Goal: Task Accomplishment & Management: Complete application form

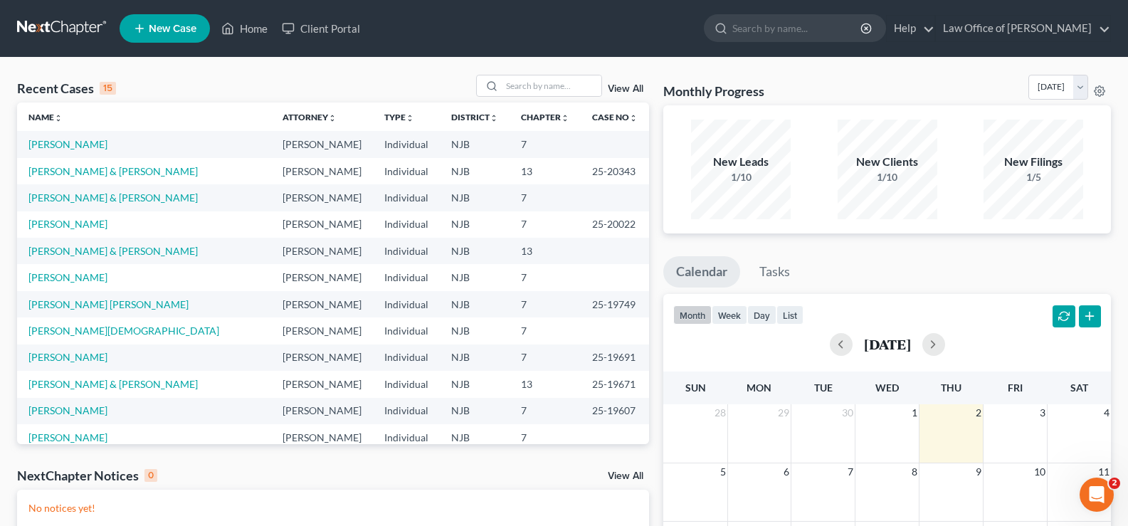
click at [159, 20] on link "New Case" at bounding box center [165, 28] width 90 height 28
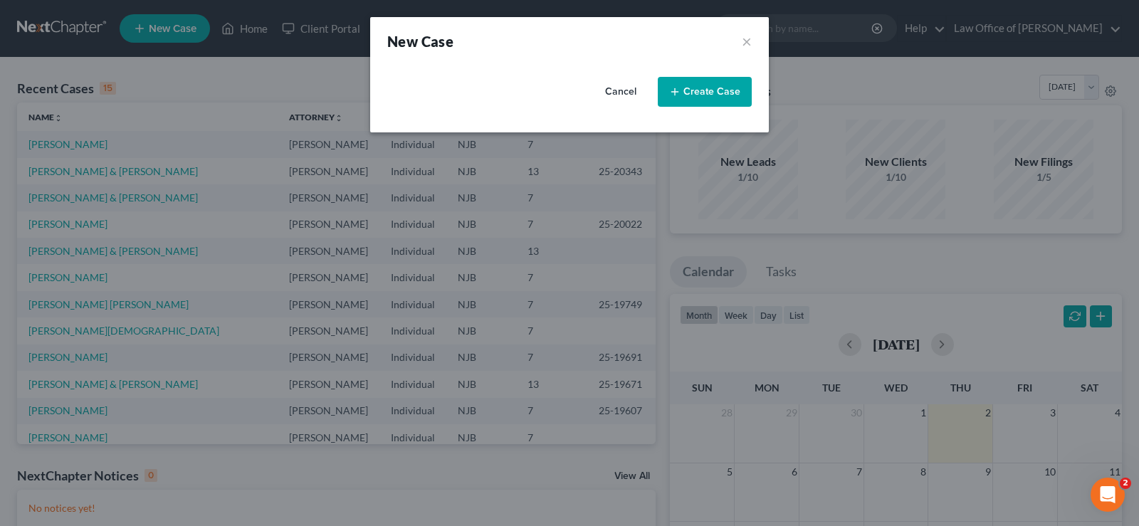
select select "51"
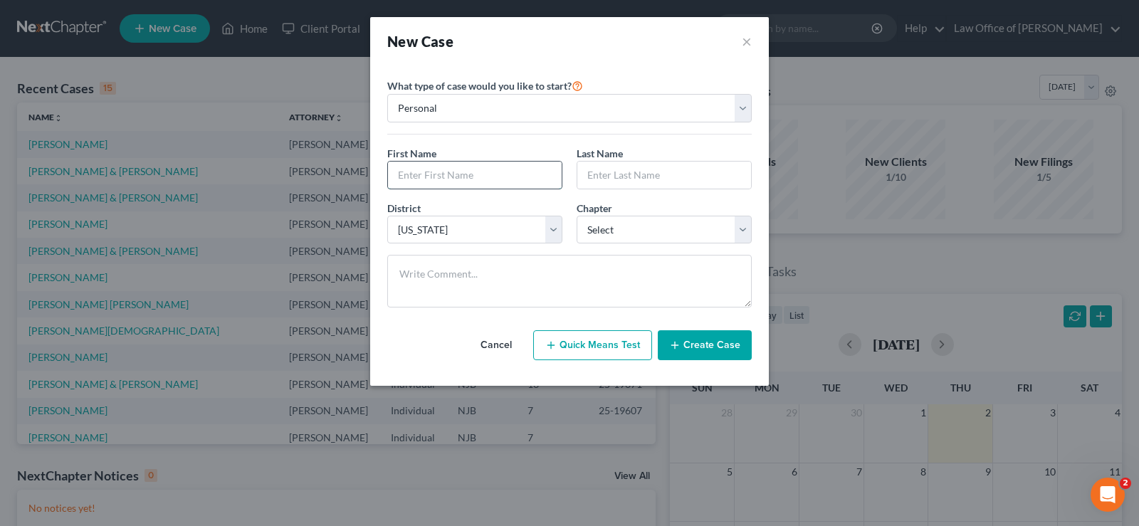
drag, startPoint x: 456, startPoint y: 176, endPoint x: 478, endPoint y: 167, distance: 23.9
click at [456, 176] on input "text" at bounding box center [475, 175] width 174 height 27
type input "[PERSON_NAME]"
click at [600, 224] on select "Select 7 11 12 13" at bounding box center [664, 230] width 175 height 28
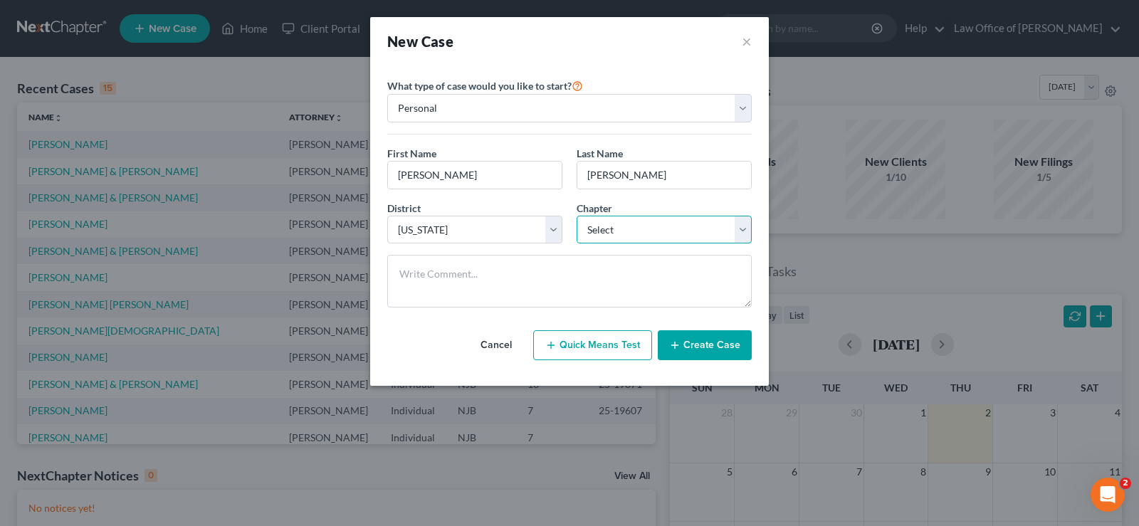
select select "0"
click at [577, 216] on select "Select 7 11 12 13" at bounding box center [664, 230] width 175 height 28
click at [713, 342] on button "Create Case" at bounding box center [705, 345] width 94 height 30
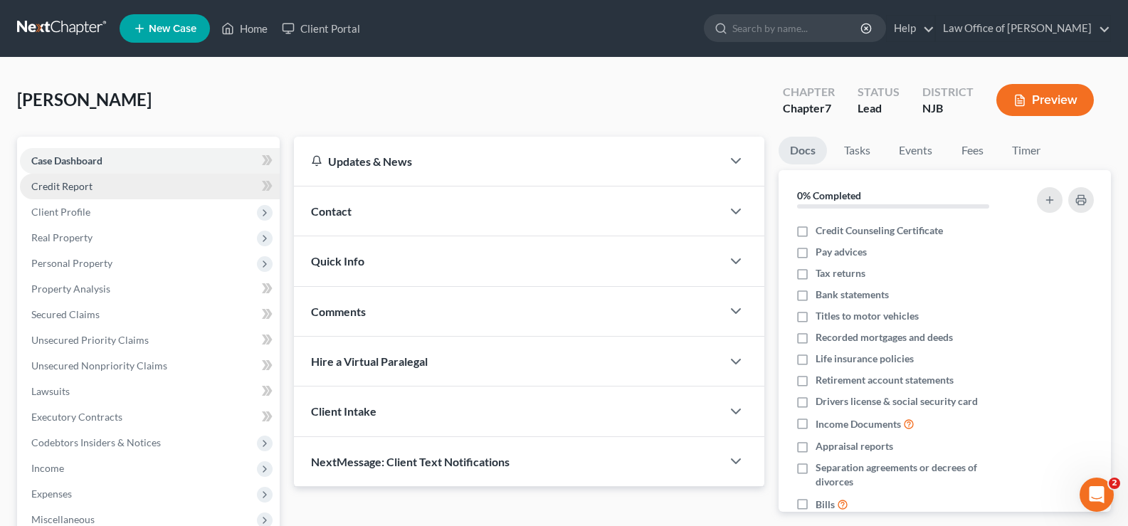
click at [72, 187] on span "Credit Report" at bounding box center [61, 186] width 61 height 12
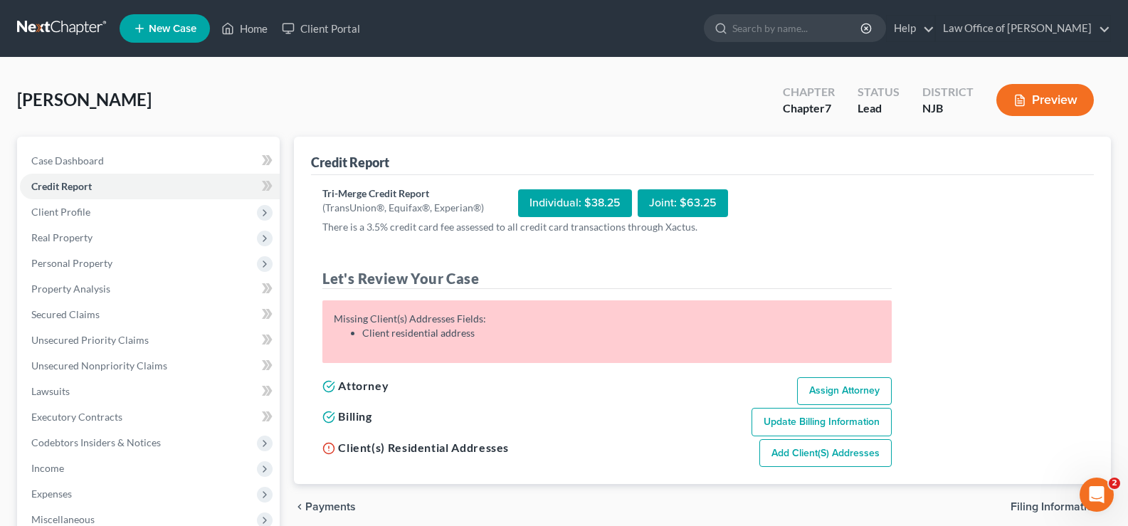
click at [861, 456] on link "Add Client(s) Addresses" at bounding box center [826, 453] width 132 height 28
select select "0"
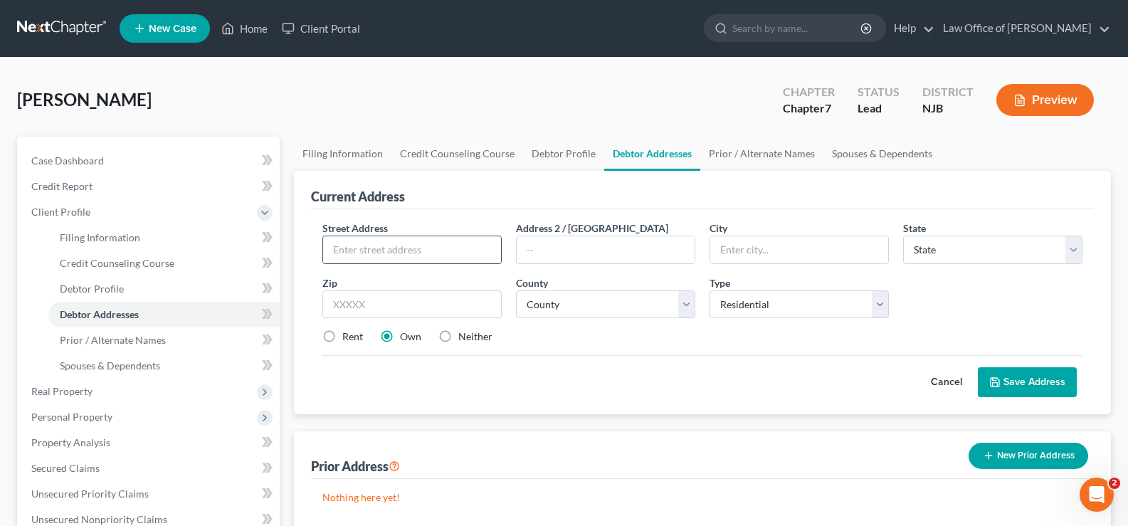
click at [374, 236] on input "text" at bounding box center [412, 249] width 178 height 27
click at [443, 249] on input "27 Cheddar Pink Dr" at bounding box center [412, 249] width 178 height 27
type input "27 Cheddar Pink Ct"
click at [252, 28] on link "Home" at bounding box center [244, 29] width 61 height 26
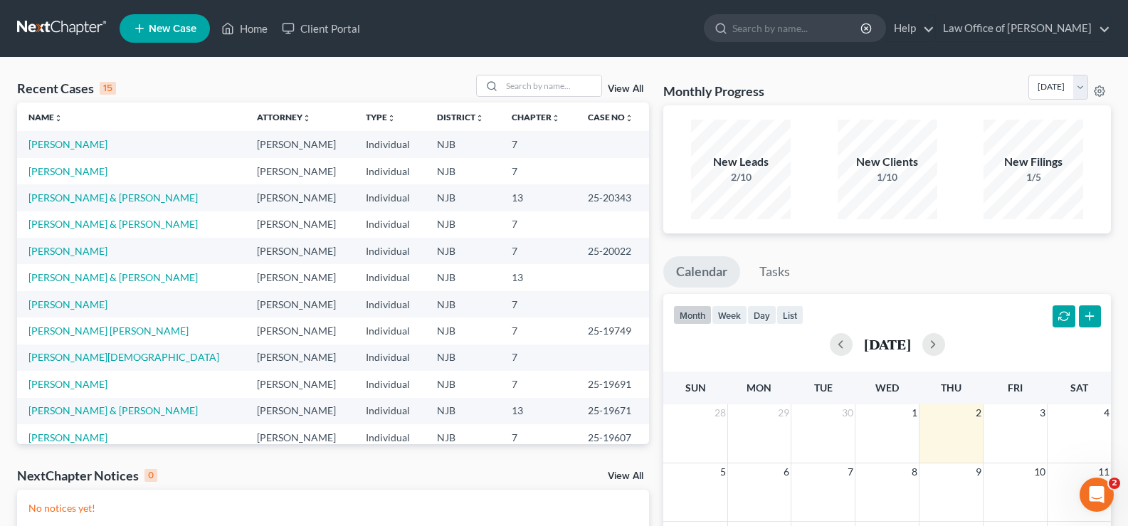
drag, startPoint x: 72, startPoint y: 143, endPoint x: 321, endPoint y: 100, distance: 252.9
click at [321, 100] on div "Recent Cases 15 View All" at bounding box center [333, 89] width 632 height 28
click at [59, 304] on link "[PERSON_NAME]" at bounding box center [67, 304] width 79 height 12
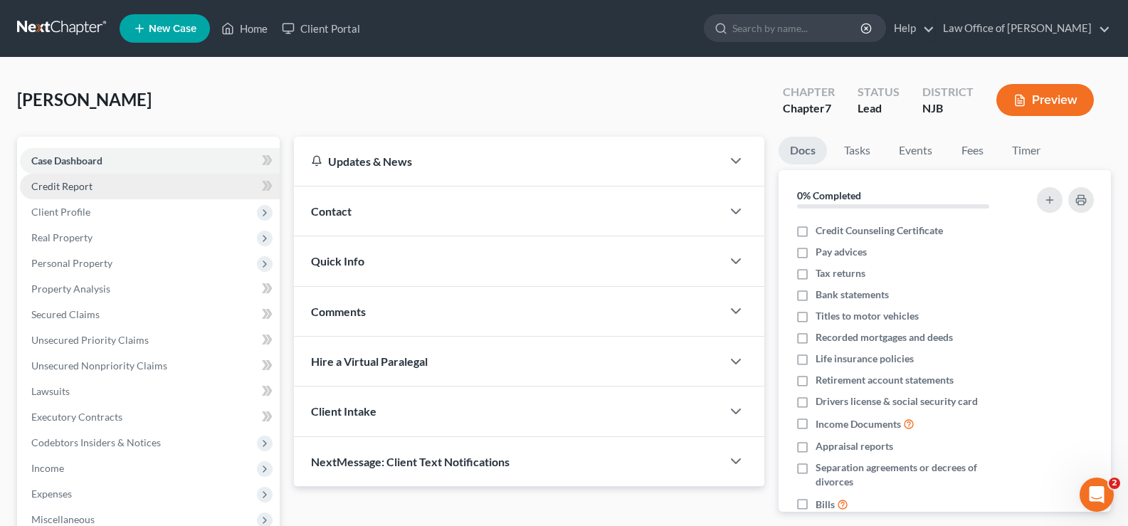
click at [92, 183] on link "Credit Report" at bounding box center [150, 187] width 260 height 26
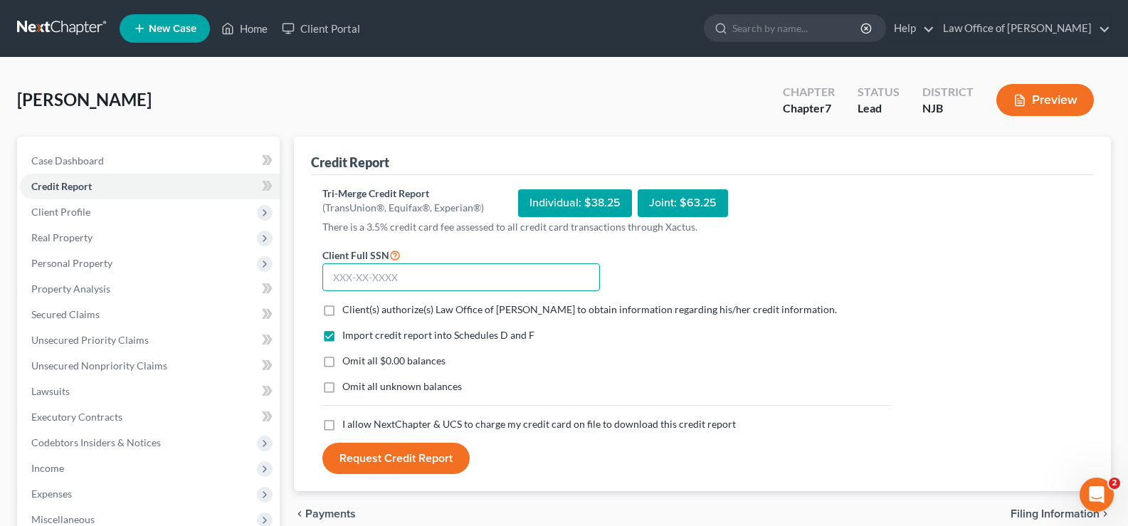
click at [357, 280] on input "text" at bounding box center [461, 277] width 278 height 28
click at [336, 271] on input "text" at bounding box center [461, 277] width 278 height 28
type input "143-58-7374"
click at [342, 304] on label "Client(s) authorize(s) Law Office of [PERSON_NAME] to obtain information regard…" at bounding box center [589, 310] width 495 height 14
click at [348, 304] on input "Client(s) authorize(s) Law Office of [PERSON_NAME] to obtain information regard…" at bounding box center [352, 307] width 9 height 9
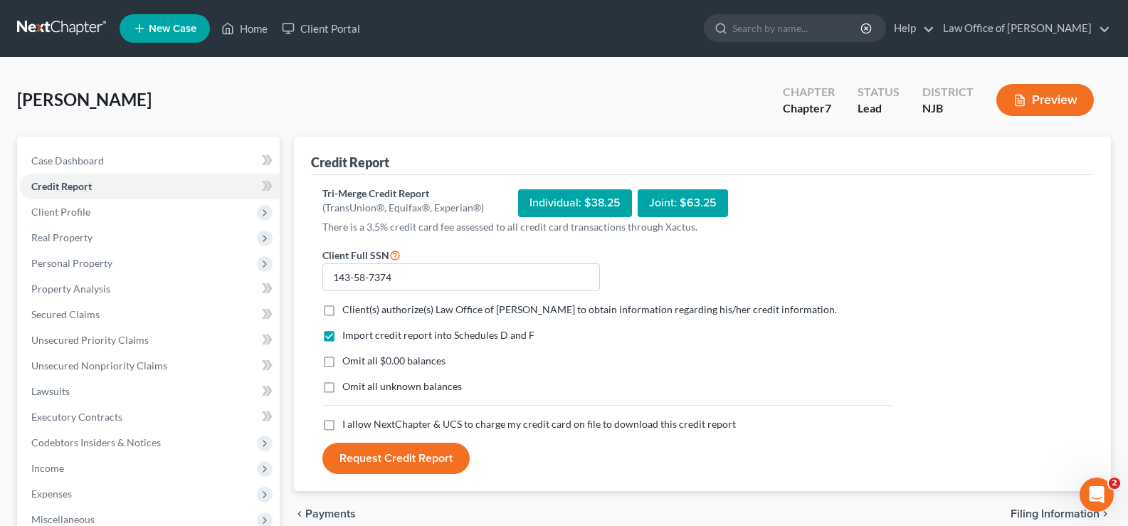
checkbox input "true"
click at [342, 361] on label "Omit all $0.00 balances" at bounding box center [393, 361] width 103 height 14
click at [348, 361] on input "Omit all $0.00 balances" at bounding box center [352, 358] width 9 height 9
checkbox input "true"
click at [342, 424] on label "I allow NextChapter & UCS to charge my credit card on file to download this cre…" at bounding box center [539, 424] width 394 height 14
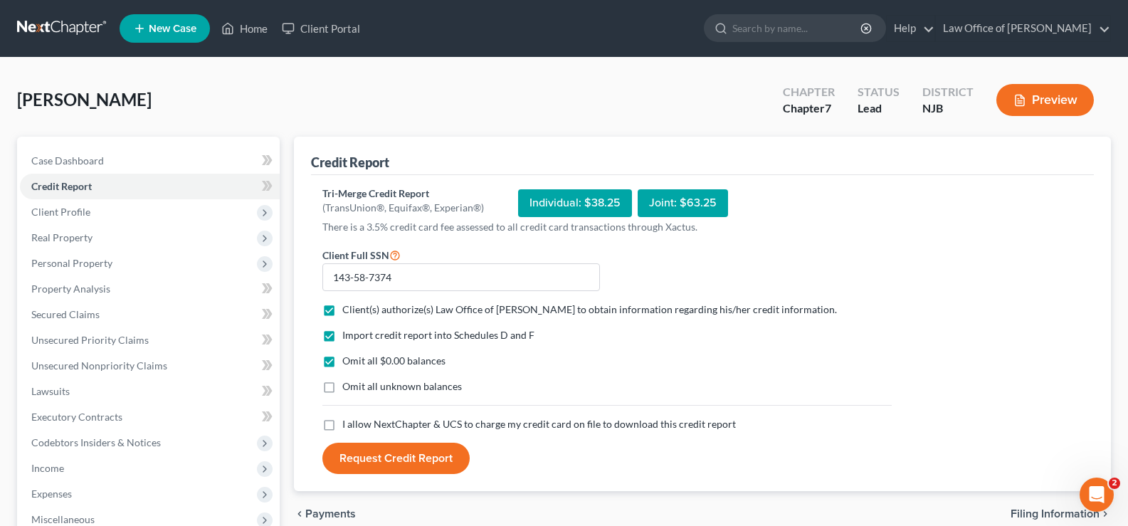
click at [348, 424] on input "I allow NextChapter & UCS to charge my credit card on file to download this cre…" at bounding box center [352, 421] width 9 height 9
checkbox input "true"
click at [405, 464] on button "Request Credit Report" at bounding box center [395, 458] width 147 height 31
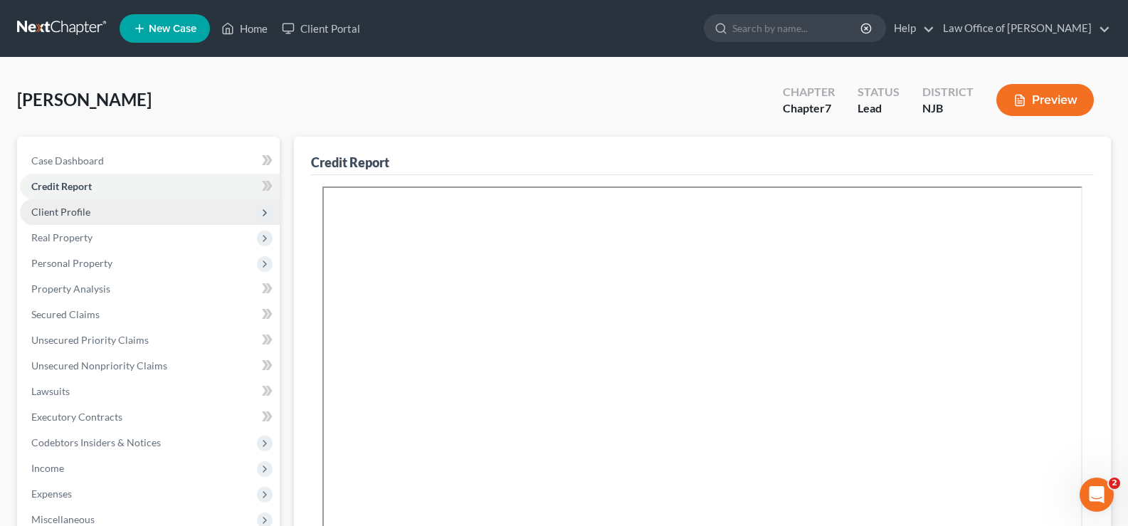
click at [53, 204] on span "Client Profile" at bounding box center [150, 212] width 260 height 26
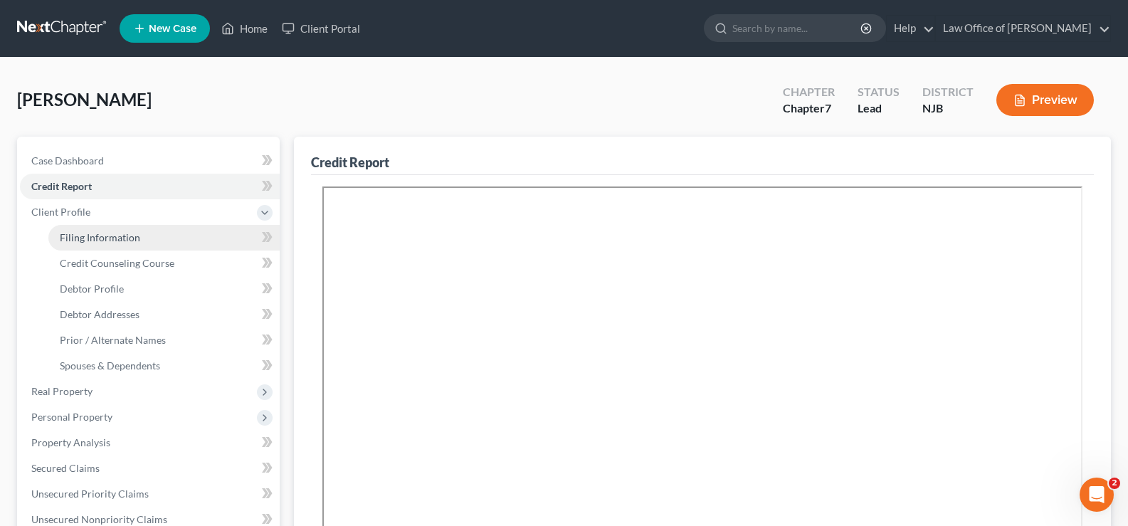
click at [95, 233] on span "Filing Information" at bounding box center [100, 237] width 80 height 12
select select "1"
select select "0"
select select "51"
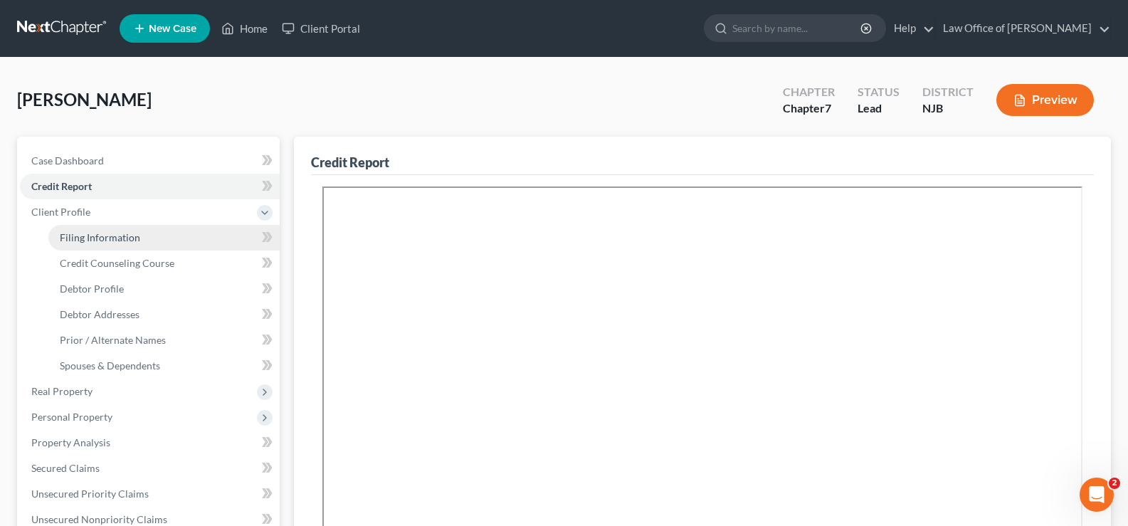
select select "0"
select select "33"
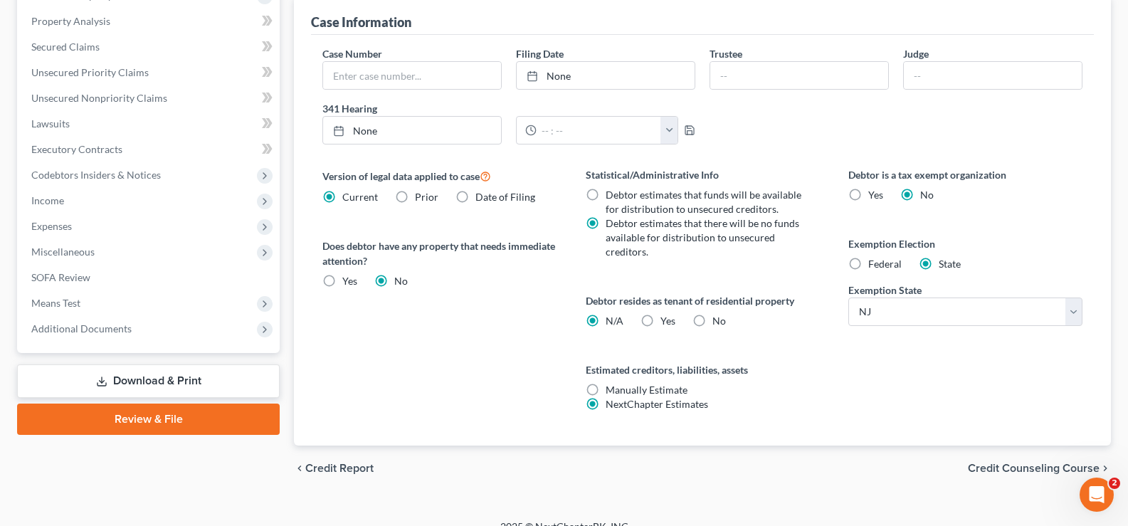
scroll to position [424, 0]
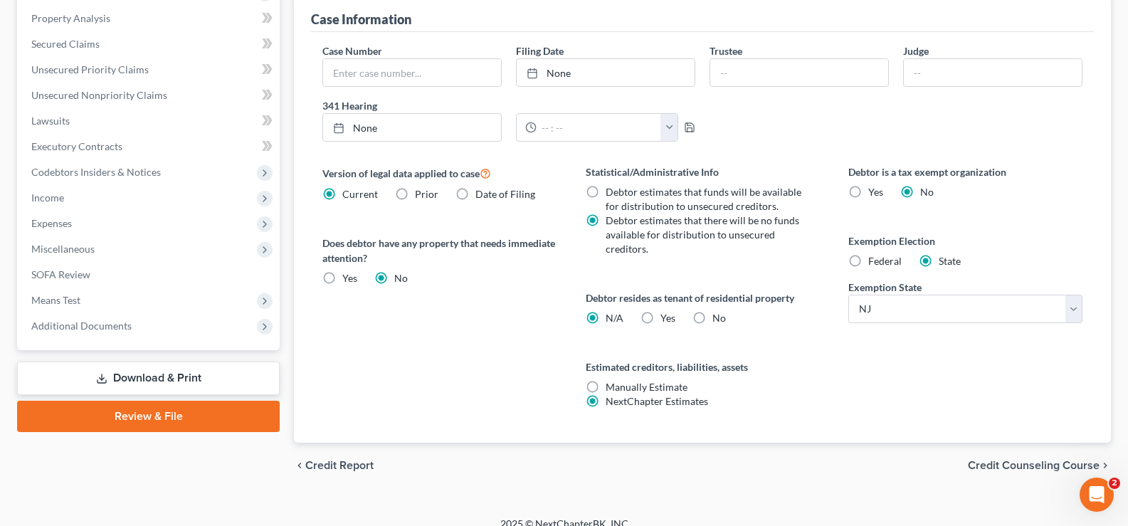
drag, startPoint x: 859, startPoint y: 258, endPoint x: 872, endPoint y: 267, distance: 15.4
click at [868, 258] on label "Federal" at bounding box center [884, 261] width 33 height 14
click at [874, 258] on input "Federal" at bounding box center [878, 258] width 9 height 9
radio input "true"
radio input "false"
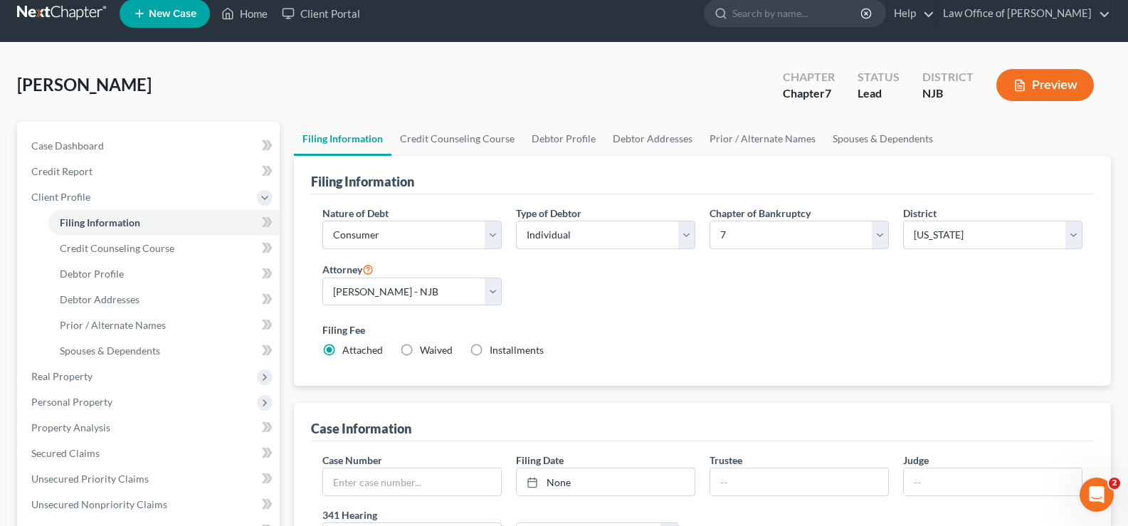
scroll to position [12, 0]
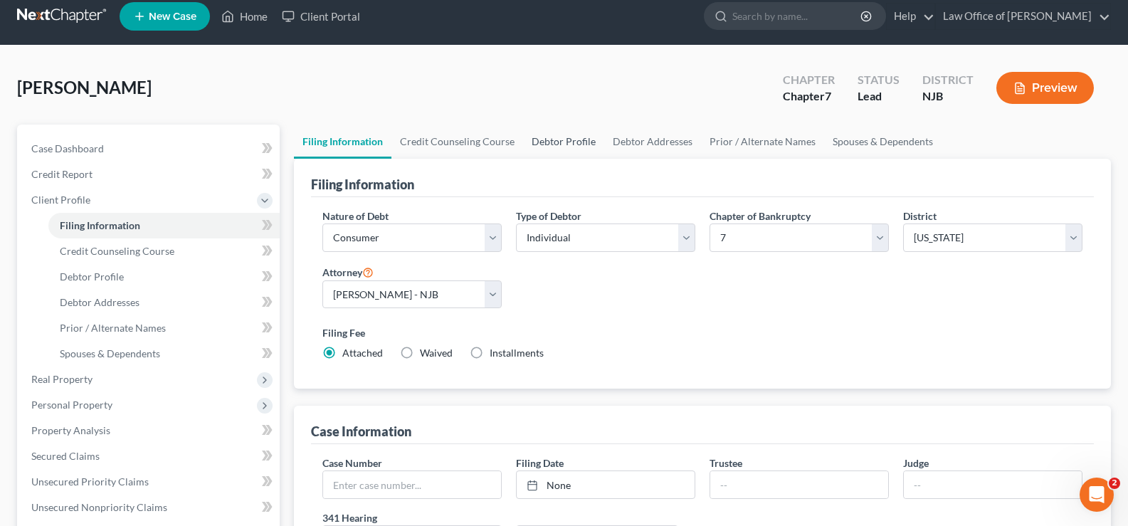
click at [552, 143] on link "Debtor Profile" at bounding box center [563, 142] width 81 height 34
select select "0"
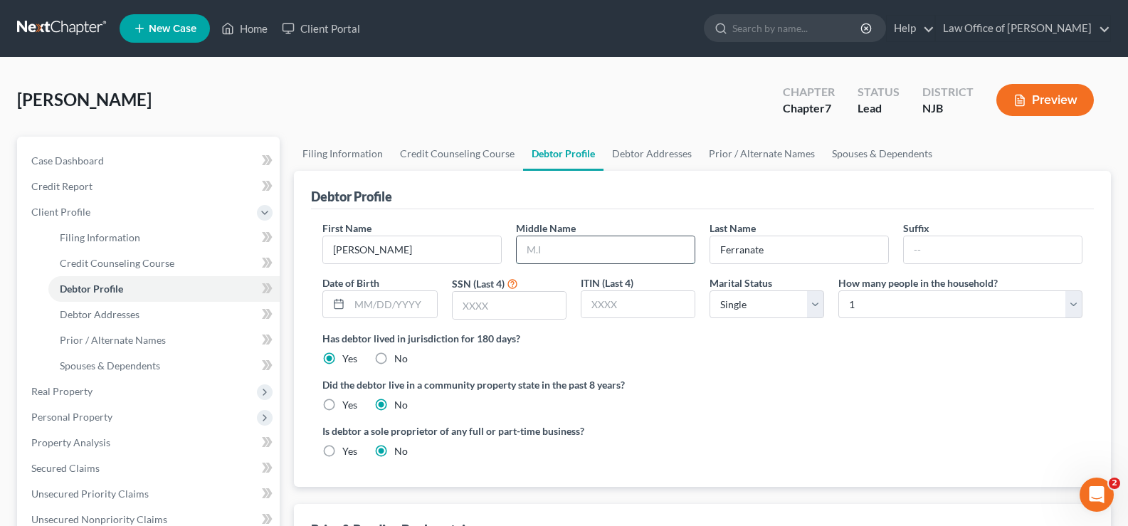
click at [558, 254] on input "text" at bounding box center [606, 249] width 178 height 27
type input "Mario"
click at [361, 305] on input "text" at bounding box center [393, 304] width 87 height 27
type input "[DATE]"
click at [473, 275] on div "SSN (Last 4)" at bounding box center [509, 297] width 129 height 45
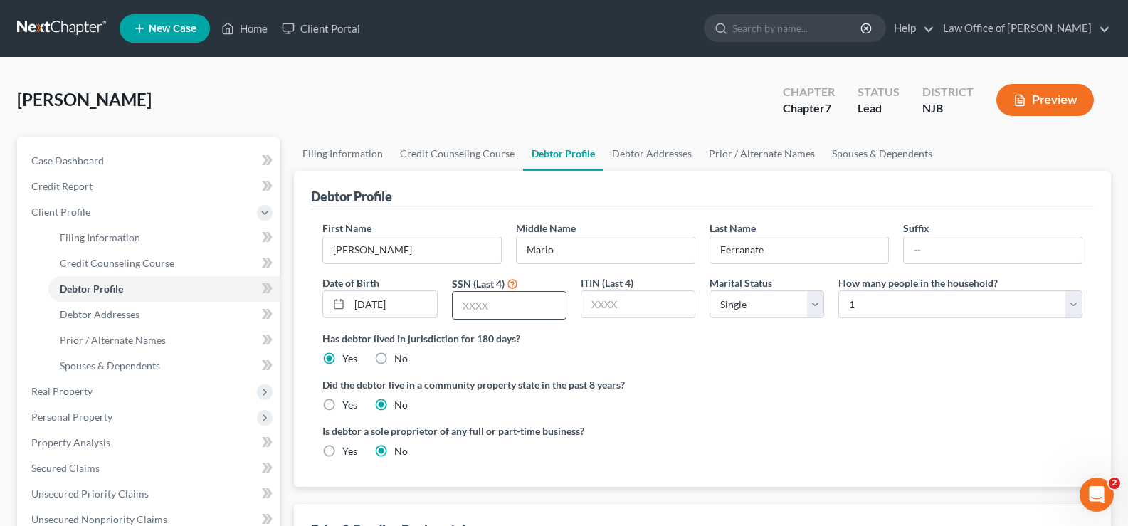
click at [513, 305] on input "text" at bounding box center [509, 305] width 113 height 27
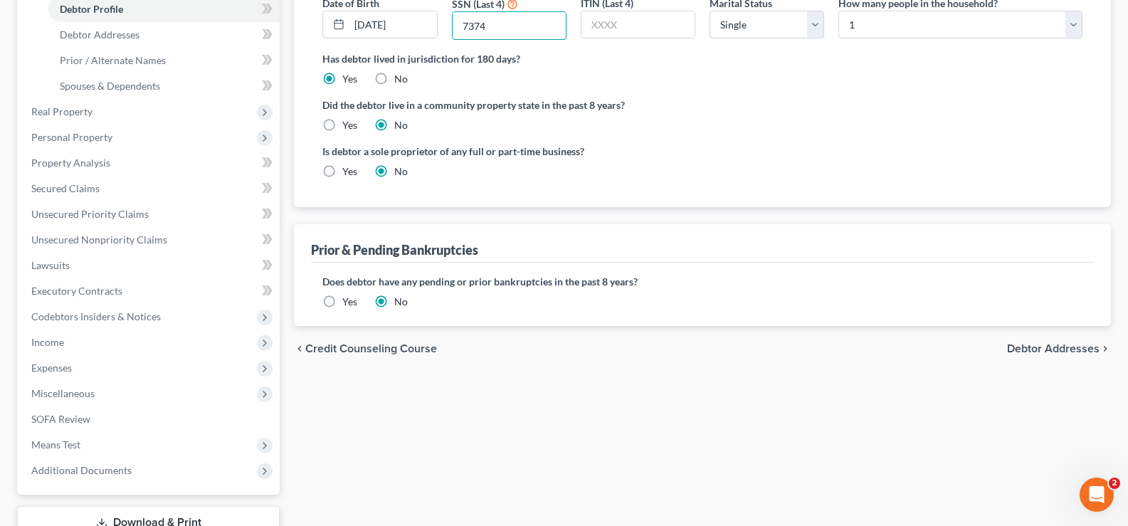
scroll to position [295, 0]
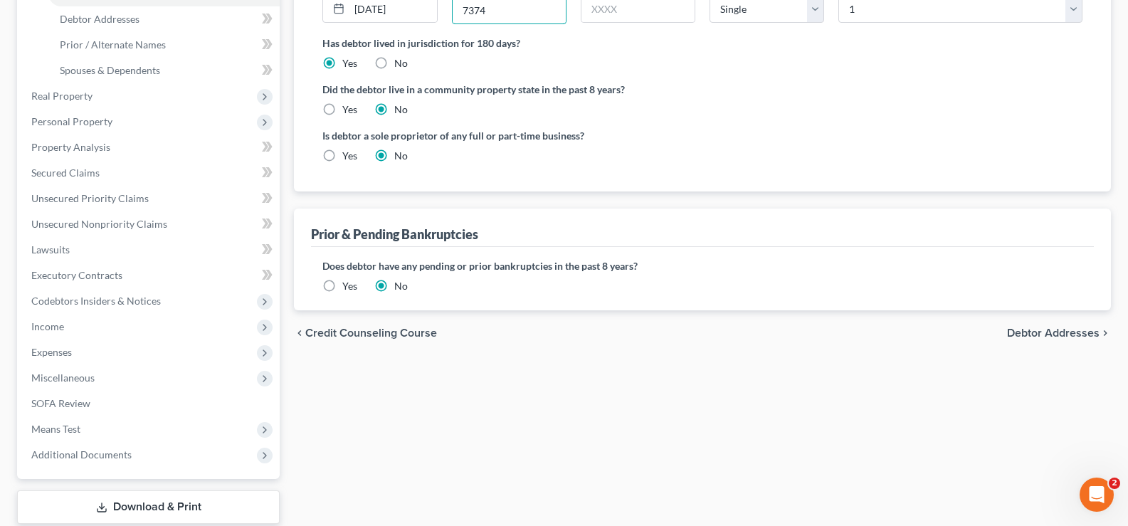
type input "7374"
click at [1051, 333] on span "Debtor Addresses" at bounding box center [1053, 332] width 93 height 11
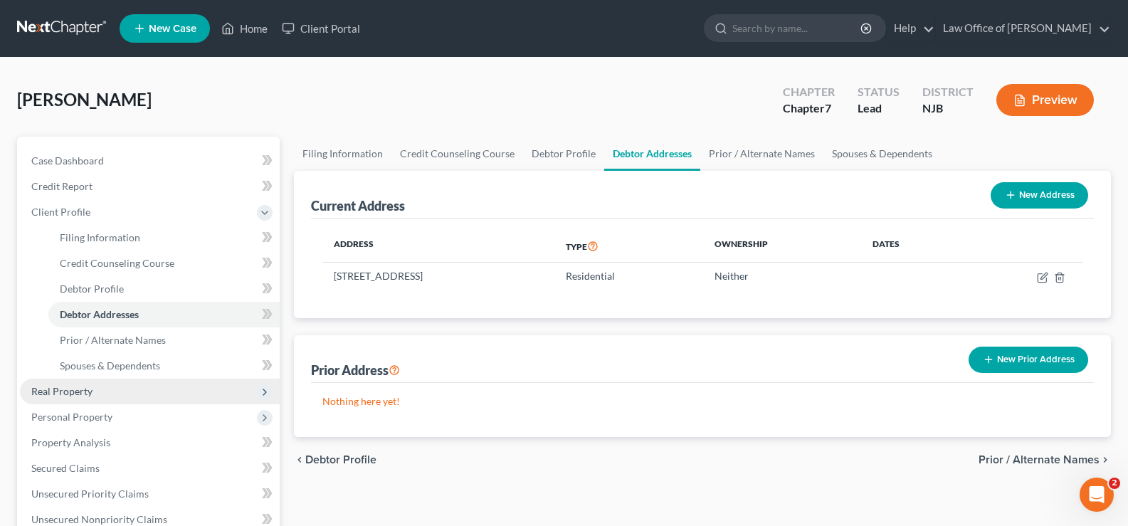
click at [51, 387] on span "Real Property" at bounding box center [61, 391] width 61 height 12
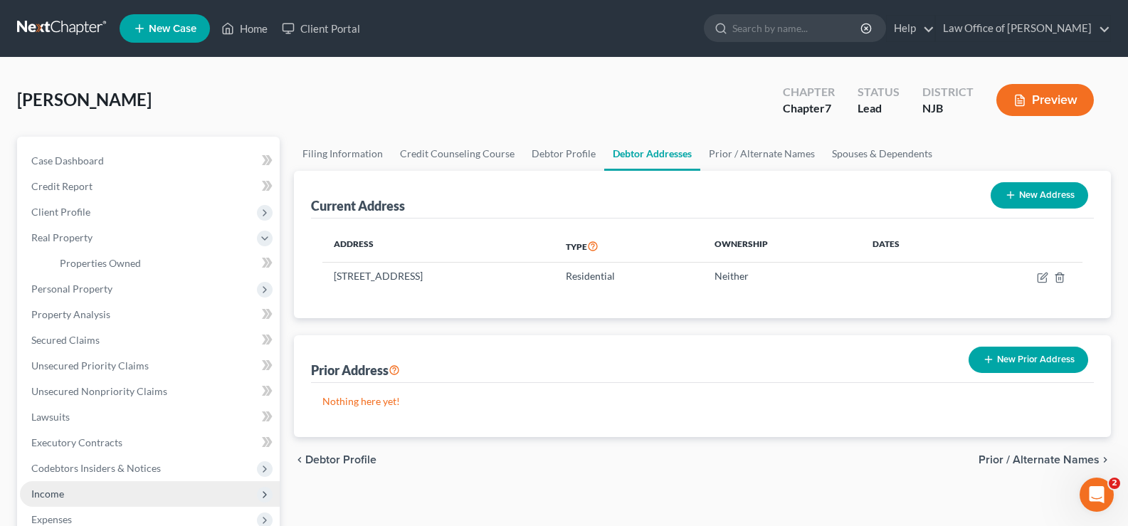
click at [55, 490] on span "Income" at bounding box center [47, 494] width 33 height 12
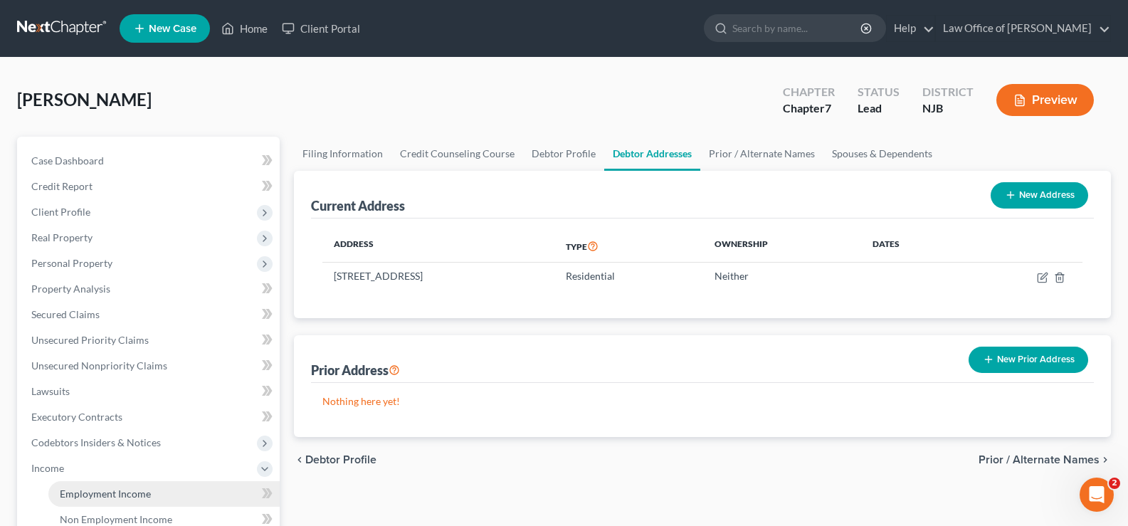
click at [91, 495] on span "Employment Income" at bounding box center [105, 494] width 91 height 12
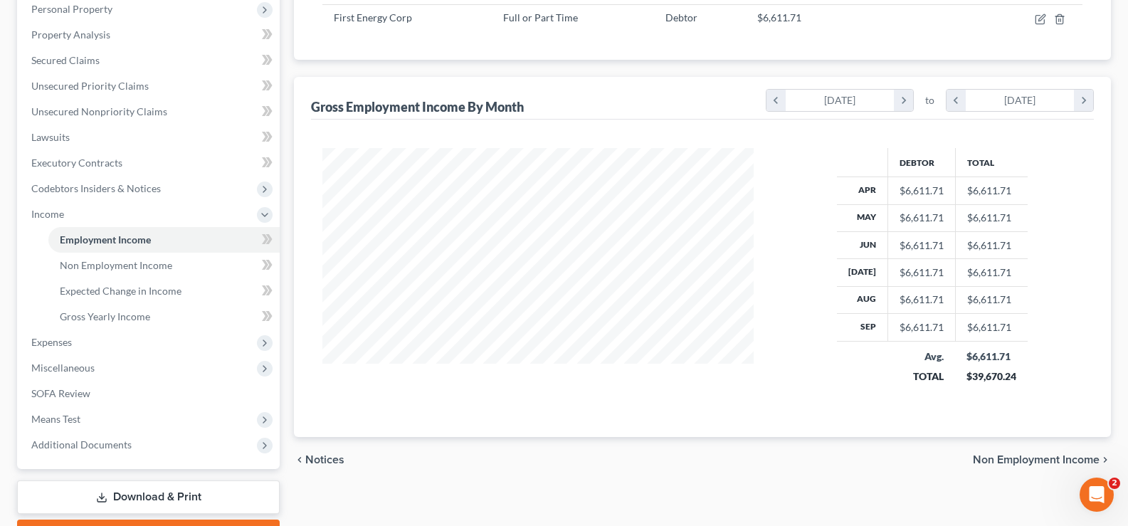
scroll to position [253, 0]
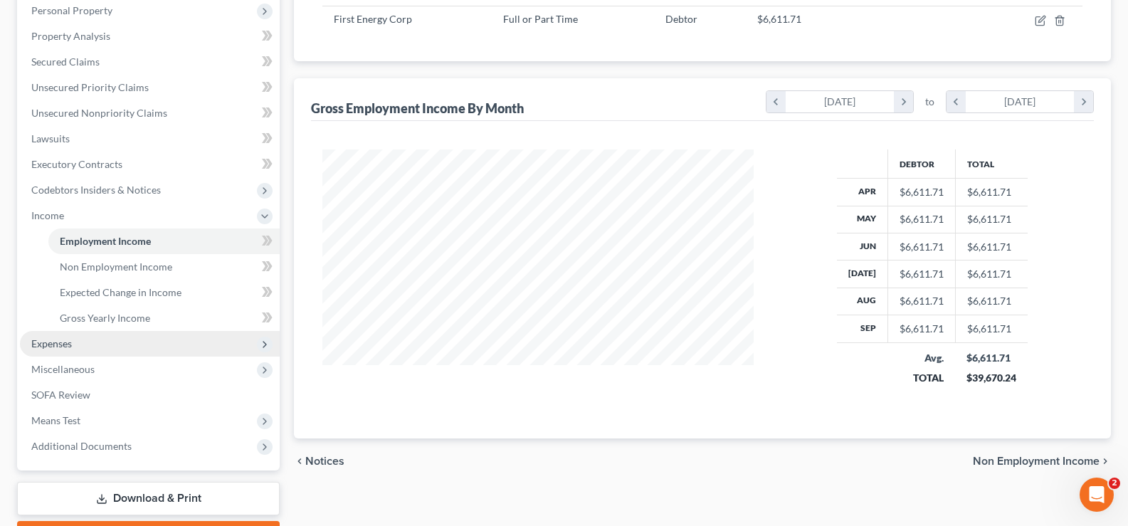
click at [57, 343] on span "Expenses" at bounding box center [51, 343] width 41 height 12
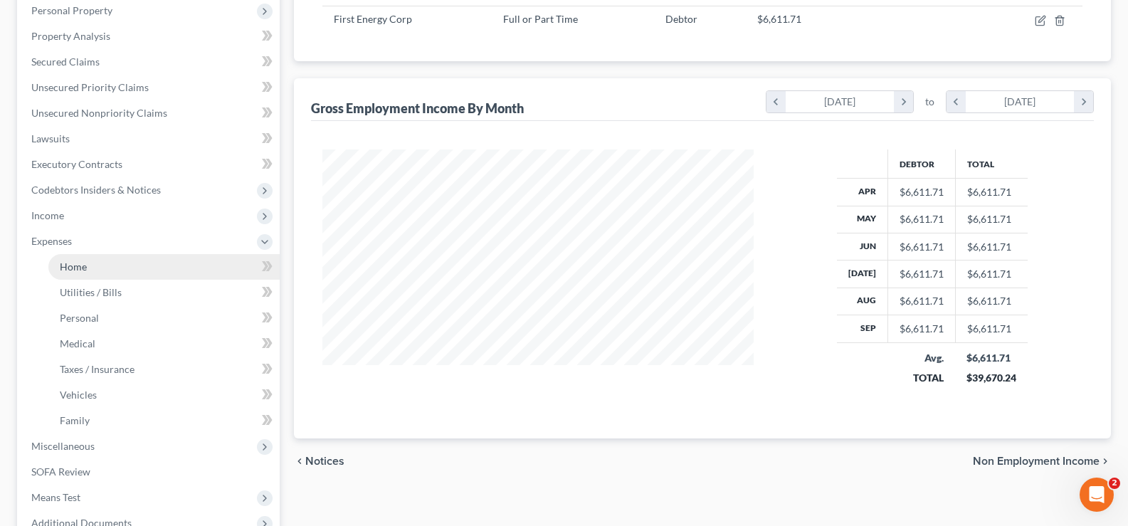
click at [86, 265] on span "Home" at bounding box center [73, 267] width 27 height 12
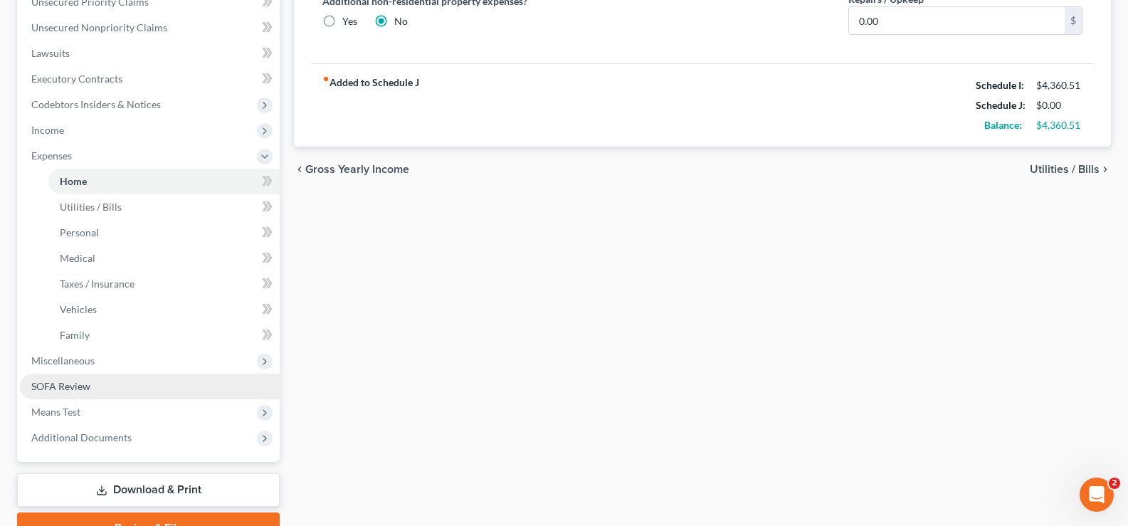
scroll to position [340, 0]
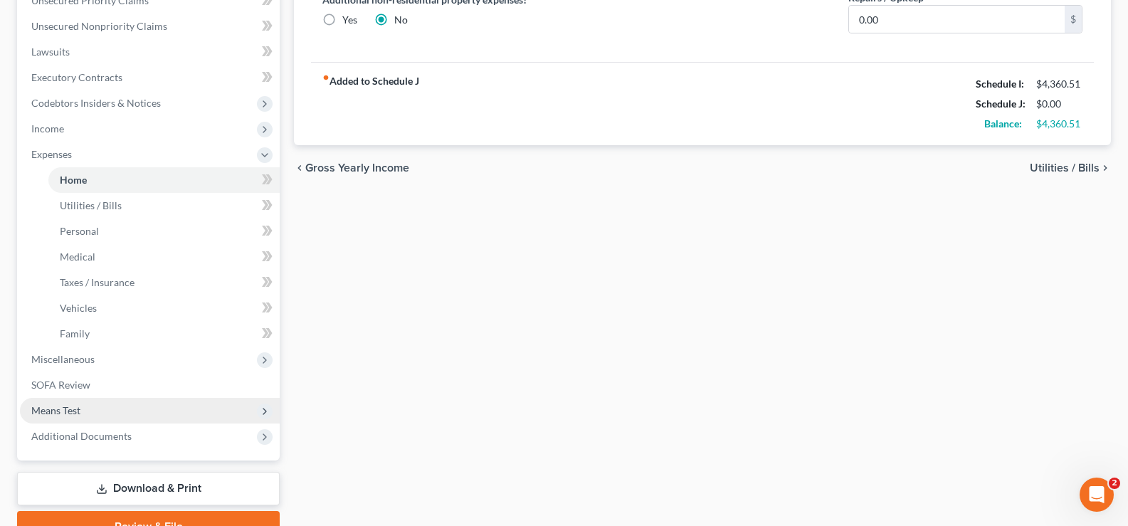
click at [61, 407] on span "Means Test" at bounding box center [55, 410] width 49 height 12
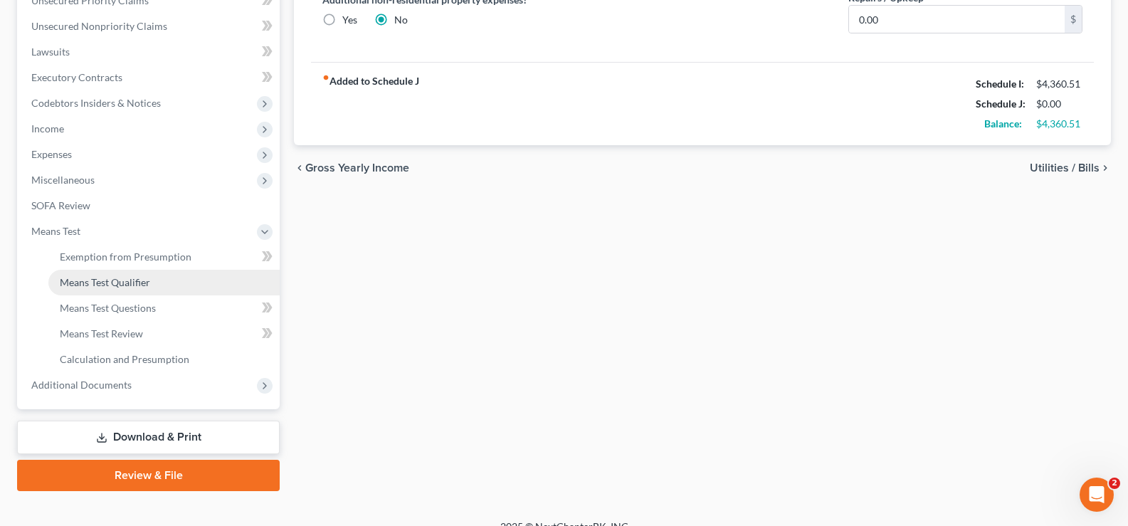
click at [129, 280] on span "Means Test Qualifier" at bounding box center [105, 282] width 90 height 12
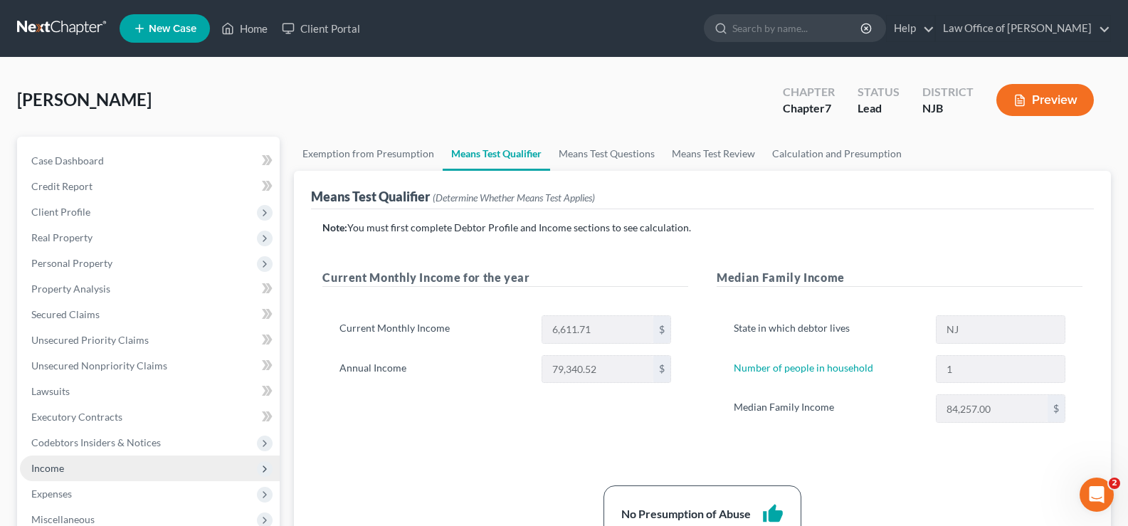
drag, startPoint x: 62, startPoint y: 497, endPoint x: 112, endPoint y: 464, distance: 60.2
click at [62, 496] on span "Expenses" at bounding box center [51, 494] width 41 height 12
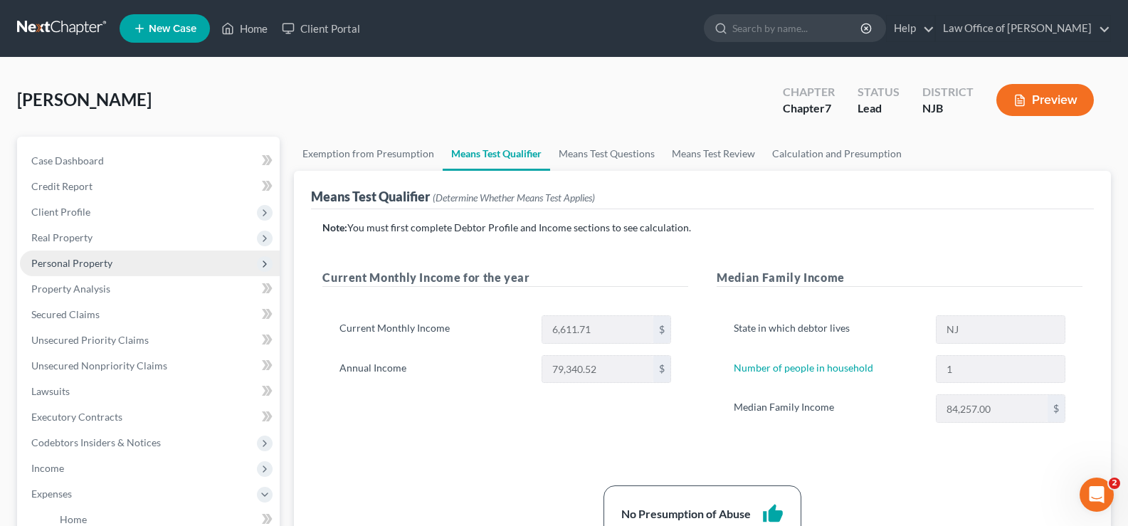
click at [89, 257] on span "Personal Property" at bounding box center [71, 263] width 81 height 12
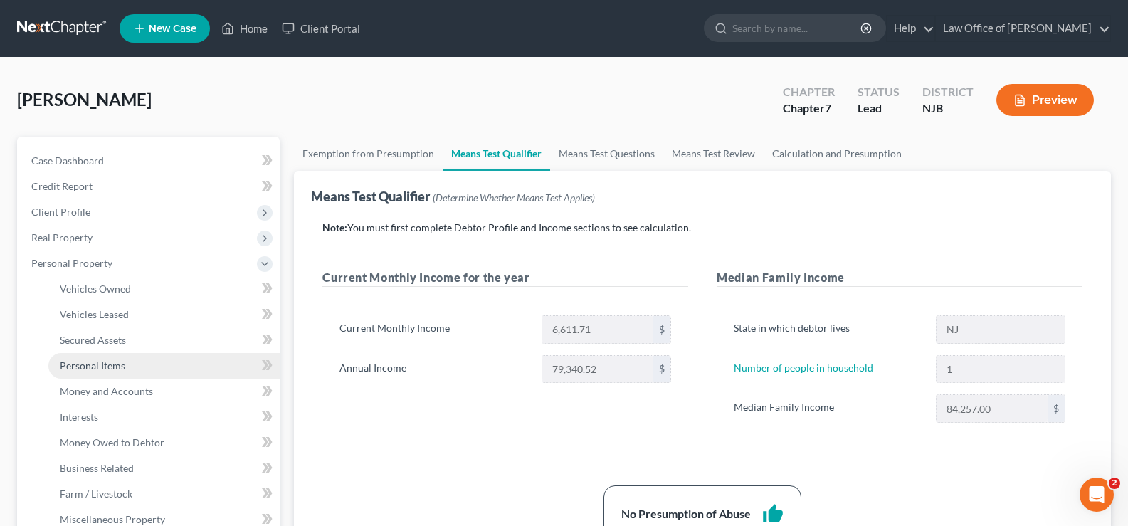
click at [105, 366] on span "Personal Items" at bounding box center [92, 365] width 65 height 12
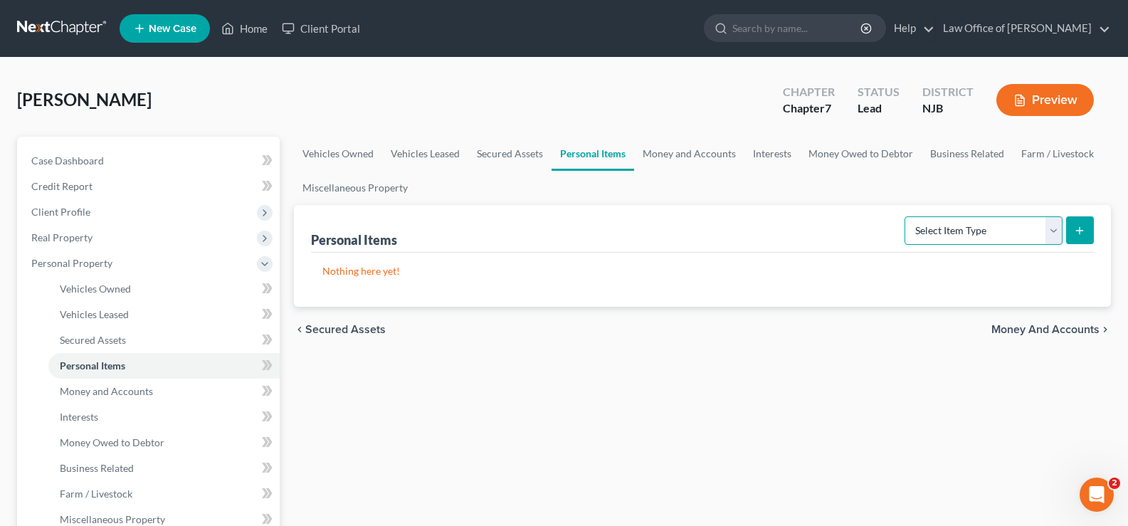
click at [1054, 225] on select "Select Item Type Clothing Collectibles Of Value Electronics Firearms Household …" at bounding box center [984, 230] width 158 height 28
select select "pets"
click at [906, 216] on select "Select Item Type Clothing Collectibles Of Value Electronics Firearms Household …" at bounding box center [984, 230] width 158 height 28
click at [1076, 224] on button "submit" at bounding box center [1080, 230] width 28 height 28
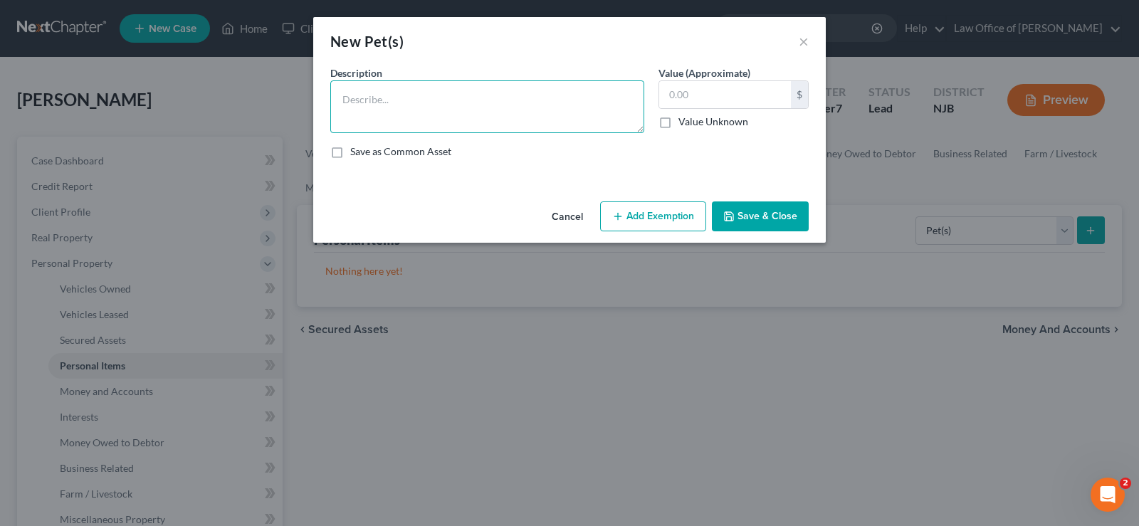
click at [375, 95] on textarea at bounding box center [487, 106] width 314 height 53
type textarea "One older [PERSON_NAME]"
click at [729, 217] on polyline "button" at bounding box center [729, 218] width 5 height 4
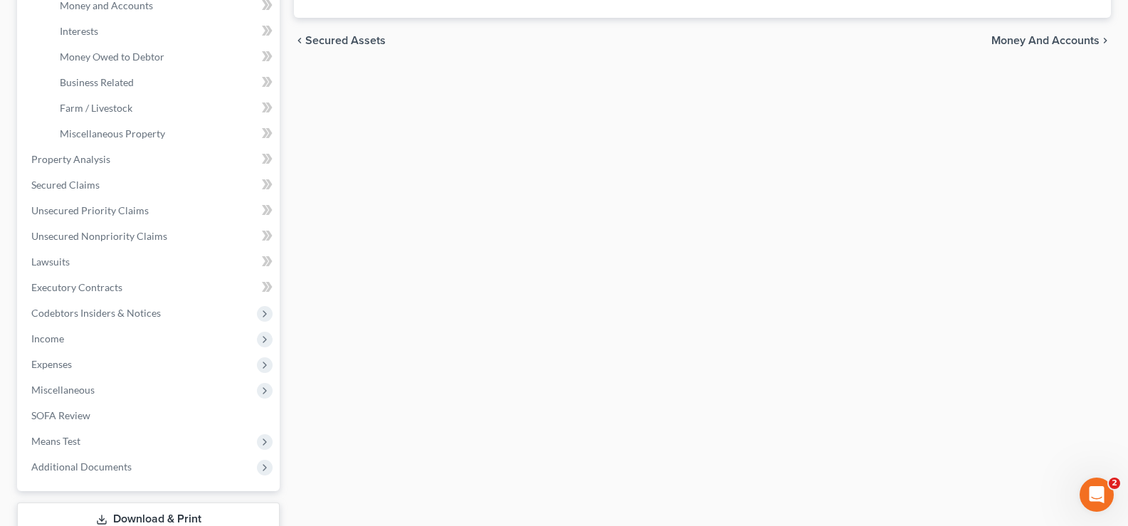
scroll to position [389, 0]
drag, startPoint x: 53, startPoint y: 361, endPoint x: 119, endPoint y: 327, distance: 73.5
click at [56, 360] on span "Expenses" at bounding box center [51, 361] width 41 height 12
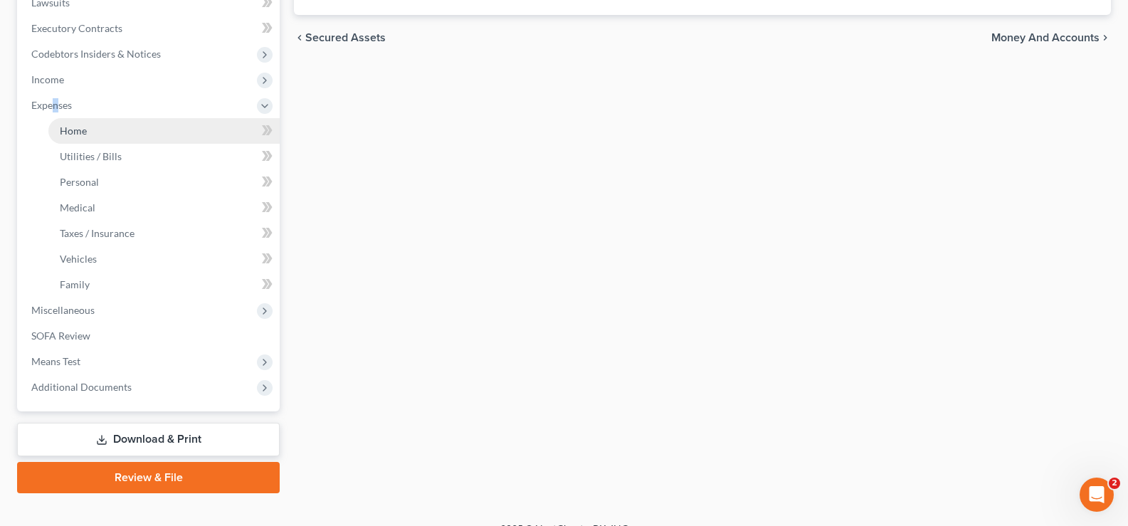
click at [80, 123] on link "Home" at bounding box center [163, 131] width 231 height 26
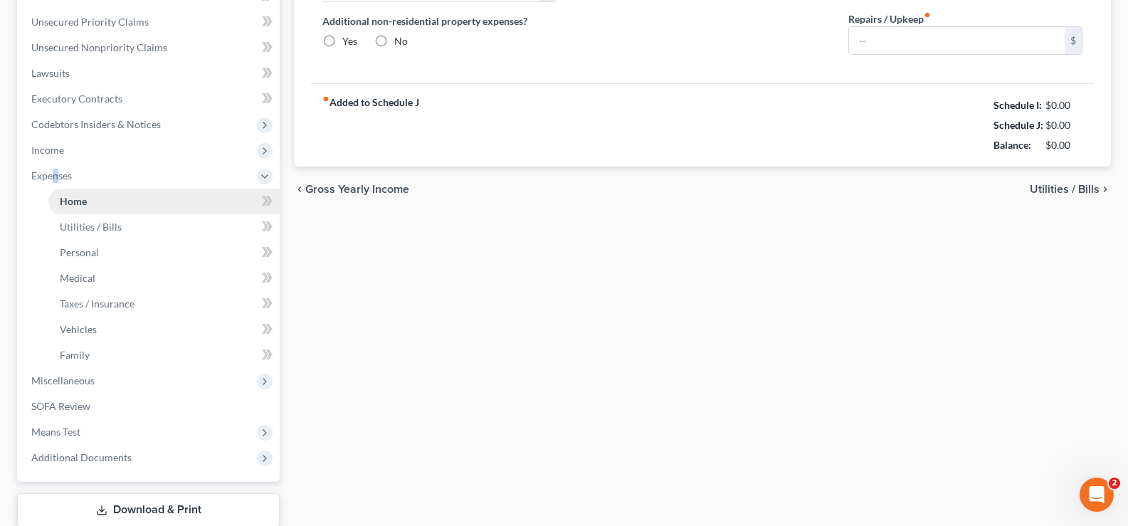
type input "0.00"
radio input "true"
type input "0.00"
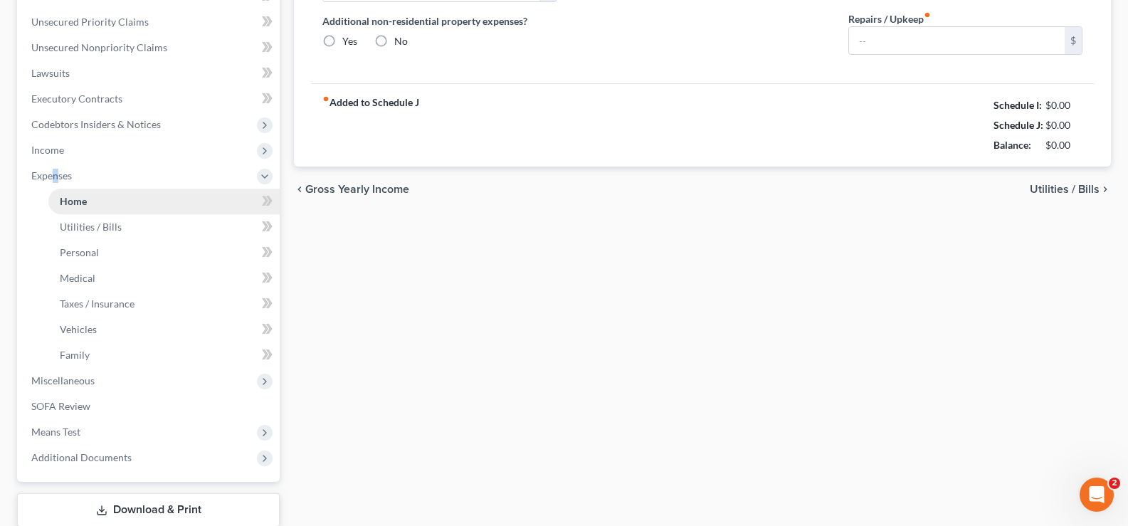
type input "0.00"
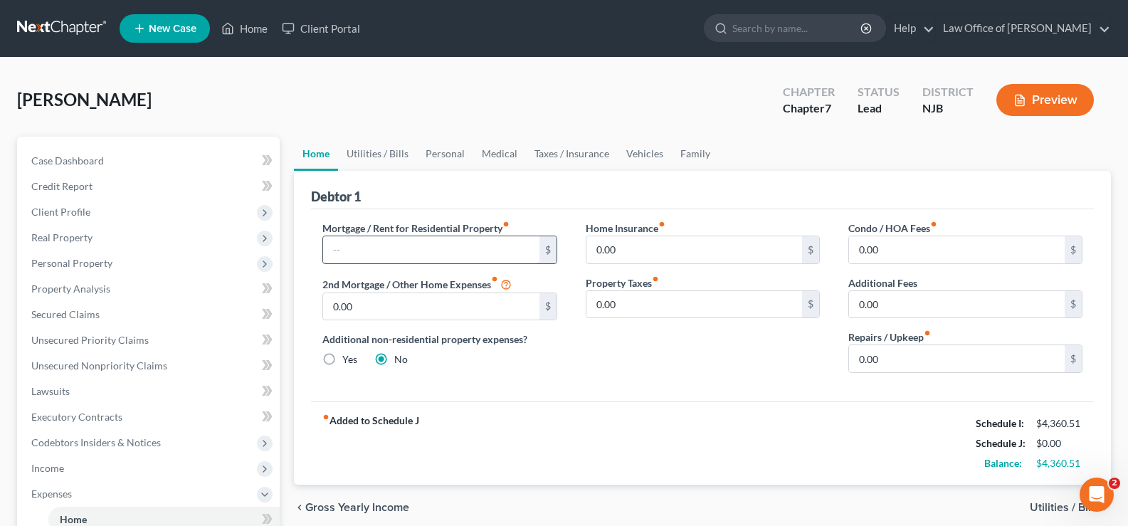
click at [357, 251] on input "text" at bounding box center [431, 249] width 216 height 27
type input "800"
click at [866, 243] on input "0.00" at bounding box center [957, 249] width 216 height 27
type input "25."
click at [392, 153] on link "Utilities / Bills" at bounding box center [377, 154] width 79 height 34
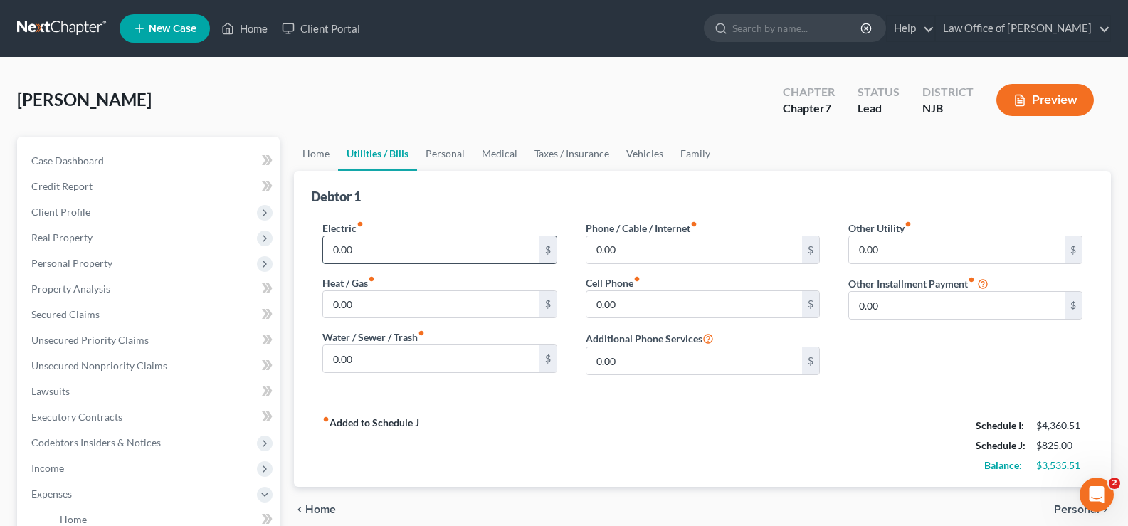
click at [357, 255] on input "0.00" at bounding box center [431, 249] width 216 height 27
type input "250"
click at [348, 363] on input "0.00" at bounding box center [431, 358] width 216 height 27
type input "40"
click at [619, 303] on input "0.00" at bounding box center [695, 304] width 216 height 27
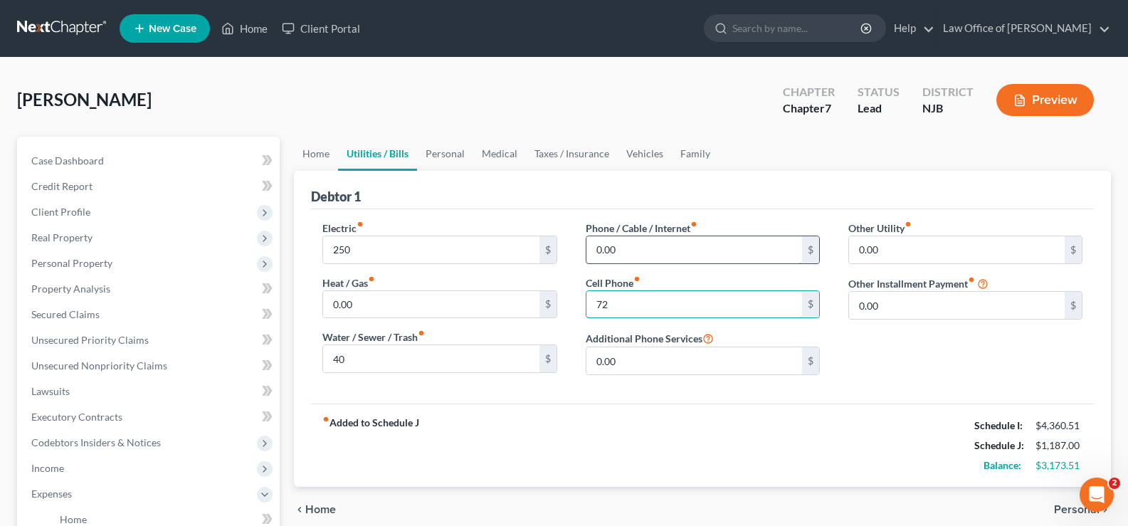
type input "72"
click at [633, 244] on input "0.00" at bounding box center [695, 249] width 216 height 27
type input "90"
click at [456, 157] on link "Personal" at bounding box center [445, 154] width 56 height 34
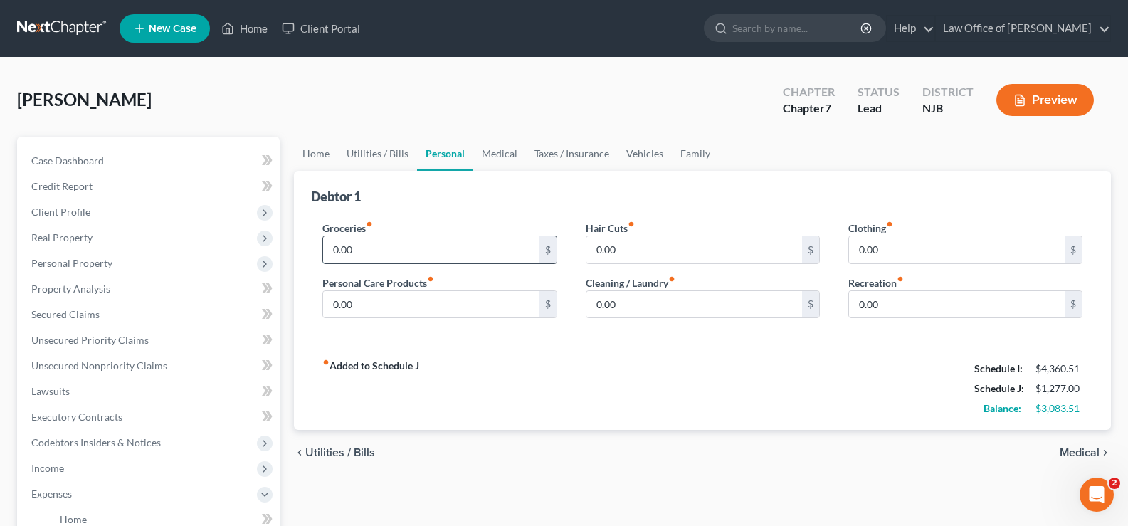
click at [399, 248] on input "0.00" at bounding box center [431, 249] width 216 height 27
type input "550"
click at [370, 305] on input "0.00" at bounding box center [431, 304] width 216 height 27
type input "5"
type input "50"
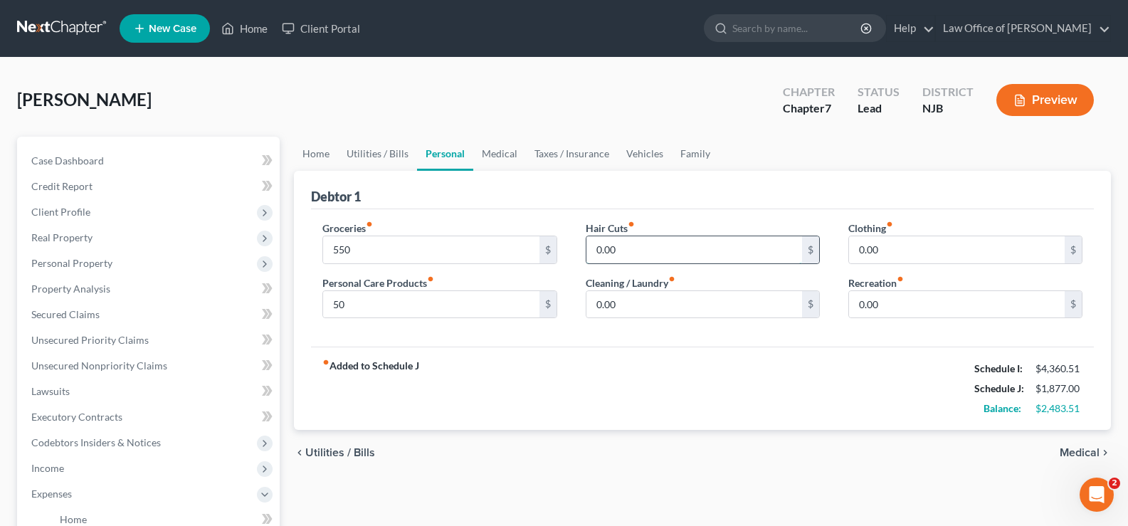
click at [634, 241] on input "0.00" at bounding box center [695, 249] width 216 height 27
type input "50"
click at [603, 310] on input "0.00" at bounding box center [695, 304] width 216 height 27
type input "25"
click at [867, 251] on input "0.00" at bounding box center [957, 249] width 216 height 27
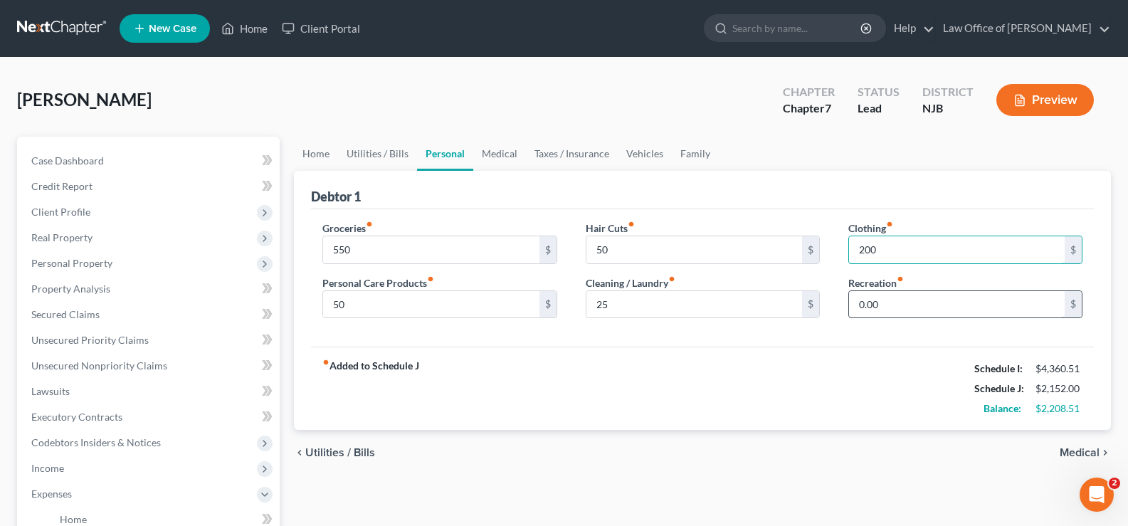
type input "200"
click at [858, 313] on input "0.00" at bounding box center [957, 304] width 216 height 27
type input "200"
click at [498, 157] on link "Medical" at bounding box center [499, 154] width 53 height 34
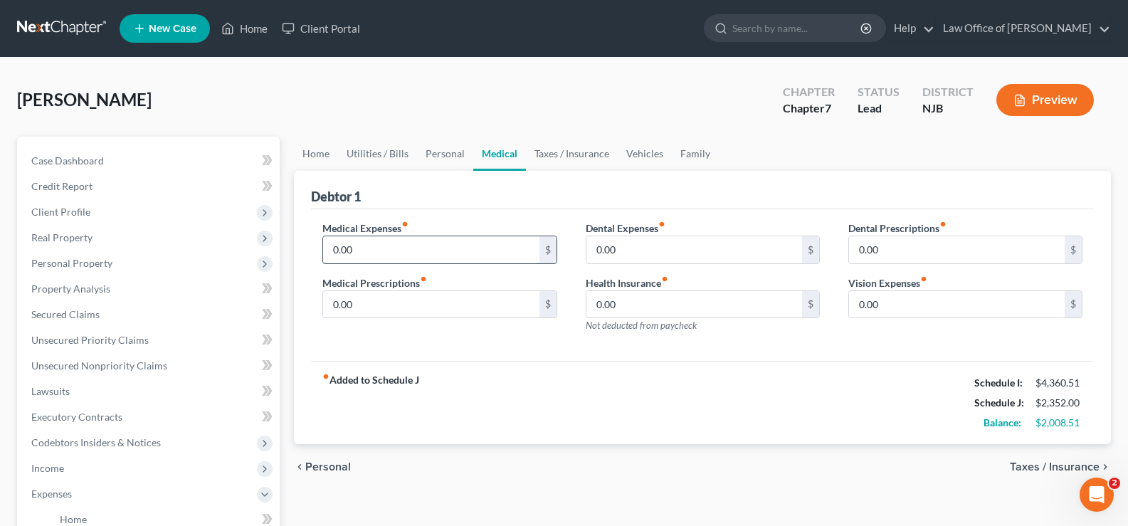
click at [403, 247] on input "0.00" at bounding box center [431, 249] width 216 height 27
type input "150"
click at [619, 236] on div "0.00 $" at bounding box center [703, 250] width 234 height 28
type input "50"
click at [390, 304] on input "0.00" at bounding box center [431, 304] width 216 height 27
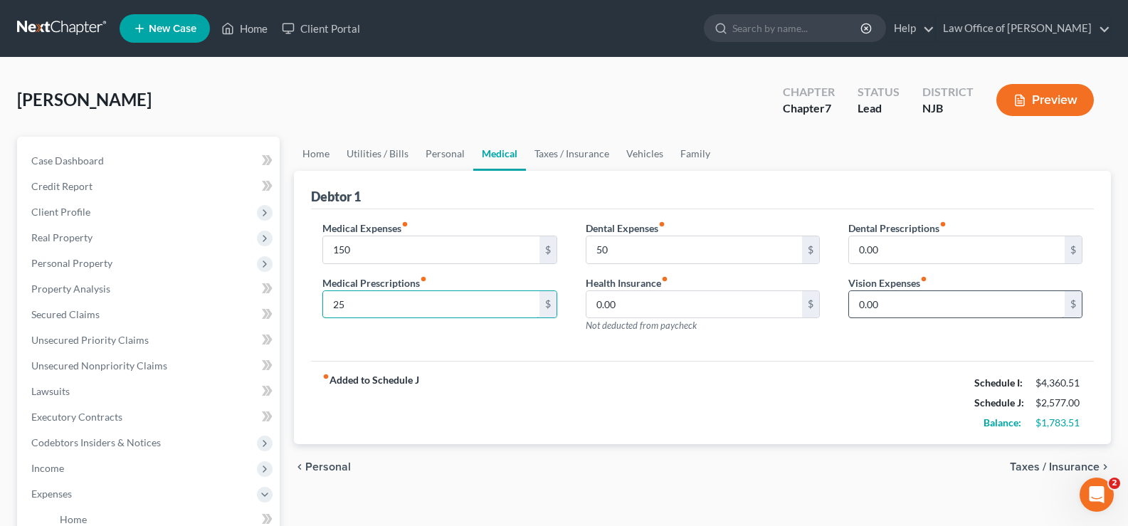
type input "25"
click at [907, 300] on input "0.00" at bounding box center [957, 304] width 216 height 27
type input "25"
click at [592, 156] on link "Taxes / Insurance" at bounding box center [572, 154] width 92 height 34
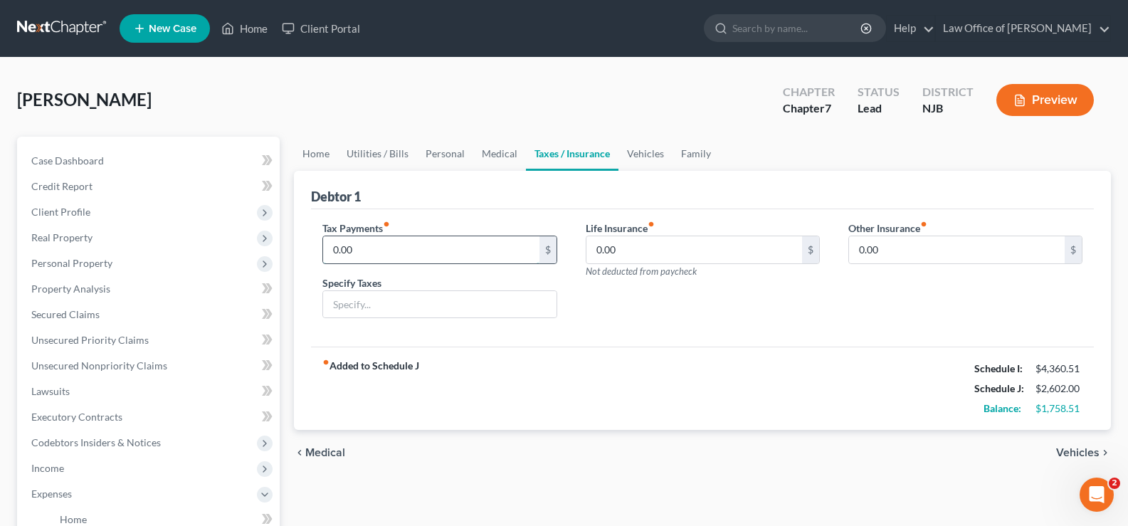
click at [375, 243] on input "0.00" at bounding box center [431, 249] width 216 height 27
click at [656, 159] on link "Vehicles" at bounding box center [646, 154] width 54 height 34
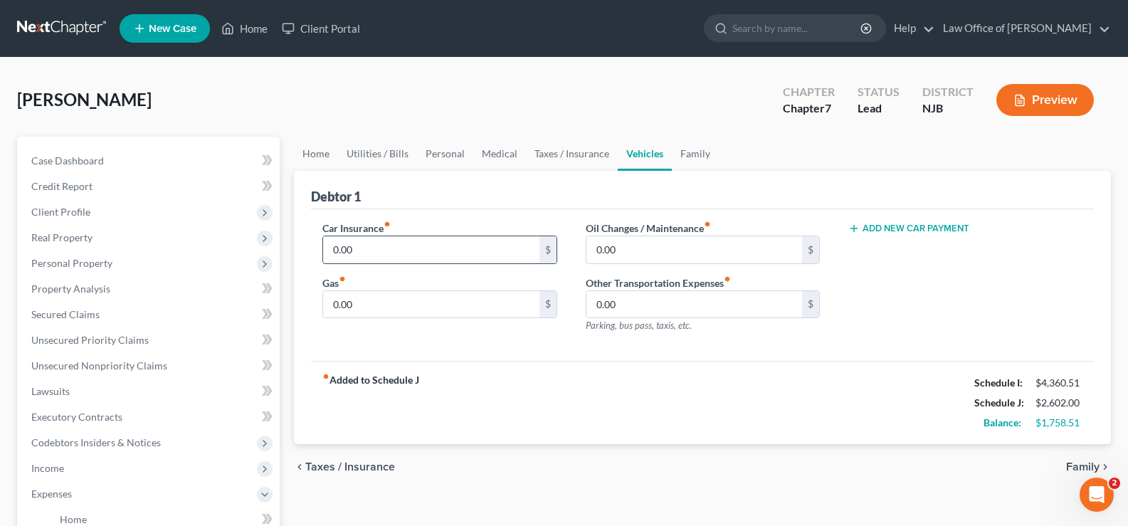
click at [380, 246] on input "0.00" at bounding box center [431, 249] width 216 height 27
type input "101"
click at [367, 303] on input "0.00" at bounding box center [431, 304] width 216 height 27
type input "15"
click at [608, 252] on input "0.00" at bounding box center [695, 249] width 216 height 27
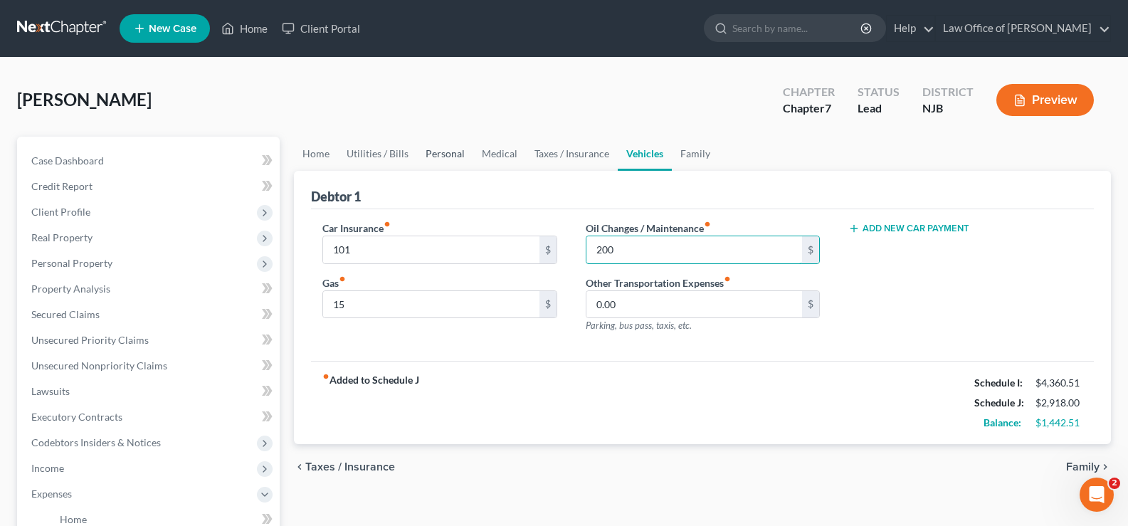
type input "200"
click at [444, 156] on link "Personal" at bounding box center [445, 154] width 56 height 34
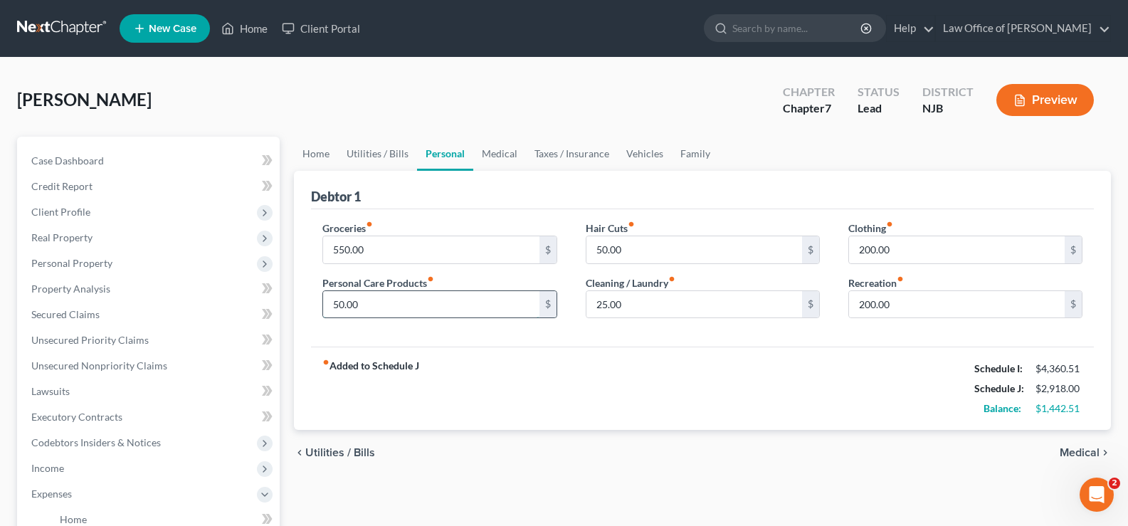
click at [370, 305] on input "50.00" at bounding box center [431, 304] width 216 height 27
type input "100"
click at [639, 151] on link "Vehicles" at bounding box center [645, 154] width 54 height 34
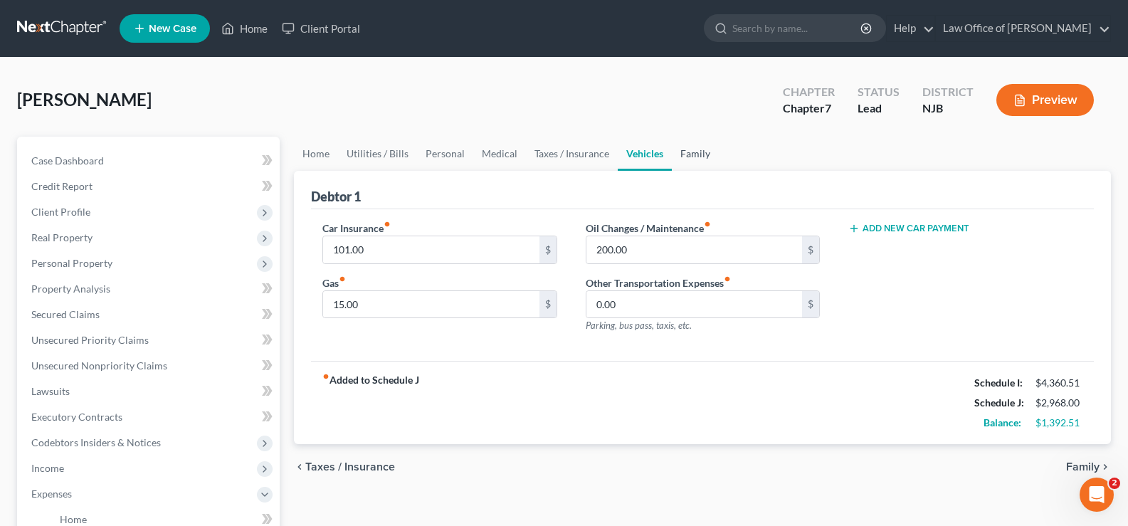
click at [689, 157] on link "Family" at bounding box center [695, 154] width 47 height 34
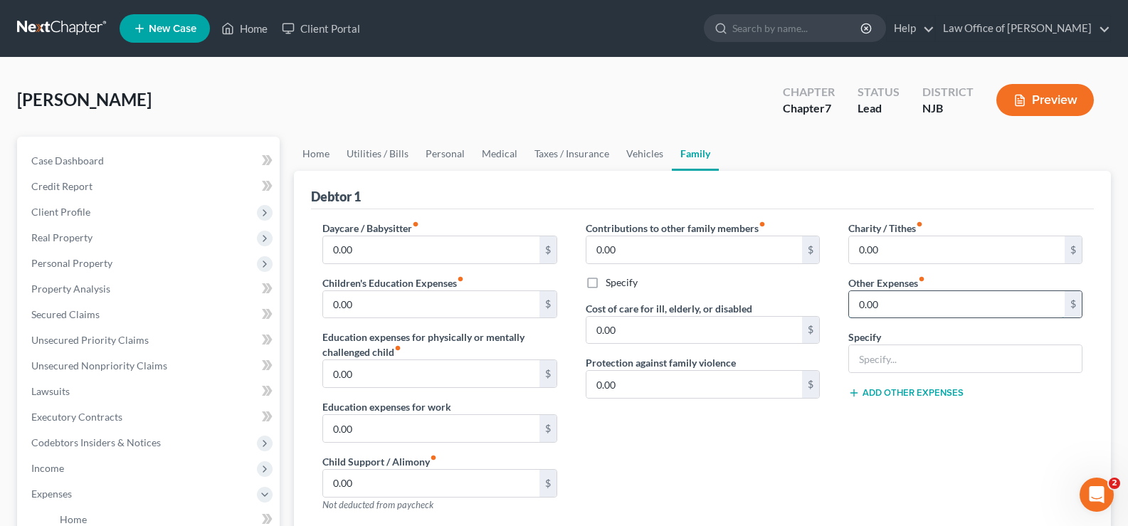
click at [860, 303] on input "0.00" at bounding box center [957, 304] width 216 height 27
type input "300"
click at [881, 359] on input "text" at bounding box center [965, 358] width 233 height 27
type input "Pet Food and Vet expenses"
click at [908, 393] on button "Add Other Expenses" at bounding box center [906, 392] width 115 height 11
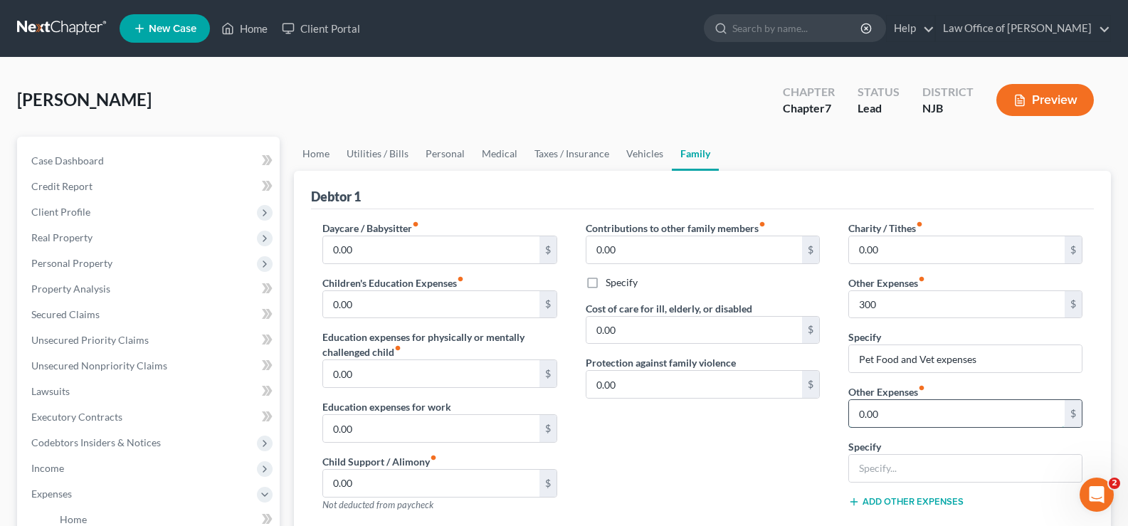
click at [907, 416] on input "0.00" at bounding box center [957, 413] width 216 height 27
type input "600"
click at [864, 467] on input "text" at bounding box center [965, 468] width 233 height 27
type input "Cigarettes"
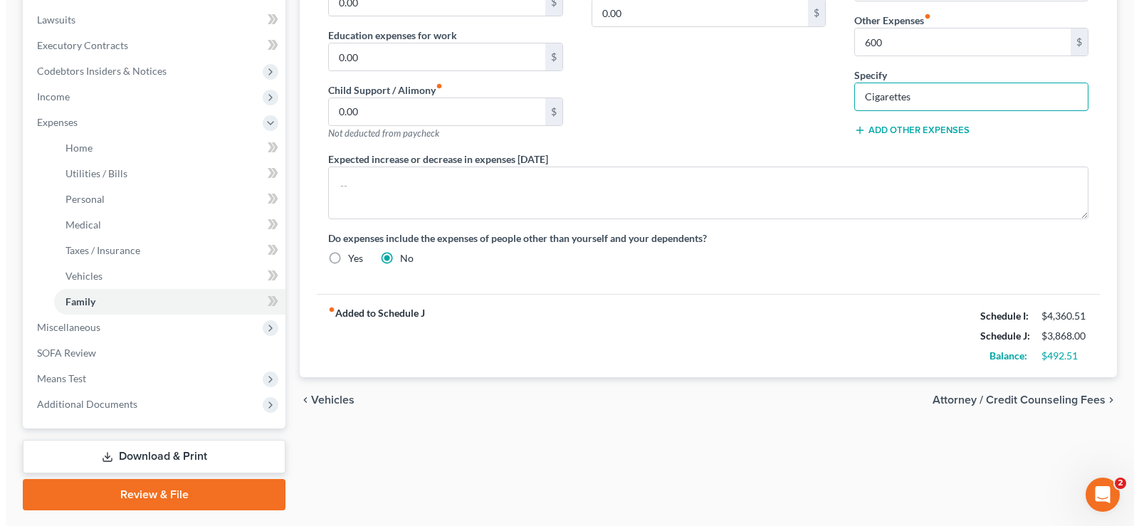
scroll to position [394, 0]
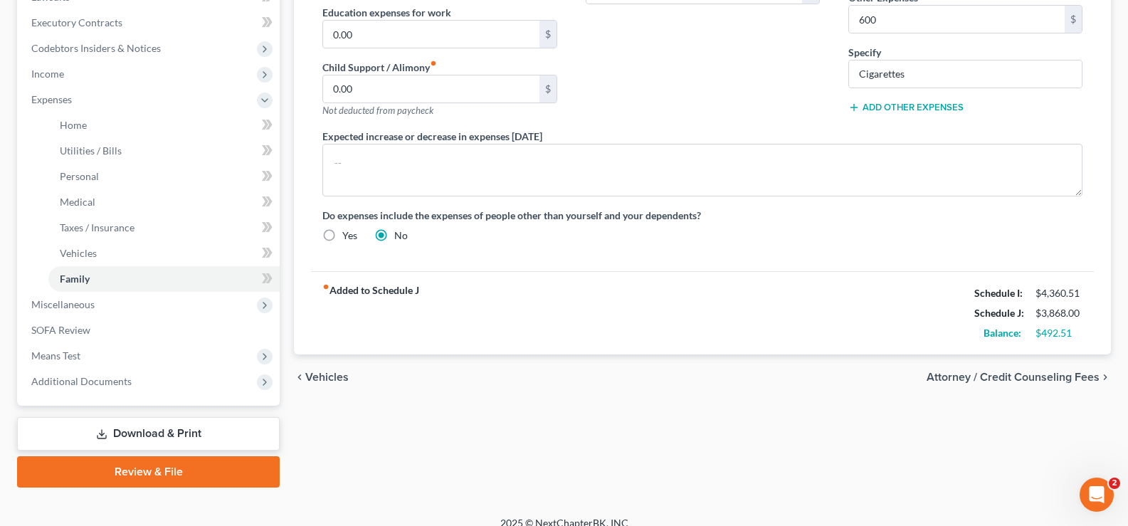
click at [1004, 375] on span "Attorney / Credit Counseling Fees" at bounding box center [1013, 377] width 173 height 11
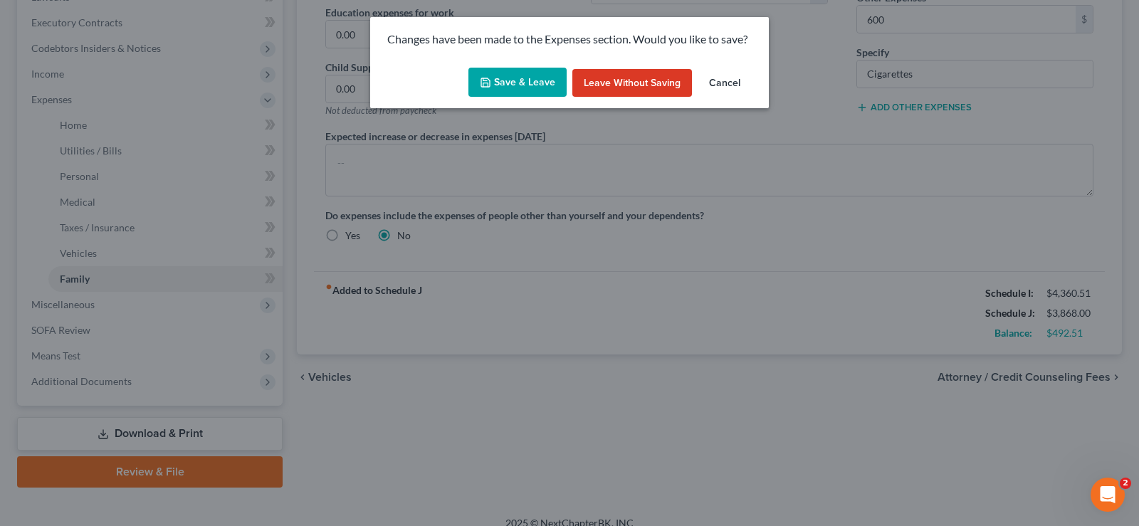
click at [485, 78] on icon "button" at bounding box center [485, 82] width 9 height 9
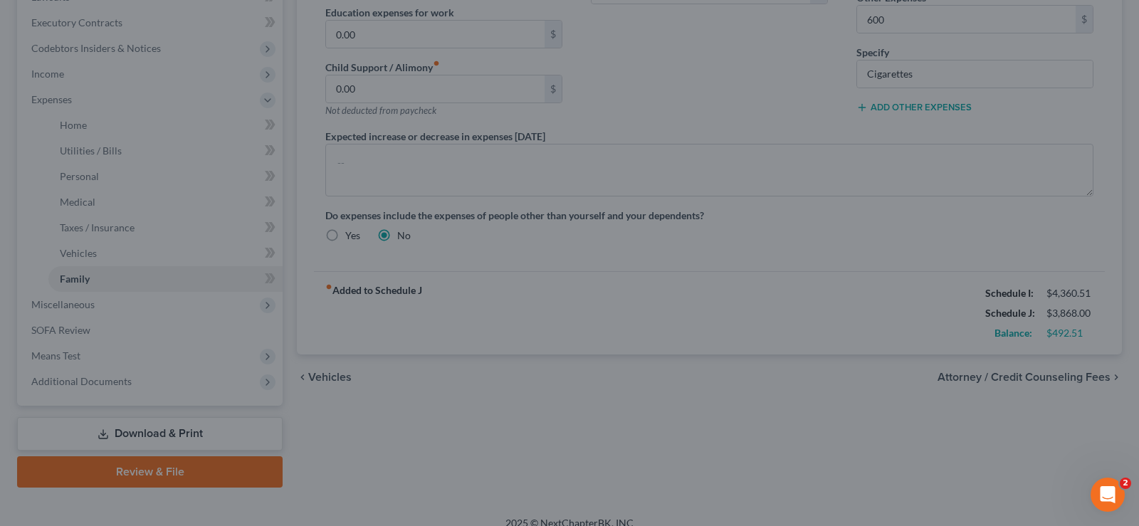
type input "300.00"
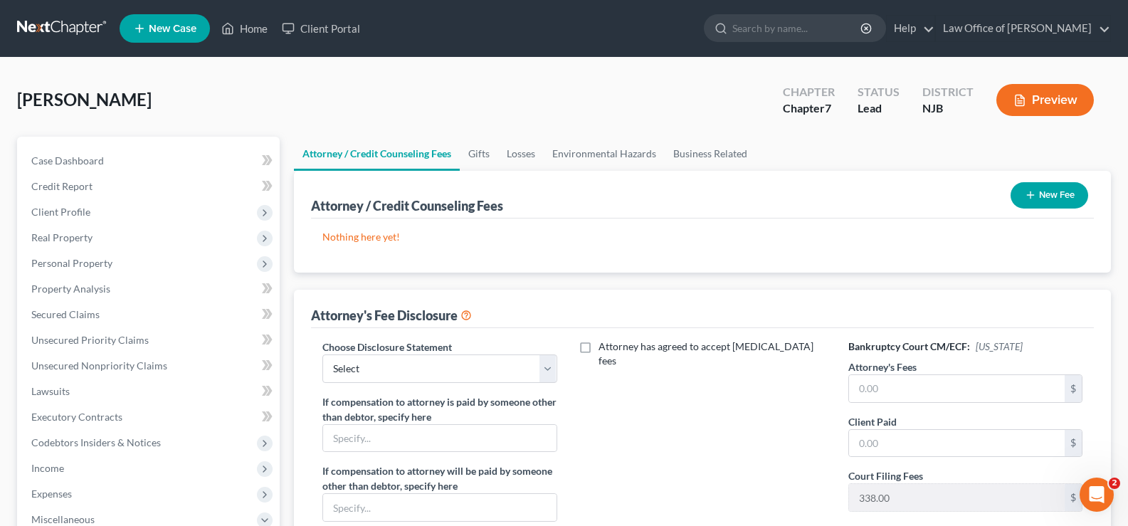
click at [1042, 191] on button "New Fee" at bounding box center [1050, 195] width 78 height 26
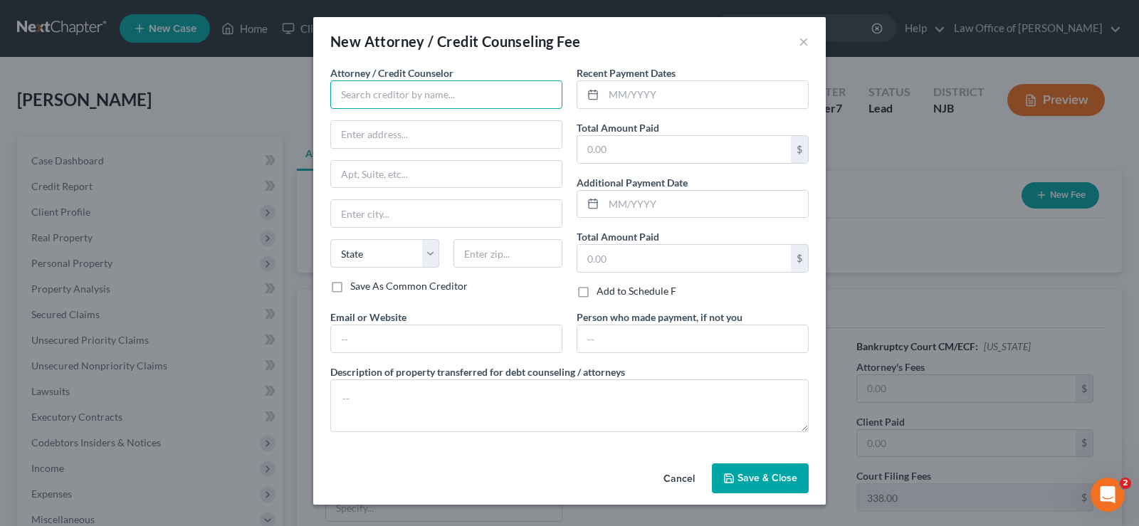
click at [376, 101] on input "text" at bounding box center [446, 94] width 232 height 28
type input "Law Office of [PERSON_NAME]"
click at [609, 93] on input "text" at bounding box center [706, 94] width 204 height 27
type input "[DATE]"
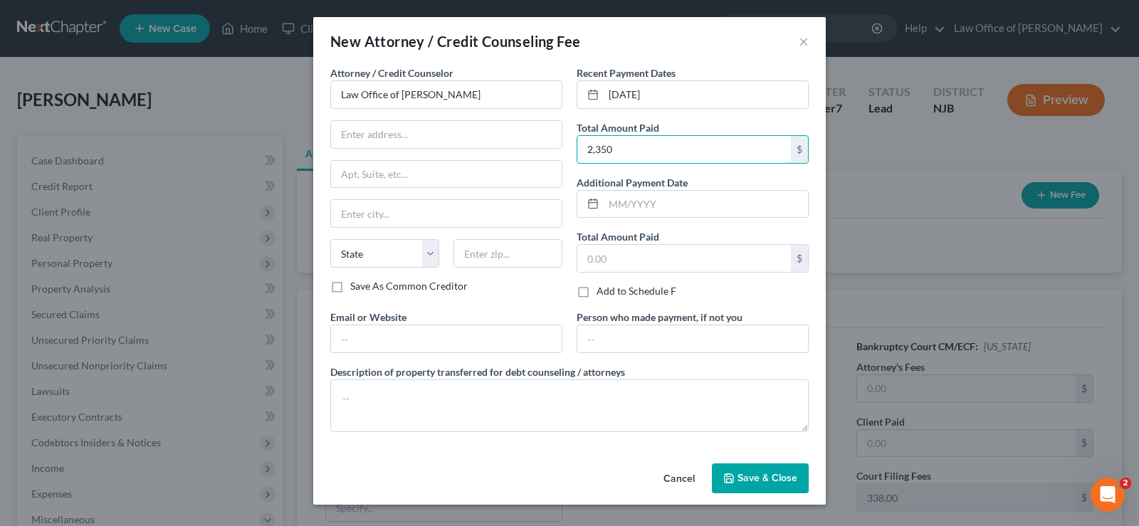
type input "2,350"
click at [732, 480] on polyline "button" at bounding box center [729, 480] width 5 height 4
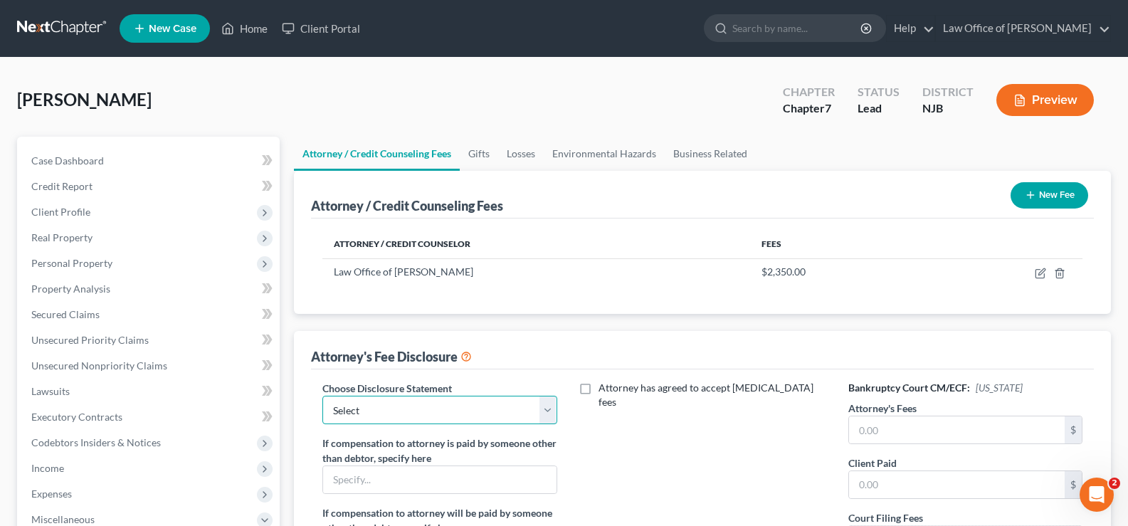
click at [462, 412] on select "Select Law Office of [PERSON_NAME]" at bounding box center [439, 410] width 234 height 28
select select "0"
click at [322, 396] on select "Select Law Office of [PERSON_NAME]" at bounding box center [439, 410] width 234 height 28
click at [903, 430] on input "text" at bounding box center [957, 429] width 216 height 27
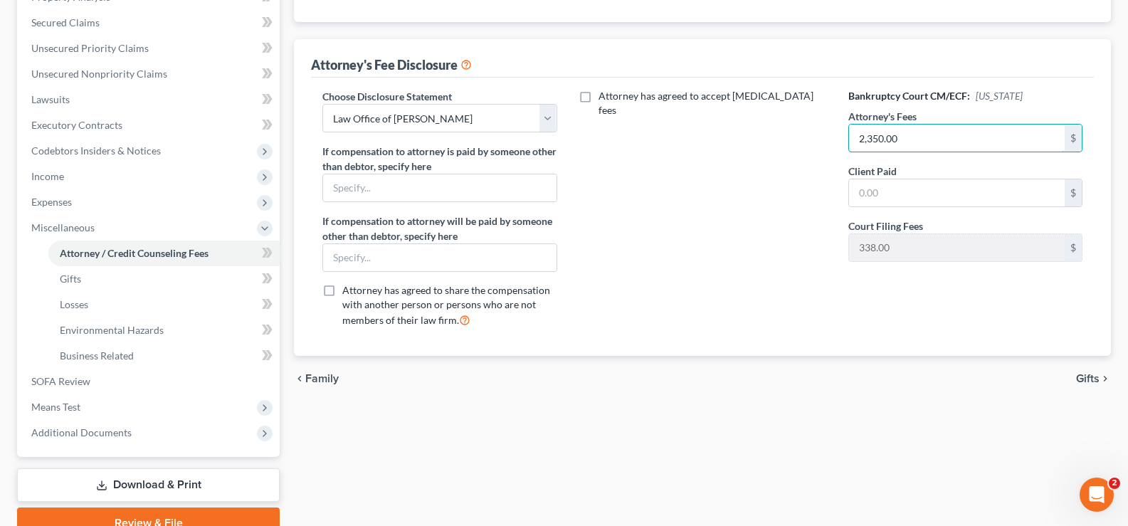
scroll to position [359, 0]
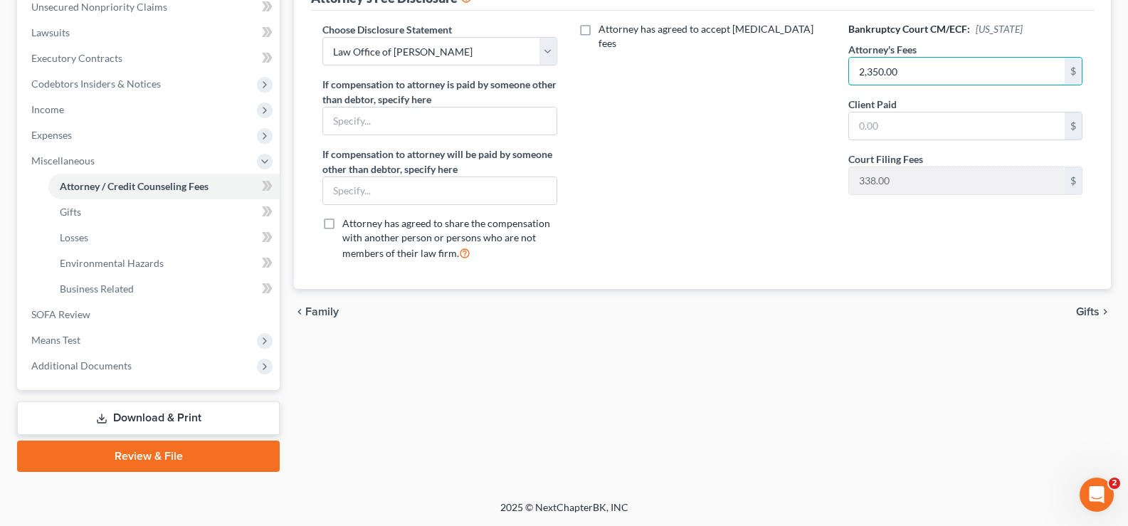
type input "2,350.00"
click at [1088, 309] on span "Gifts" at bounding box center [1087, 311] width 23 height 11
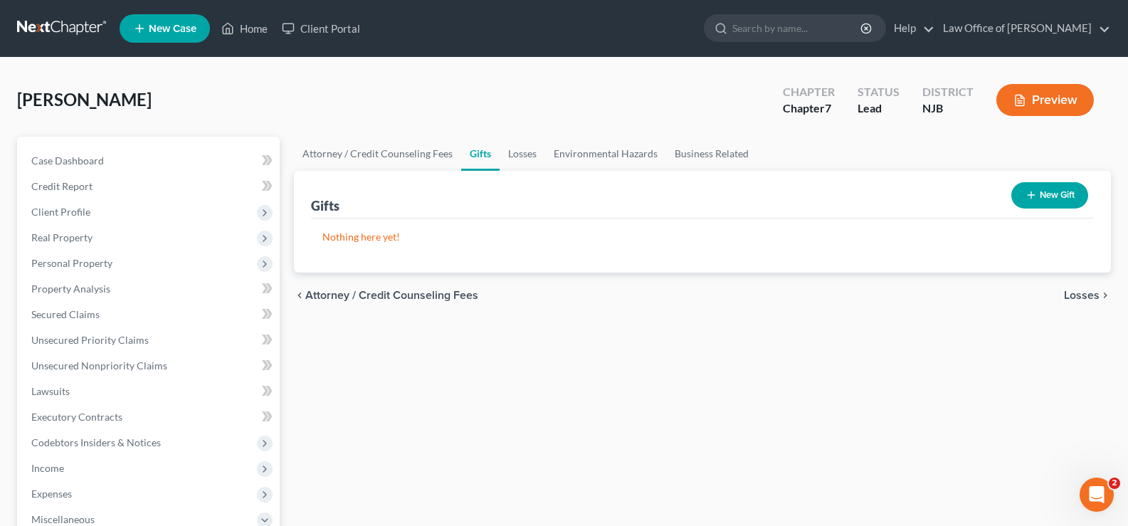
click at [1086, 299] on span "Losses" at bounding box center [1082, 295] width 36 height 11
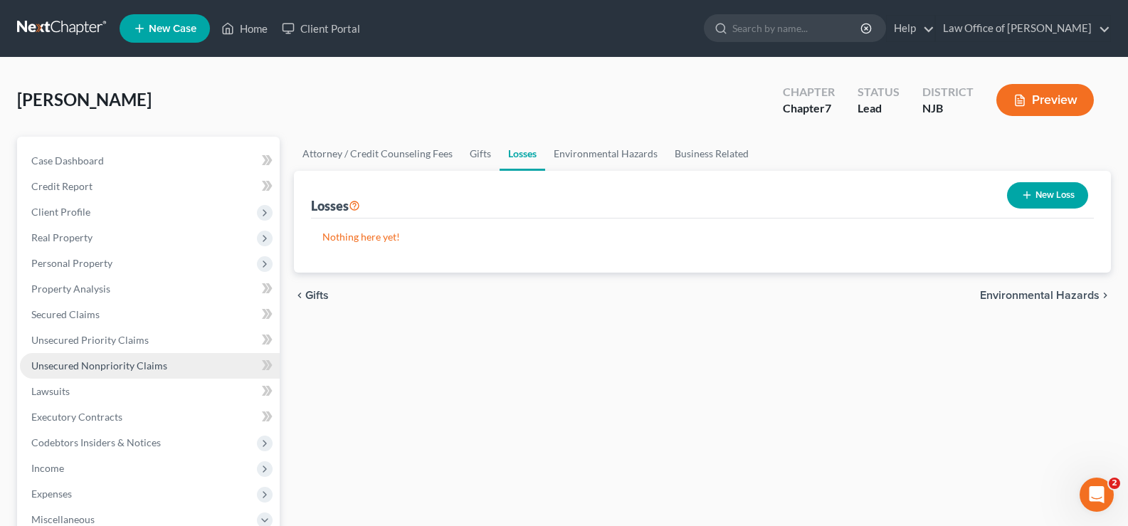
click at [88, 361] on span "Unsecured Nonpriority Claims" at bounding box center [99, 365] width 136 height 12
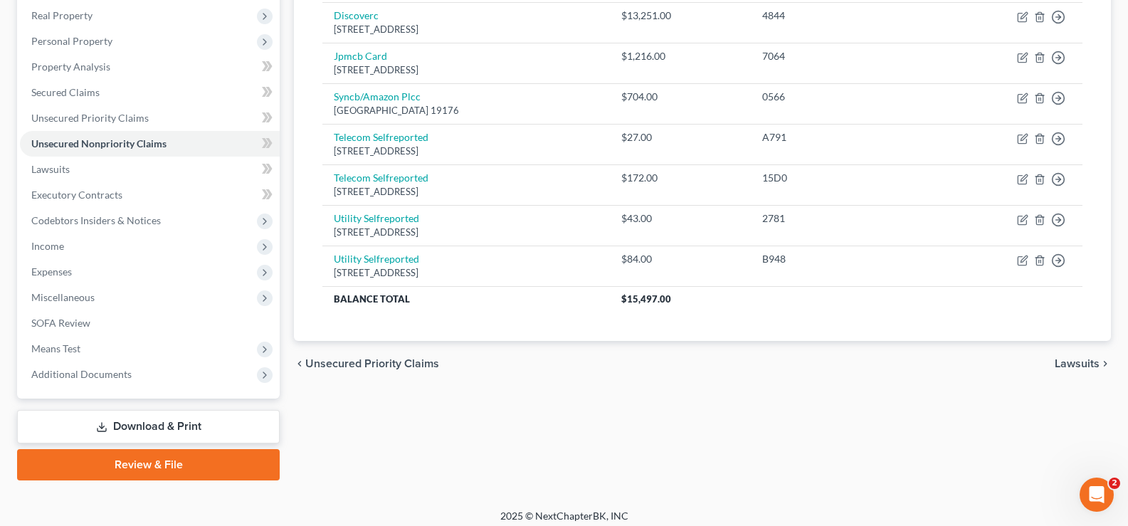
scroll to position [231, 0]
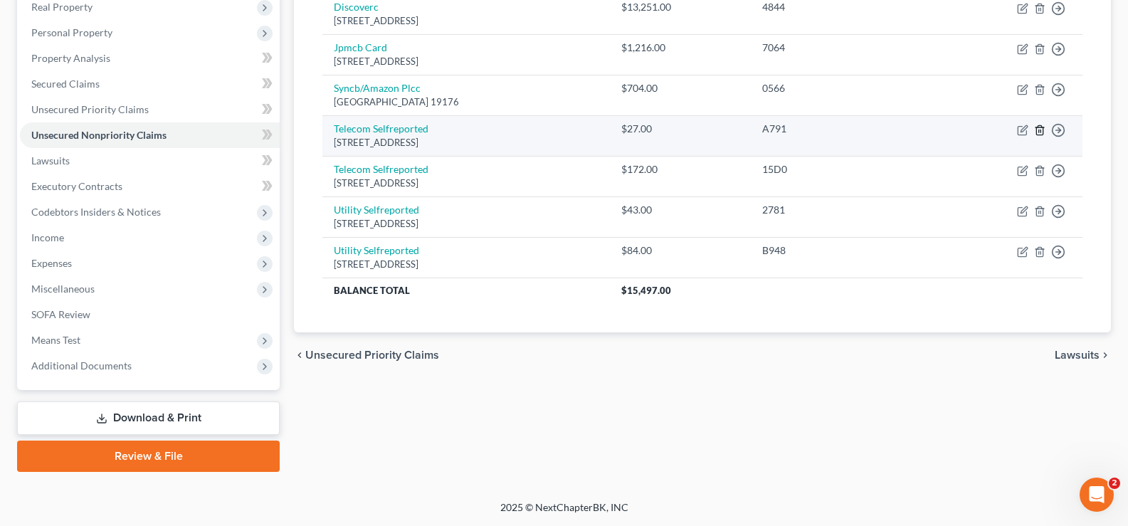
click at [1039, 127] on icon "button" at bounding box center [1039, 130] width 11 height 11
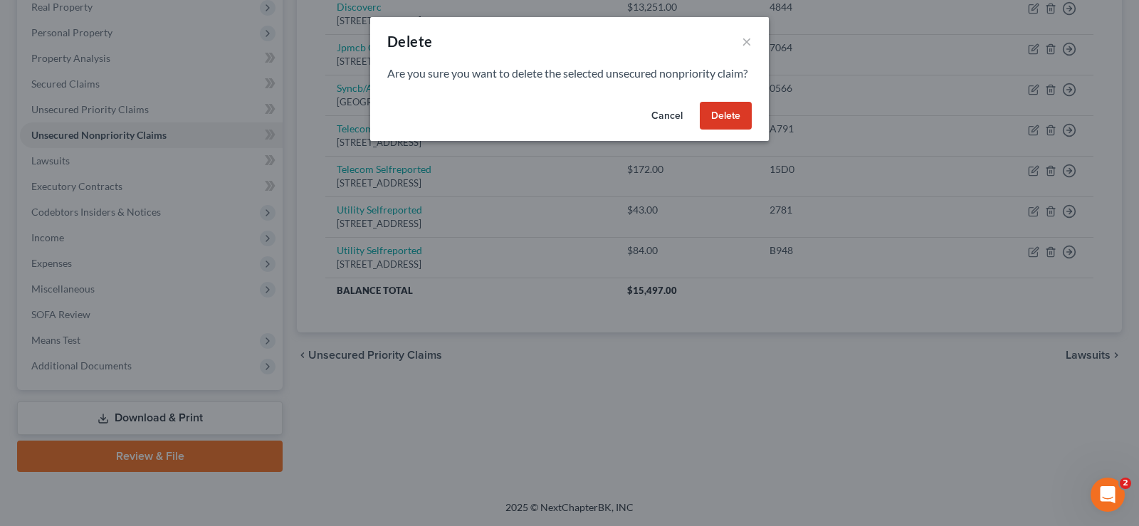
click at [726, 130] on button "Delete" at bounding box center [726, 116] width 52 height 28
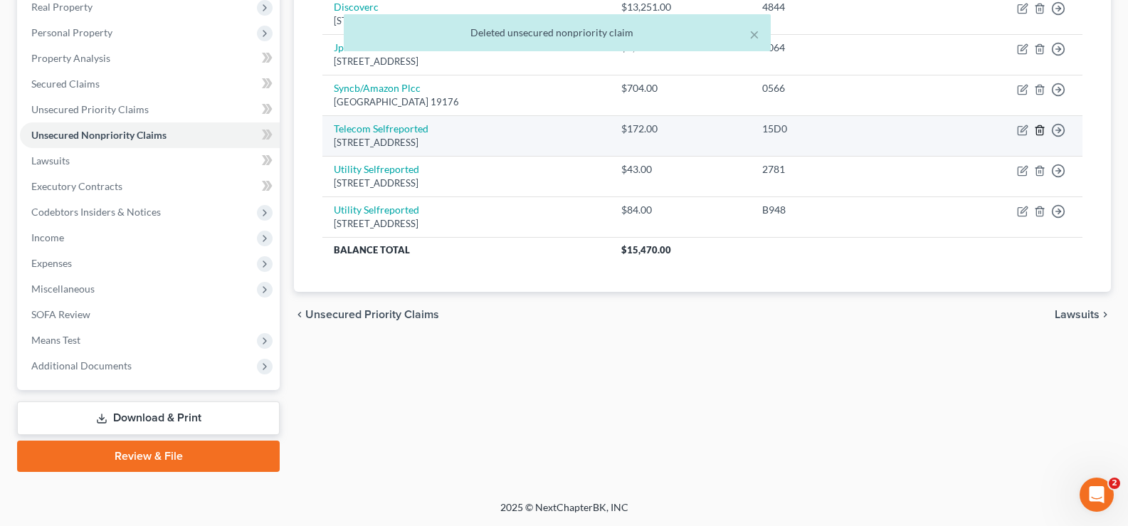
click at [1039, 125] on icon "button" at bounding box center [1039, 129] width 6 height 9
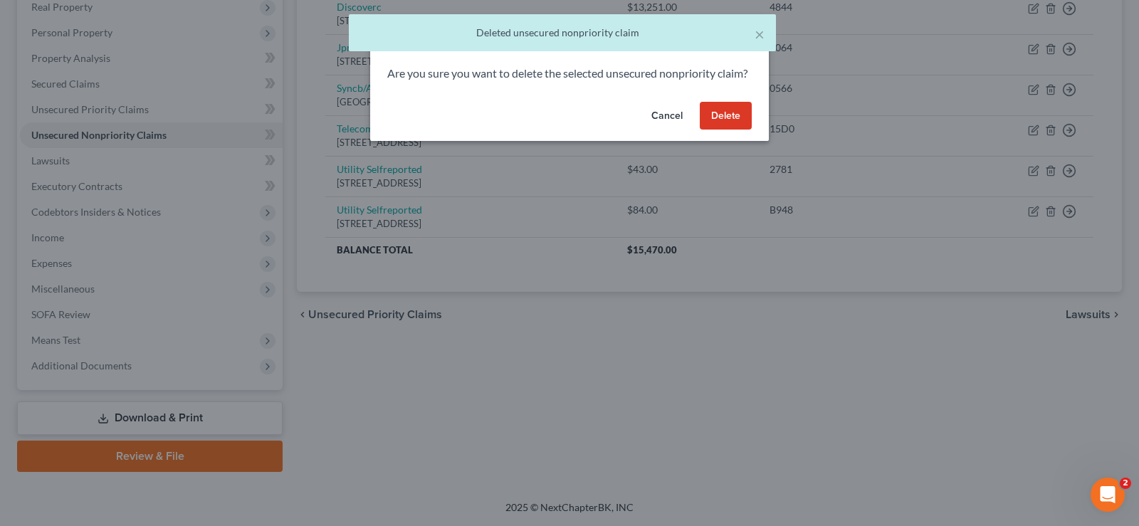
click at [735, 125] on button "Delete" at bounding box center [726, 116] width 52 height 28
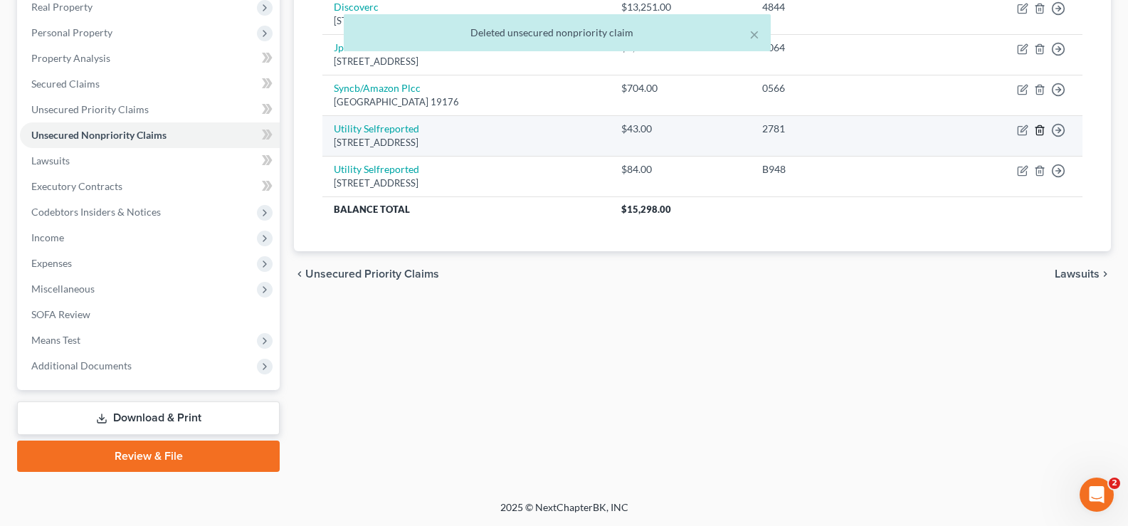
click at [1039, 125] on icon "button" at bounding box center [1039, 129] width 6 height 9
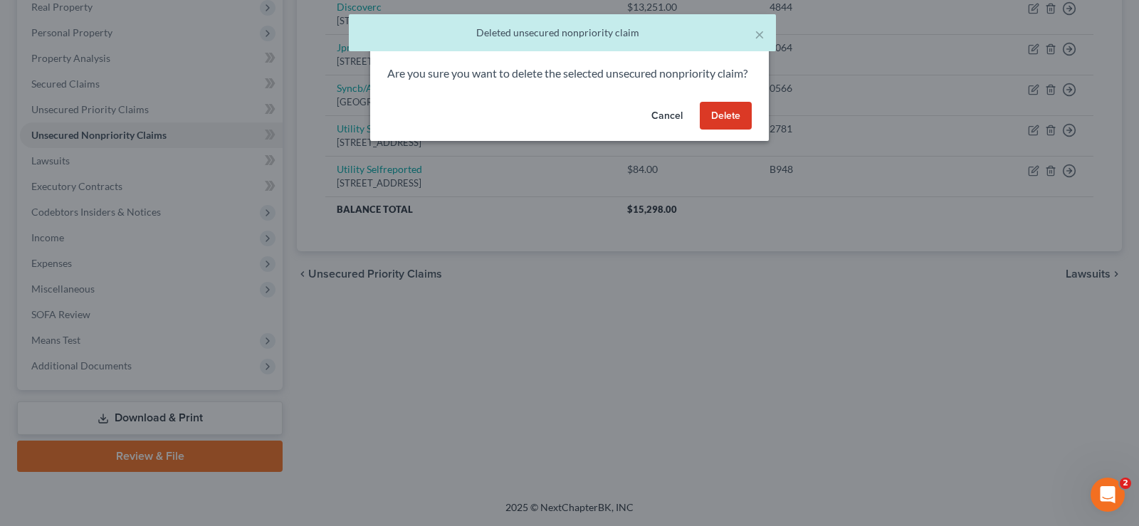
click at [716, 130] on button "Delete" at bounding box center [726, 116] width 52 height 28
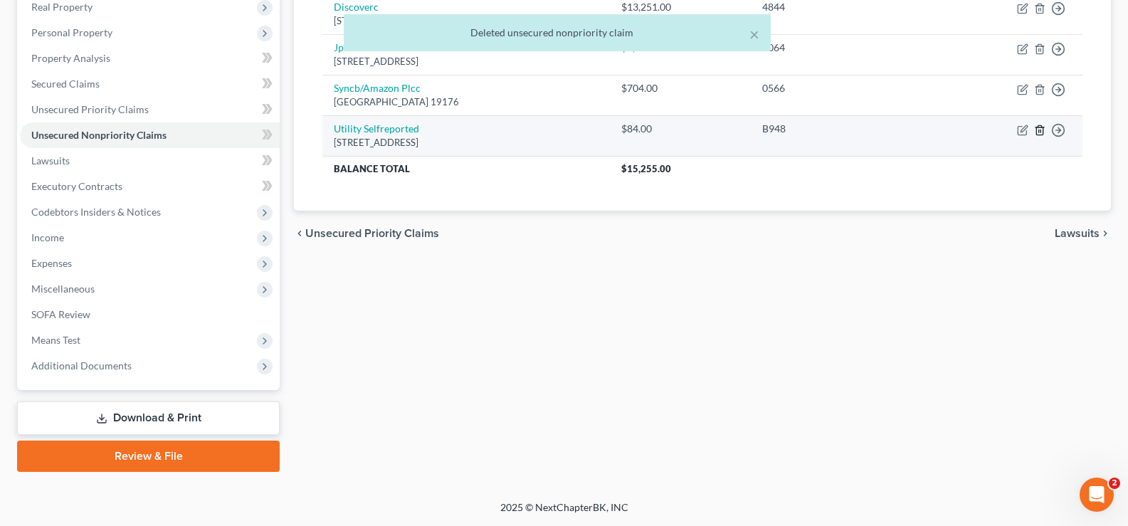
click at [1036, 128] on icon "button" at bounding box center [1039, 129] width 6 height 9
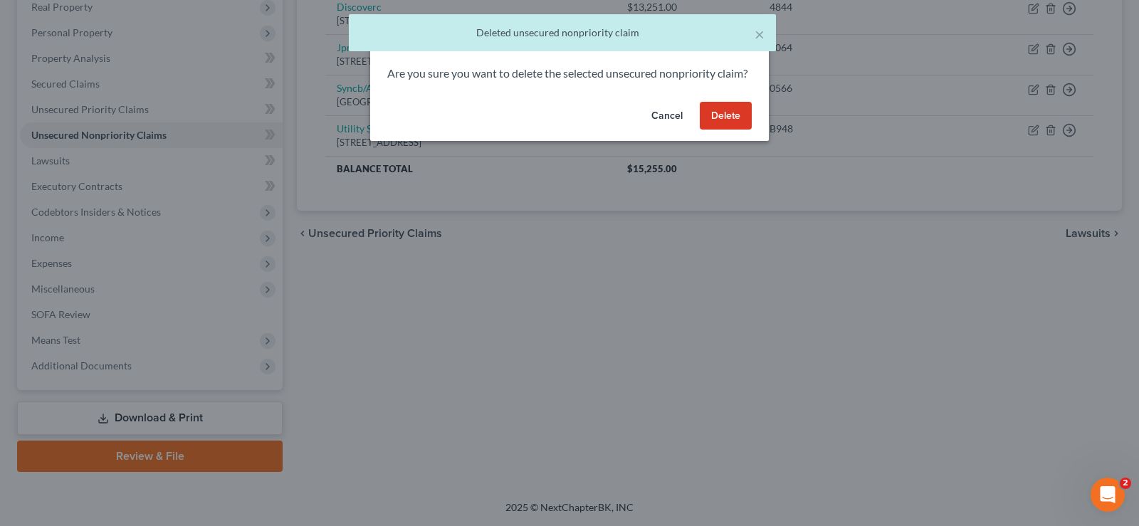
click at [720, 130] on button "Delete" at bounding box center [726, 116] width 52 height 28
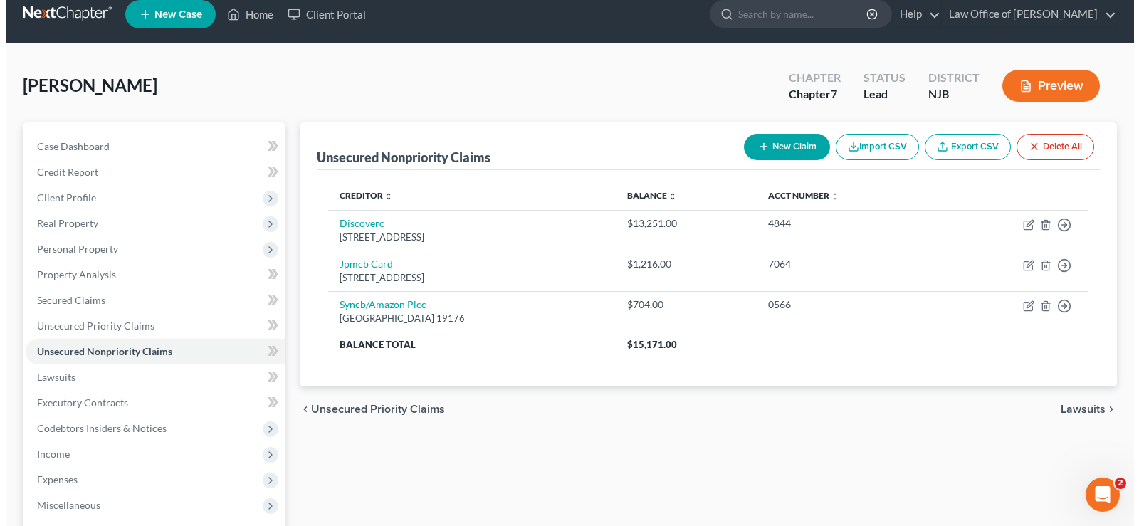
scroll to position [0, 0]
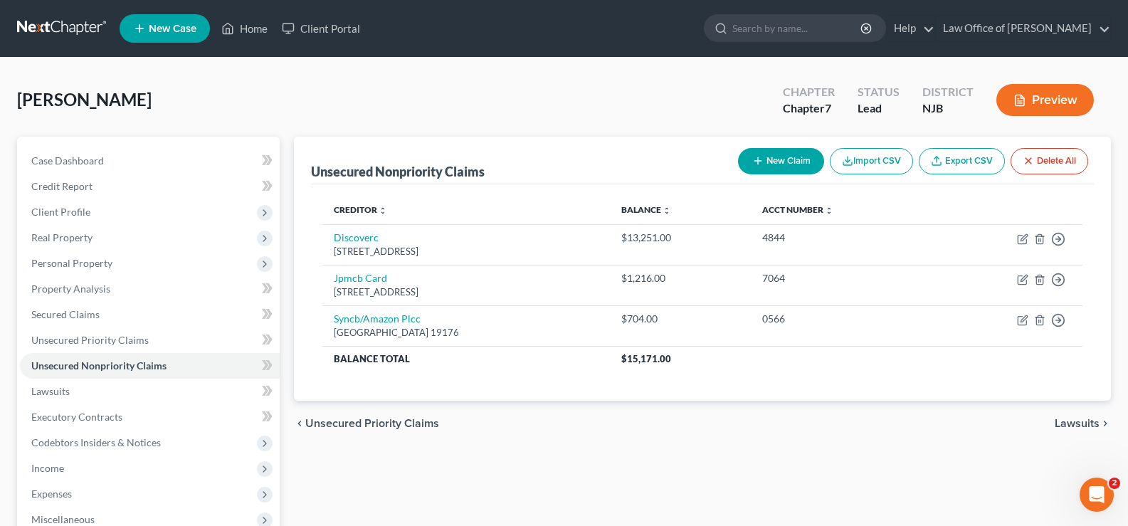
click at [782, 155] on button "New Claim" at bounding box center [781, 161] width 86 height 26
select select "0"
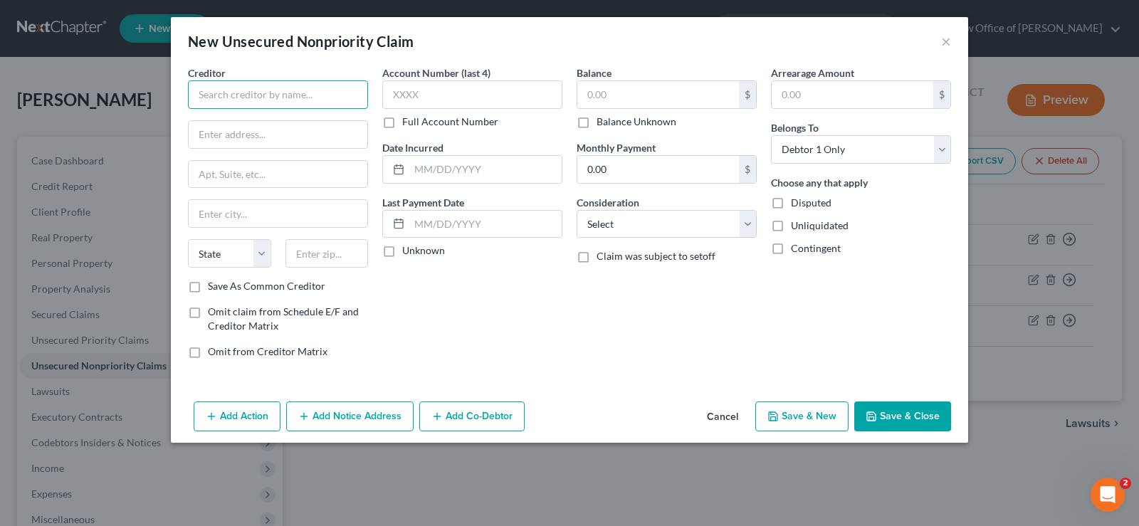
click at [234, 88] on input "text" at bounding box center [278, 94] width 180 height 28
type input "Capital One"
click at [944, 43] on button "×" at bounding box center [946, 41] width 10 height 17
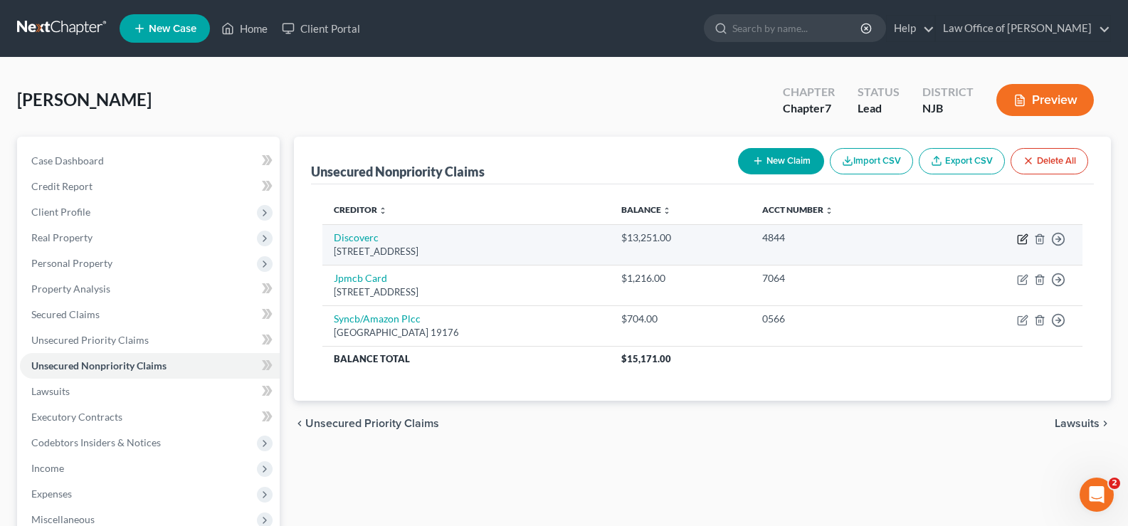
click at [1021, 233] on icon "button" at bounding box center [1022, 238] width 11 height 11
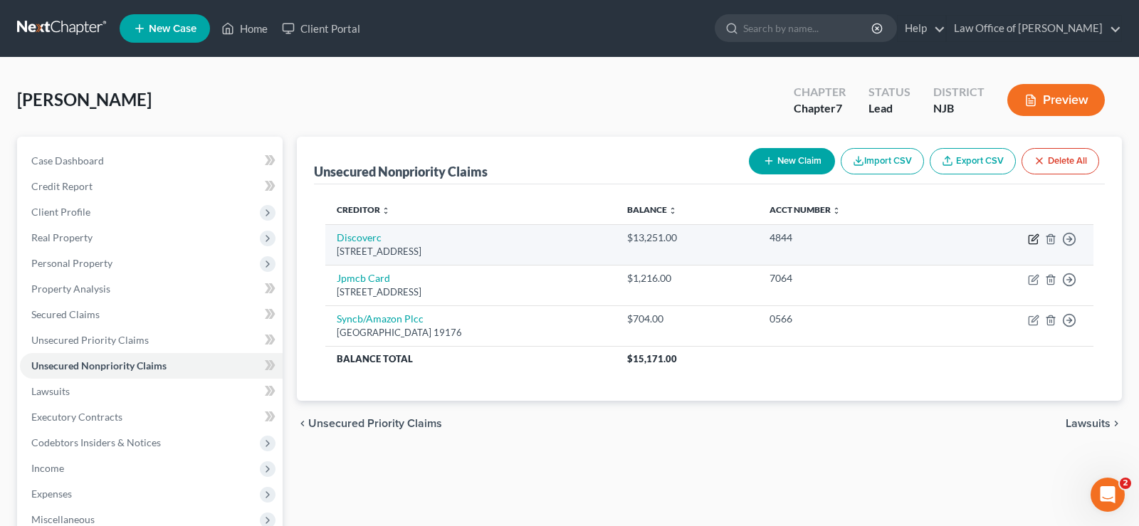
select select "46"
select select "2"
select select "0"
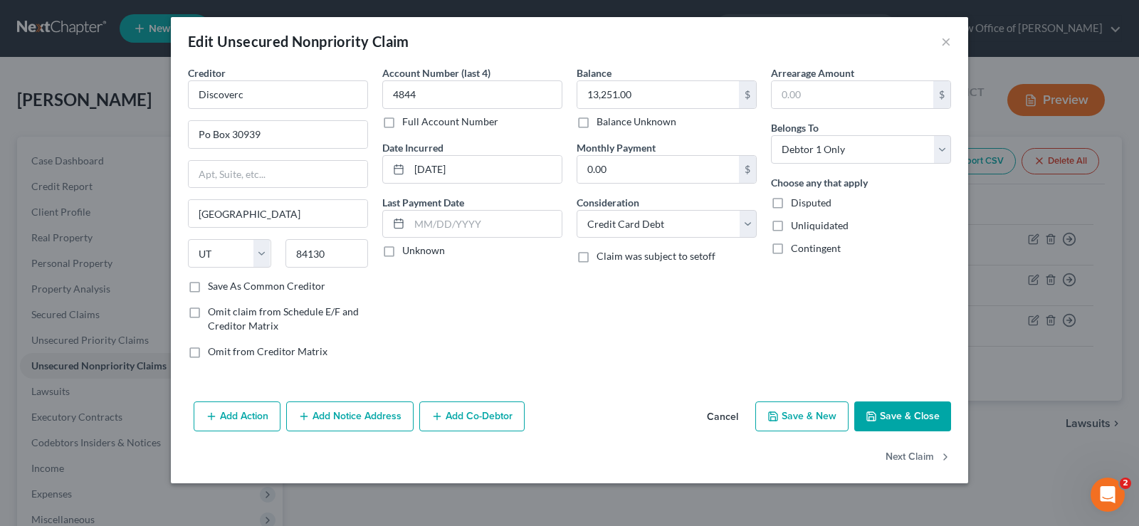
click at [379, 412] on button "Add Notice Address" at bounding box center [349, 416] width 127 height 30
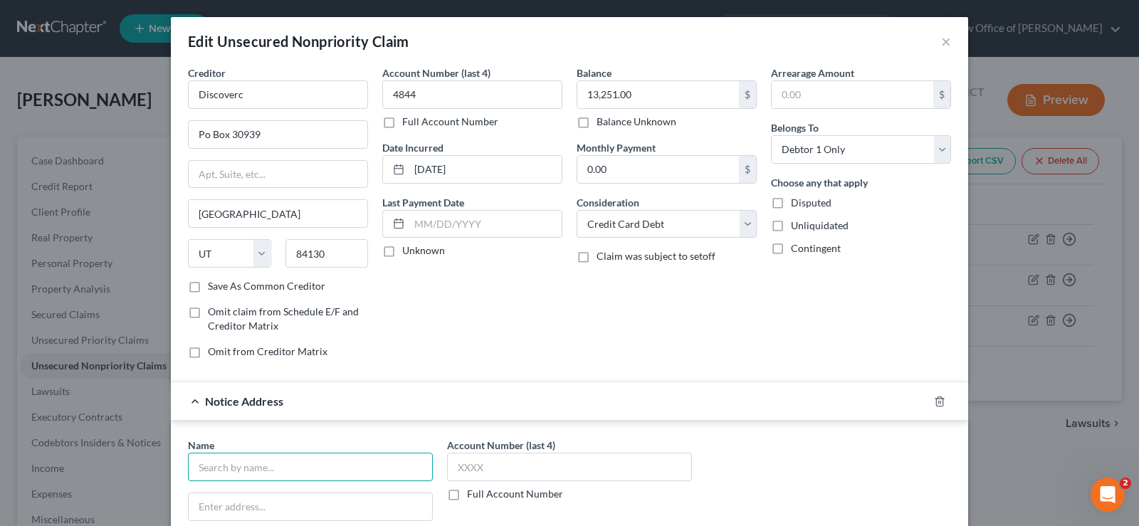
click at [212, 473] on input "text" at bounding box center [310, 467] width 245 height 28
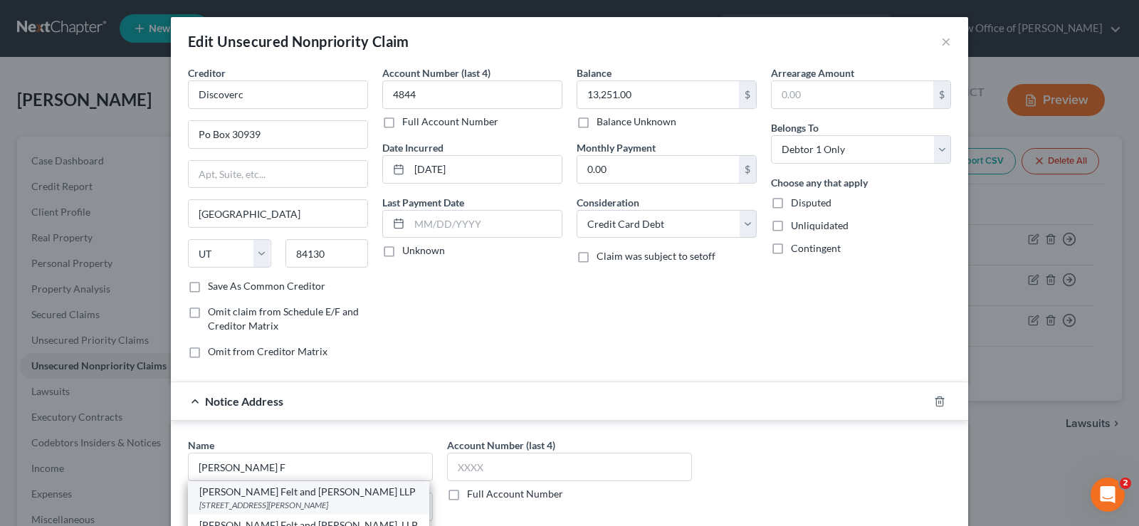
click at [272, 499] on div "[STREET_ADDRESS][PERSON_NAME]" at bounding box center [308, 505] width 219 height 12
type input "[PERSON_NAME] Felt and [PERSON_NAME] LLP"
type input "[STREET_ADDRESS][PERSON_NAME]"
type input "Parsippany"
select select "33"
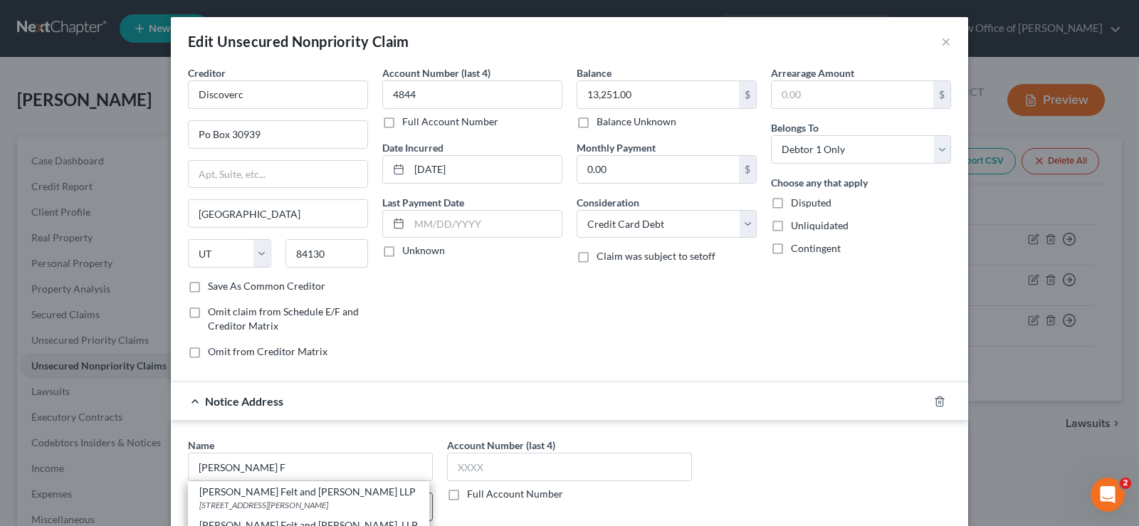
type input "07054"
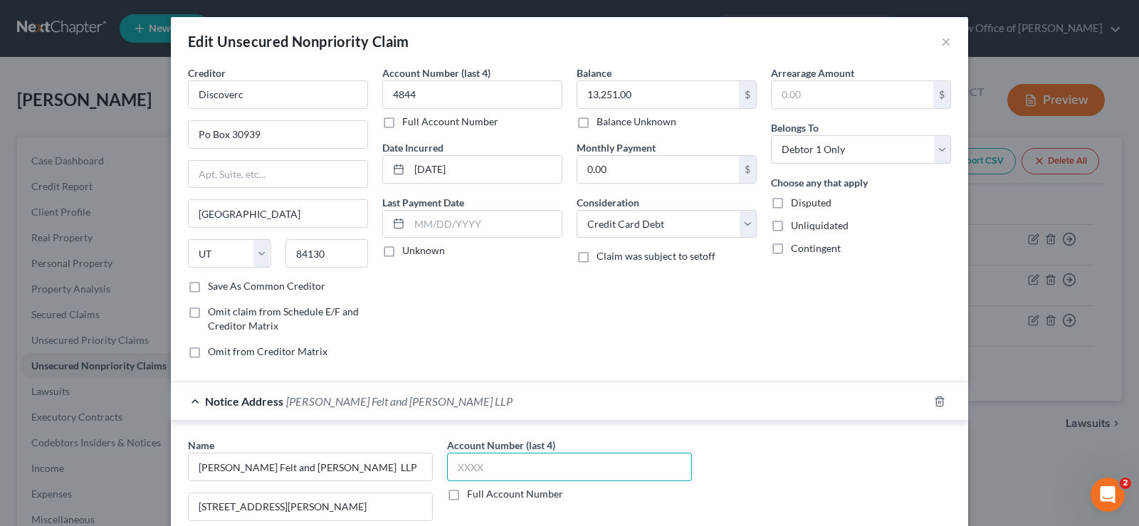
click at [508, 462] on input "text" at bounding box center [569, 467] width 245 height 28
click at [508, 462] on input "DC-0" at bounding box center [569, 467] width 245 height 28
type input "DC-0"
click at [467, 498] on label "Full Account Number" at bounding box center [515, 494] width 96 height 14
click at [473, 496] on input "Full Account Number" at bounding box center [477, 491] width 9 height 9
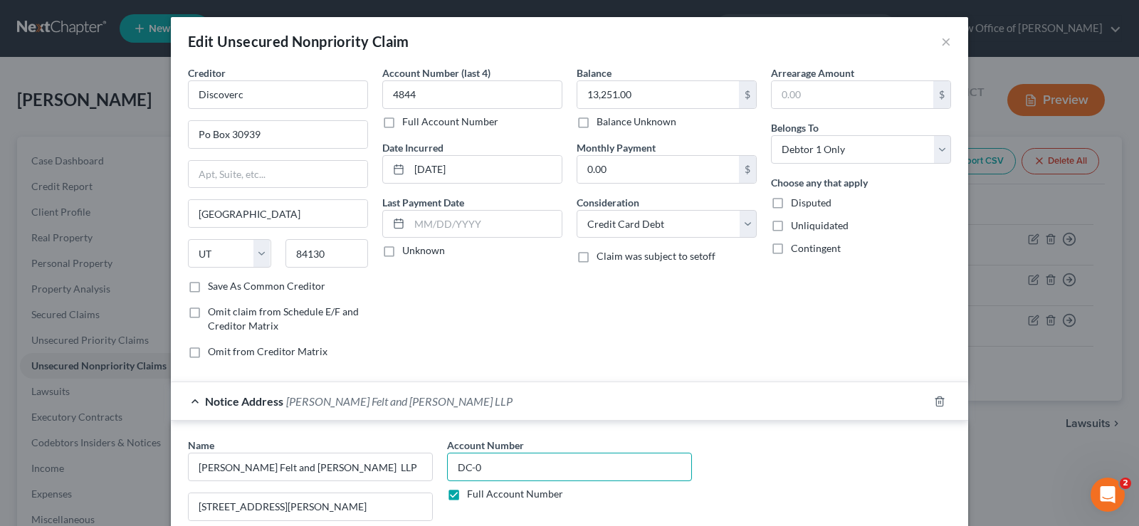
click at [493, 467] on input "DC-0" at bounding box center [569, 467] width 245 height 28
type input "DC-010998-25"
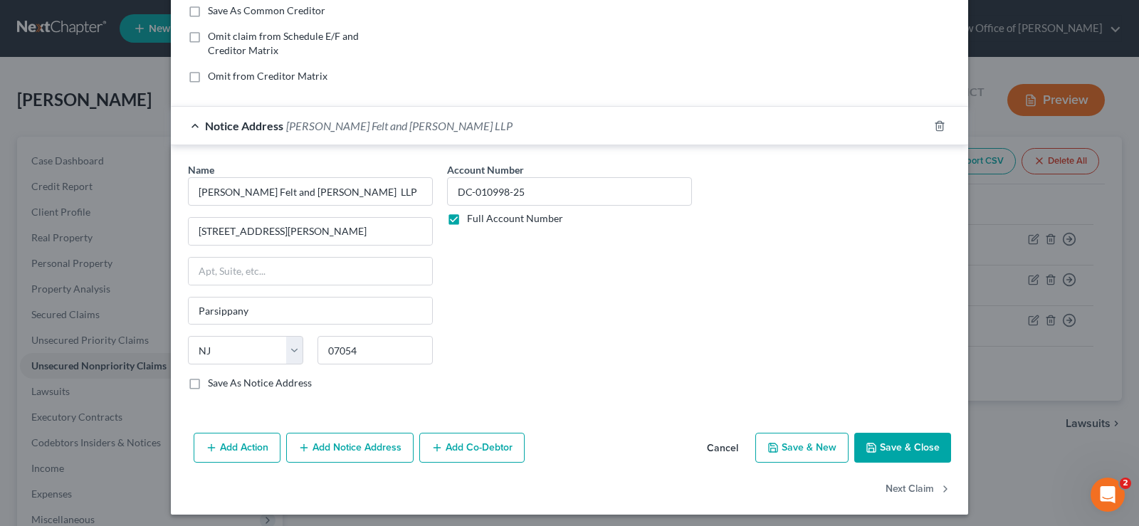
scroll to position [281, 0]
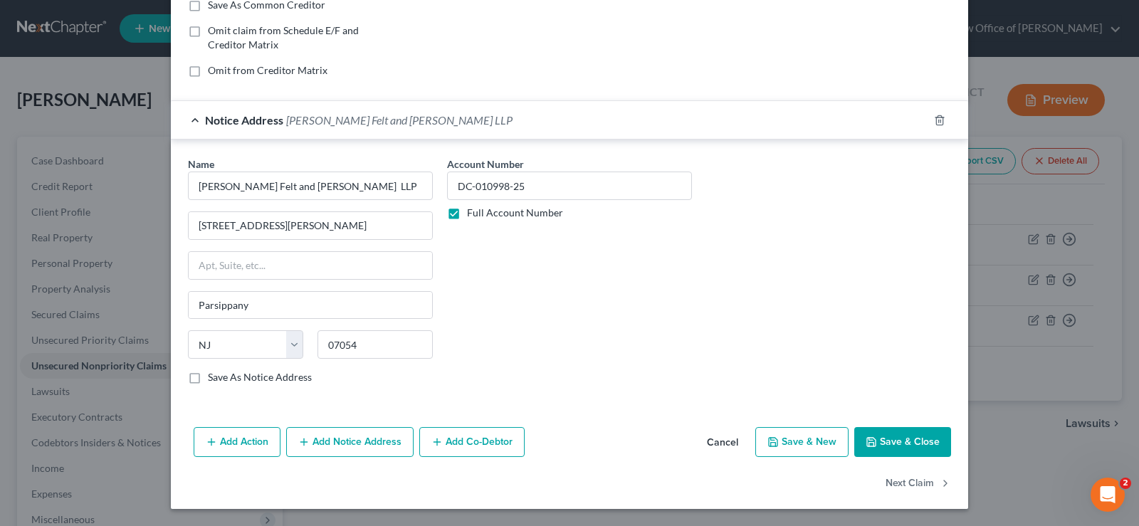
click at [893, 447] on button "Save & Close" at bounding box center [902, 442] width 97 height 30
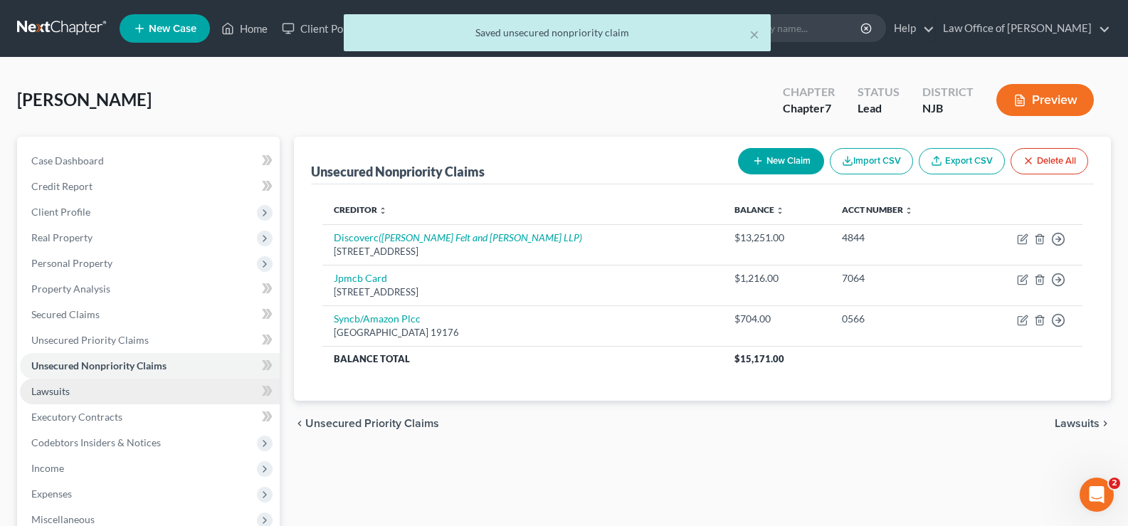
click at [57, 389] on span "Lawsuits" at bounding box center [50, 391] width 38 height 12
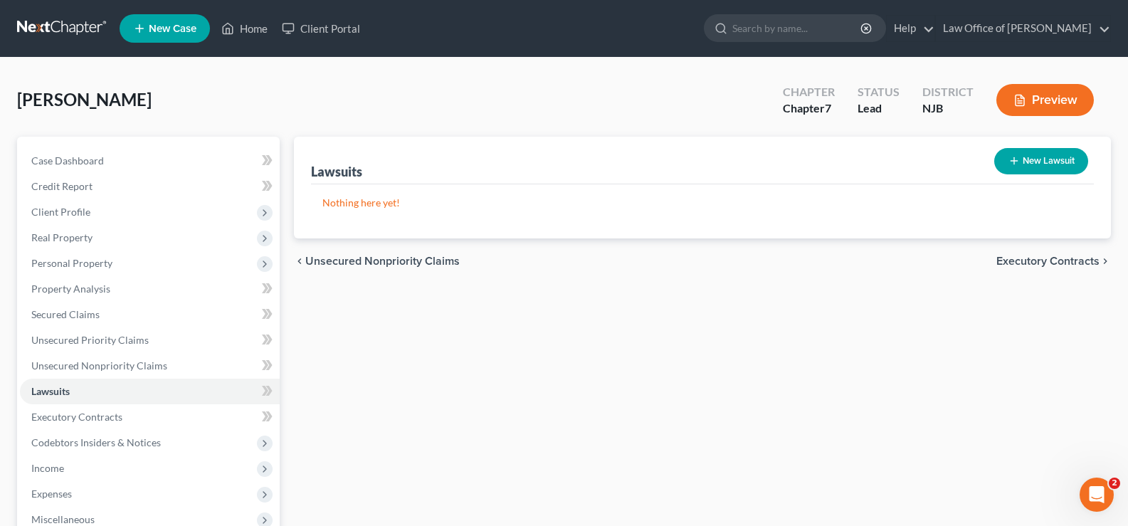
click at [1031, 157] on button "New Lawsuit" at bounding box center [1041, 161] width 94 height 26
select select "0"
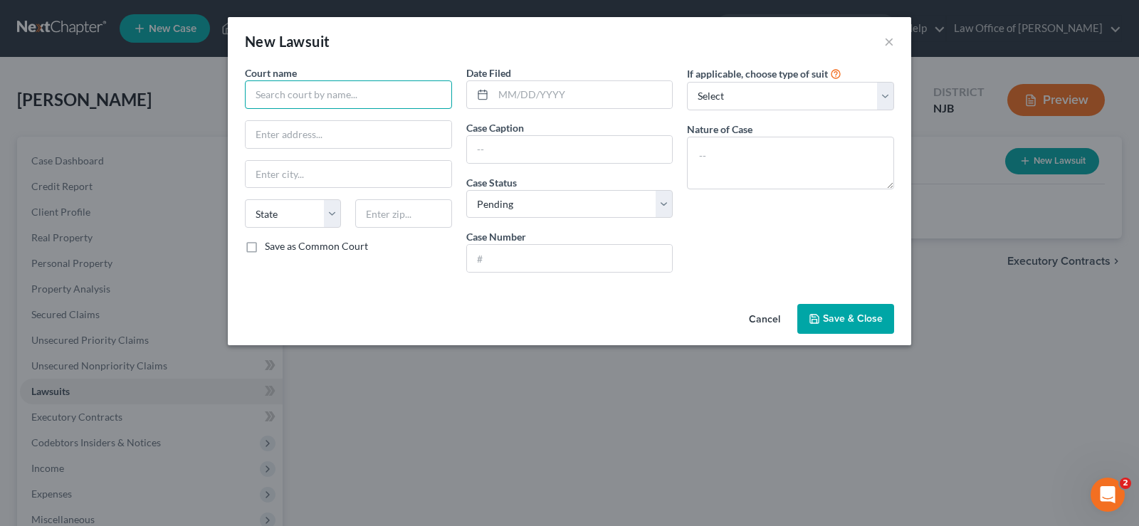
click at [325, 95] on input "text" at bounding box center [348, 94] width 207 height 28
type input "Capital One [PERSON_NAME]"
drag, startPoint x: 395, startPoint y: 94, endPoint x: 0, endPoint y: -86, distance: 434.2
click at [0, 0] on html "Home New Case Client Portal Law Office of [PERSON_NAME] [PERSON_NAME][EMAIL_ADD…" at bounding box center [569, 378] width 1139 height 757
type input "Superior Court of [US_STATE]"
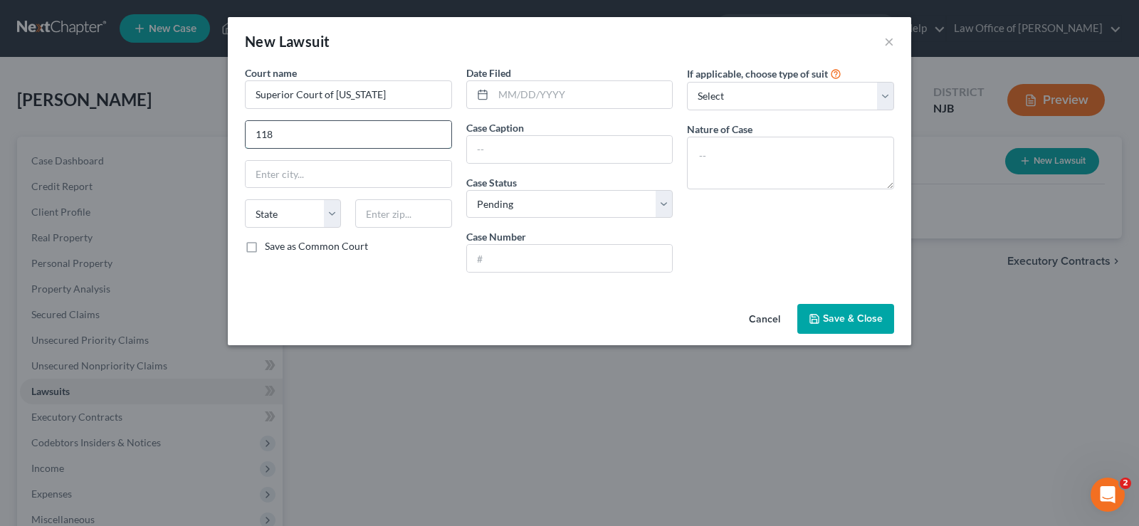
type input "[STREET_ADDRESS][US_STATE]"
type input "Toms River"
select select "45"
type input "08753"
select select "33"
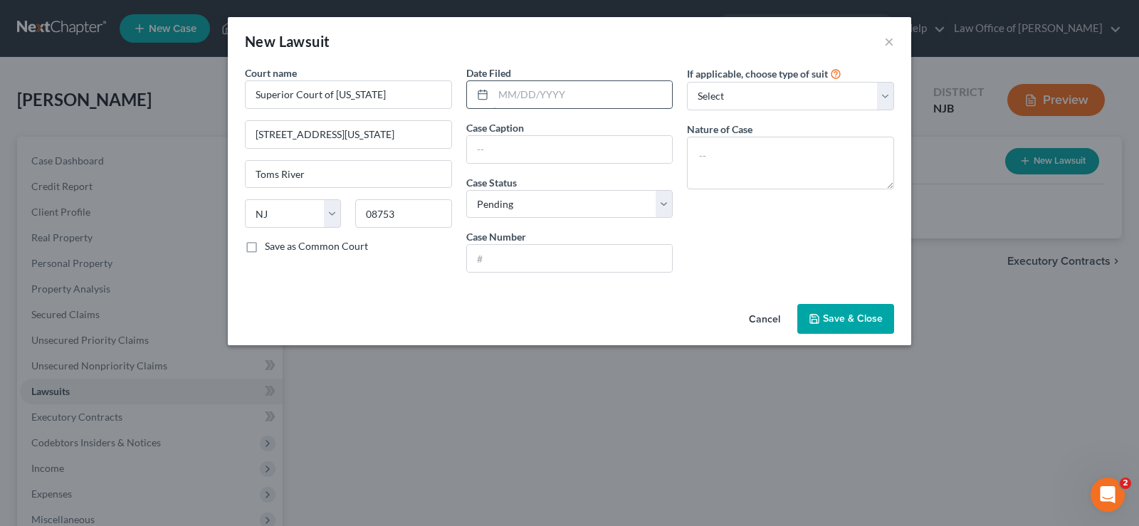
click at [627, 95] on input "text" at bounding box center [582, 94] width 179 height 27
type input "[DATE]"
type input "Capital One [PERSON_NAME]"
click at [498, 261] on input "text" at bounding box center [570, 258] width 206 height 27
type input "DC010998-25"
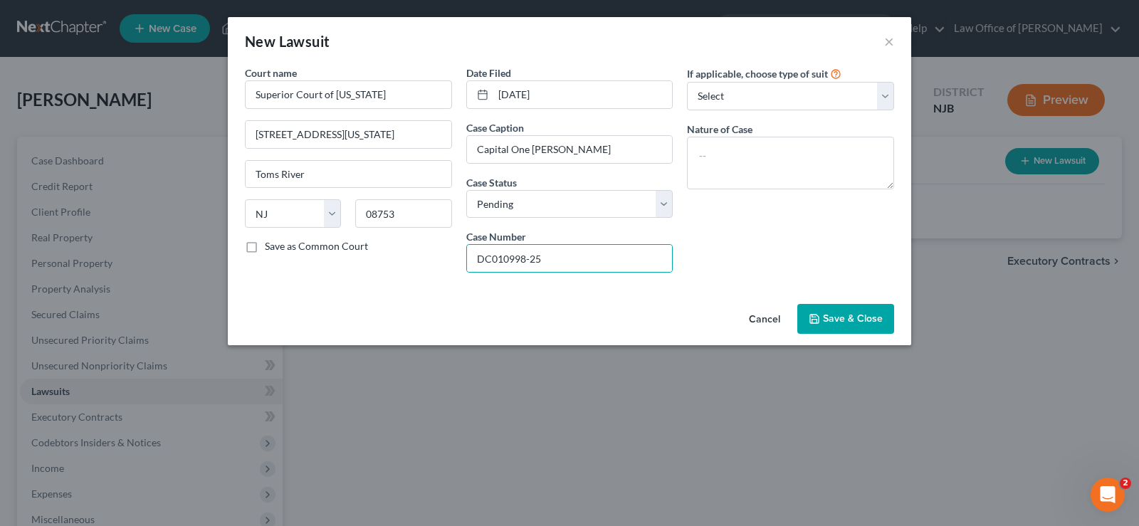
click at [858, 313] on span "Save & Close" at bounding box center [853, 319] width 60 height 12
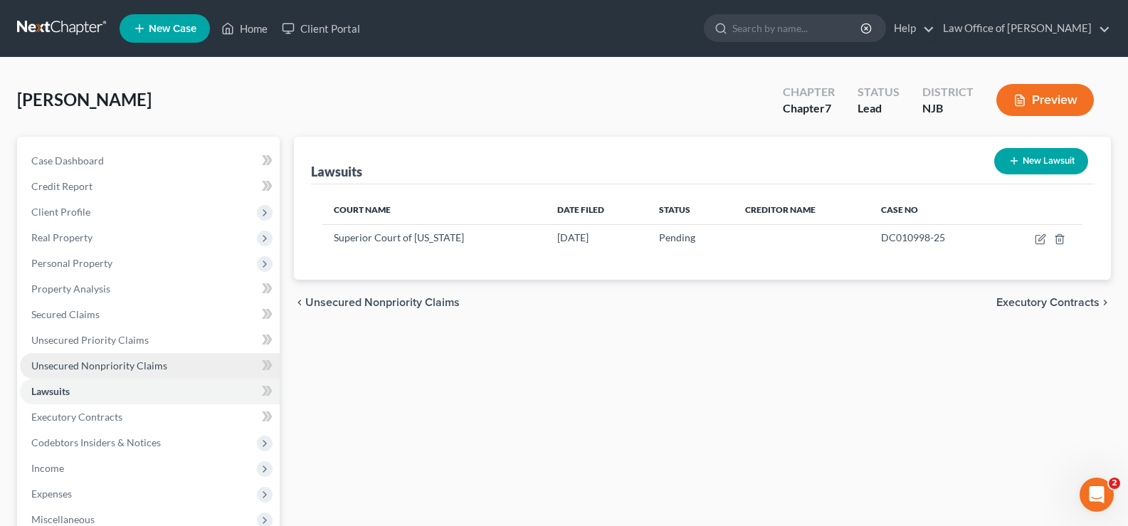
click at [142, 369] on span "Unsecured Nonpriority Claims" at bounding box center [99, 365] width 136 height 12
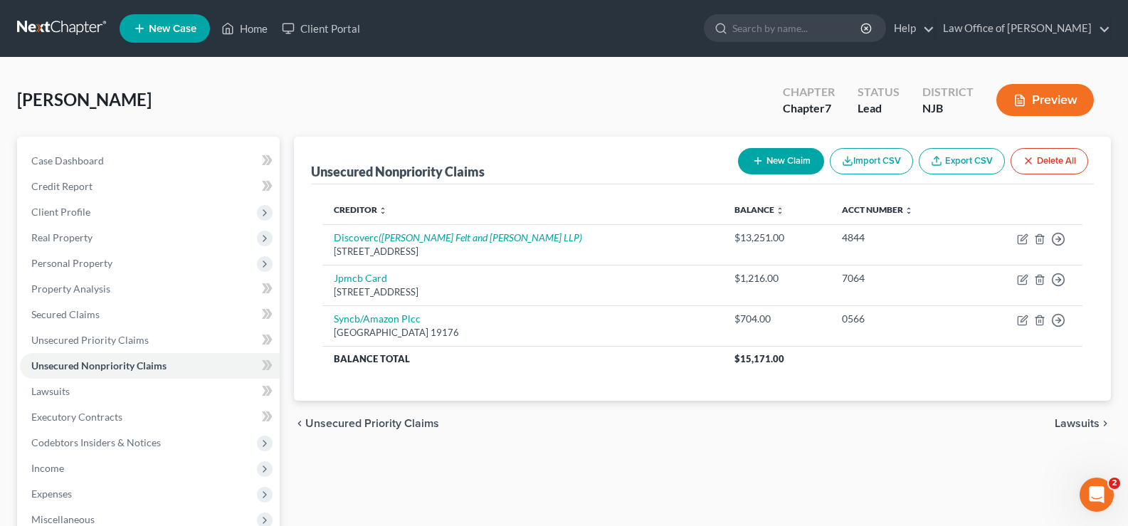
click at [770, 157] on button "New Claim" at bounding box center [781, 161] width 86 height 26
select select "0"
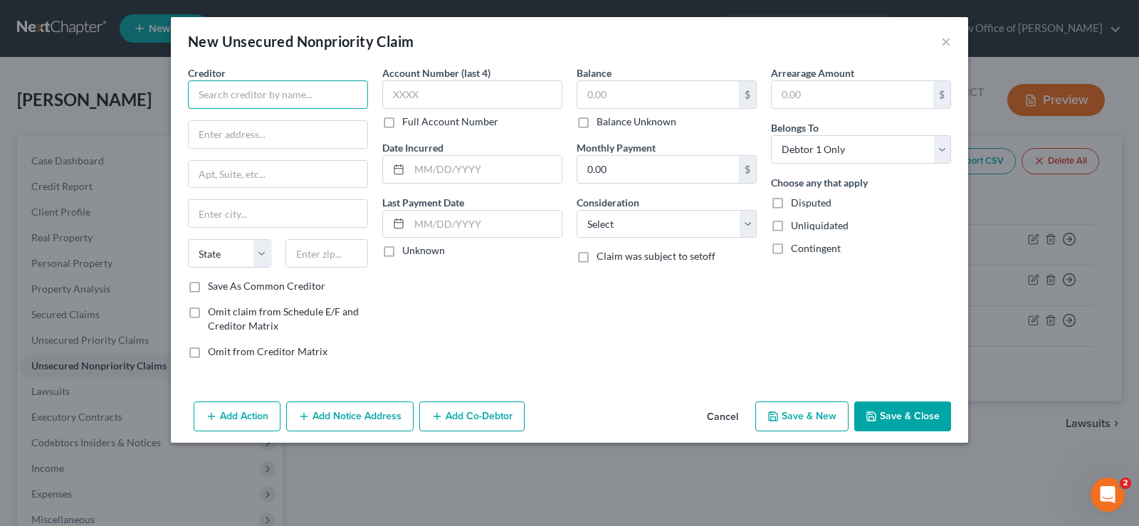
click at [220, 90] on input "text" at bounding box center [278, 94] width 180 height 28
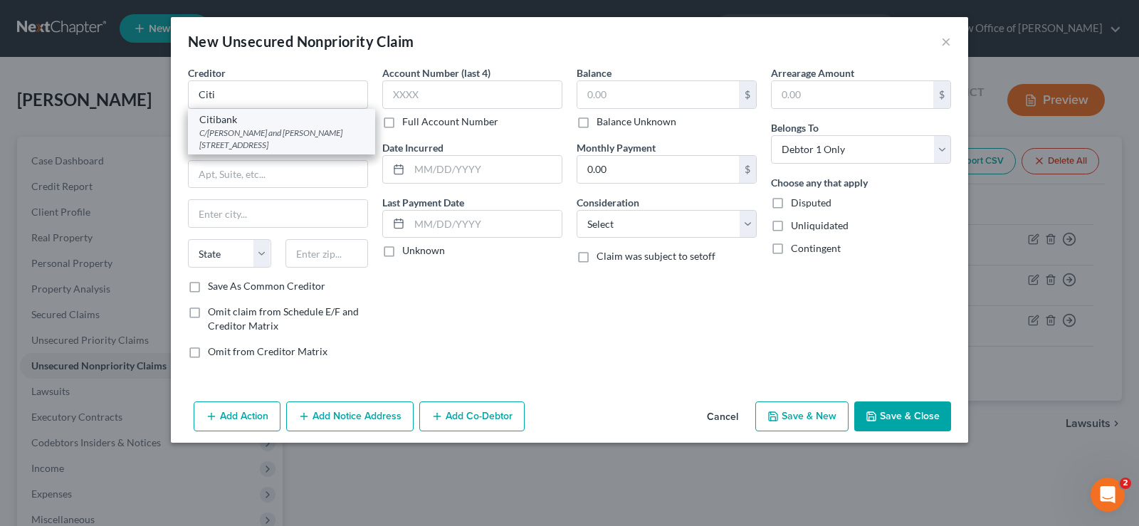
click at [250, 133] on div "C/[PERSON_NAME] and [PERSON_NAME] [STREET_ADDRESS]" at bounding box center [281, 139] width 164 height 24
type input "Citibank"
type input "C/[PERSON_NAME] and [PERSON_NAME]"
type input "[STREET_ADDRESS]"
type input "[GEOGRAPHIC_DATA]"
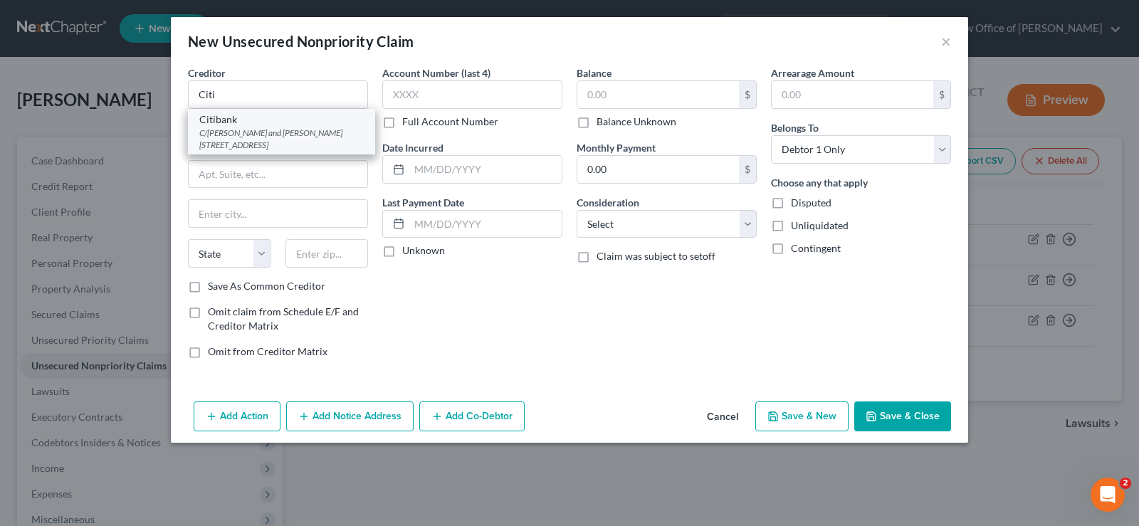
select select "35"
type input "11749"
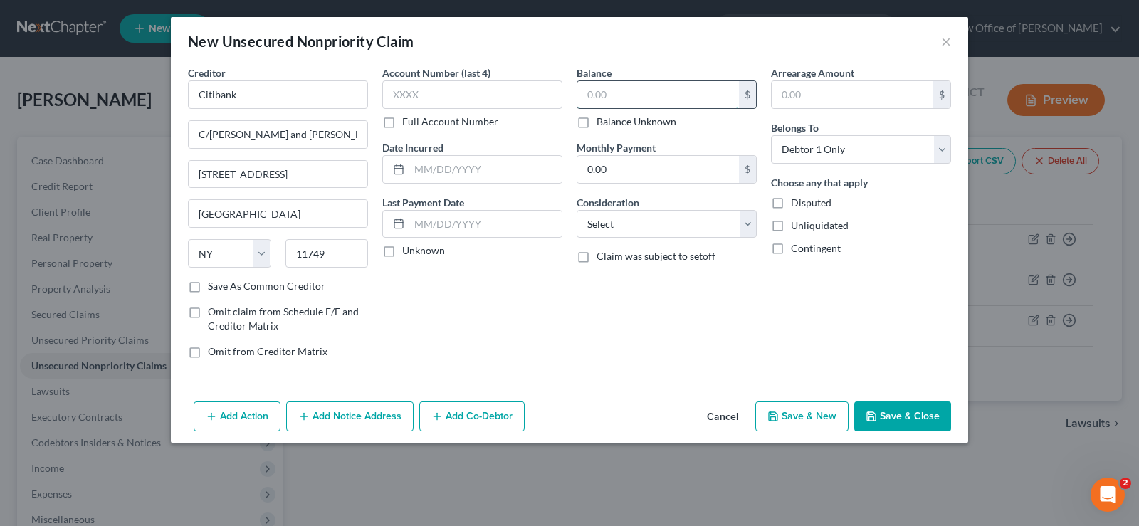
click at [587, 84] on input "text" at bounding box center [658, 94] width 162 height 27
type input "6,175.60"
drag, startPoint x: 877, startPoint y: 421, endPoint x: 870, endPoint y: 419, distance: 7.4
click at [876, 421] on icon "button" at bounding box center [871, 416] width 11 height 11
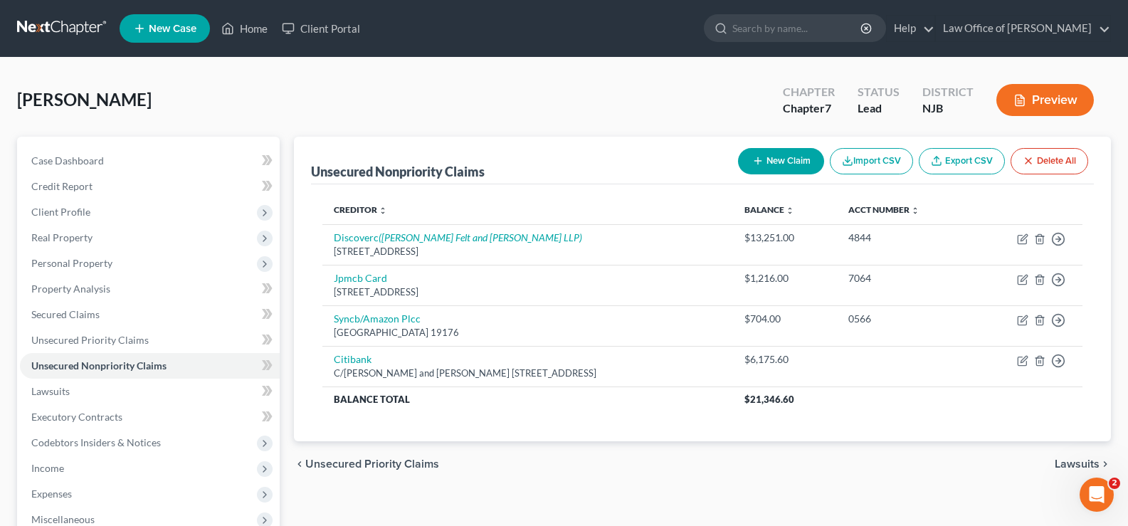
click at [774, 152] on button "New Claim" at bounding box center [781, 161] width 86 height 26
select select "0"
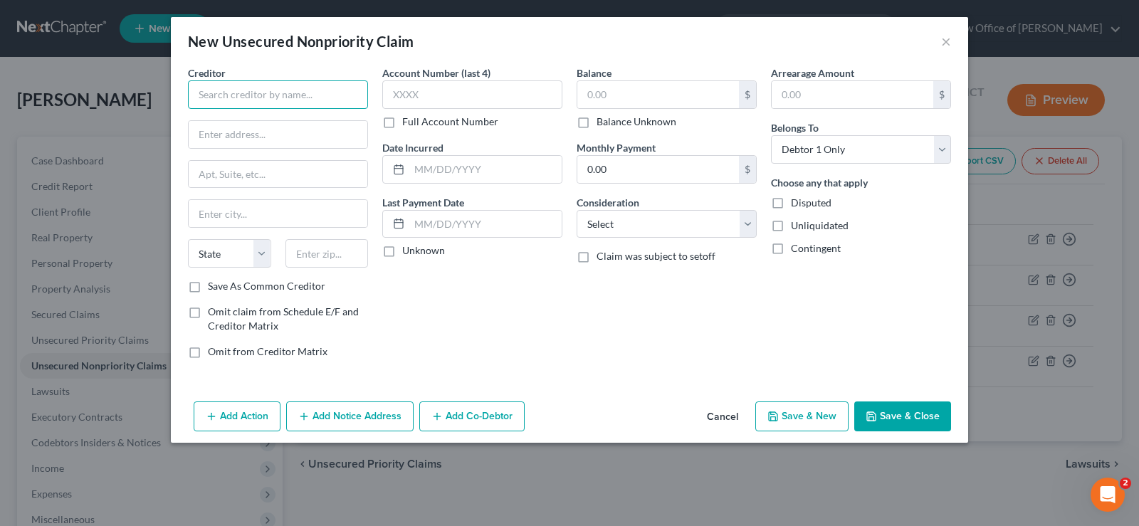
click at [217, 93] on input "text" at bounding box center [278, 94] width 180 height 28
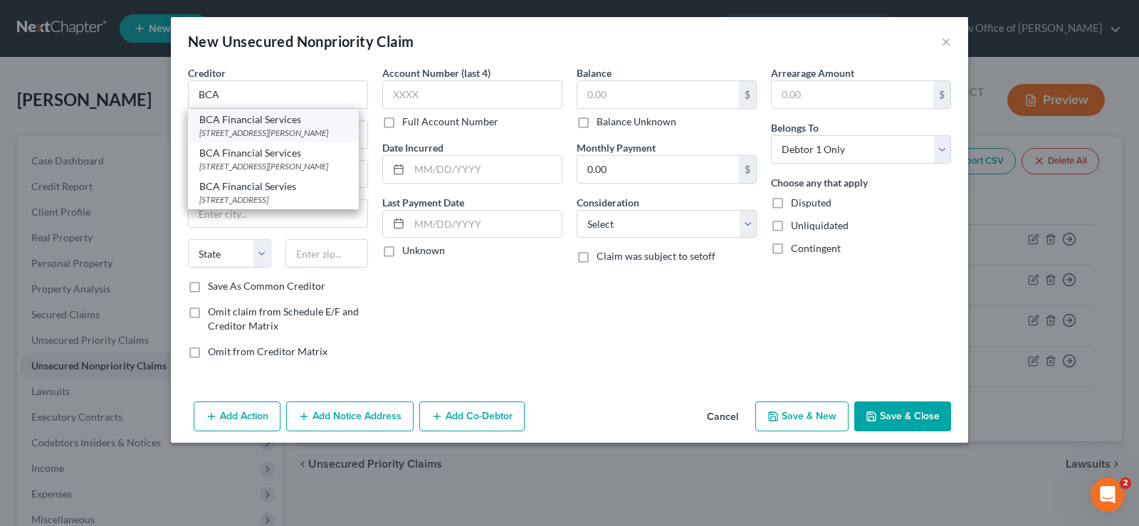
click at [223, 132] on div "[STREET_ADDRESS][PERSON_NAME]" at bounding box center [273, 133] width 148 height 12
type input "BCA Financial Services"
type input "[STREET_ADDRESS][PERSON_NAME]"
type input "Suite 462"
type input "[GEOGRAPHIC_DATA]"
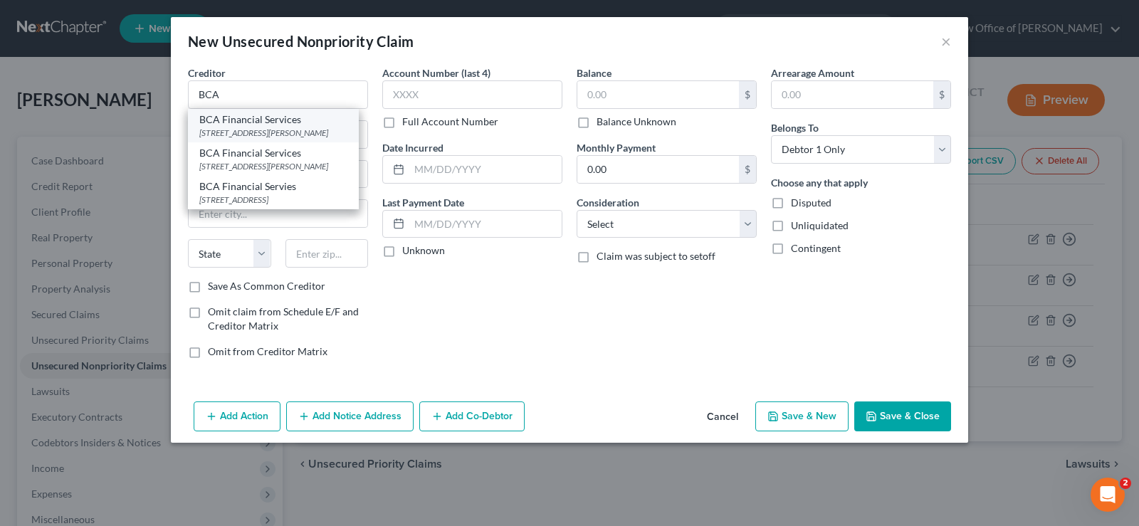
select select "9"
type input "33157"
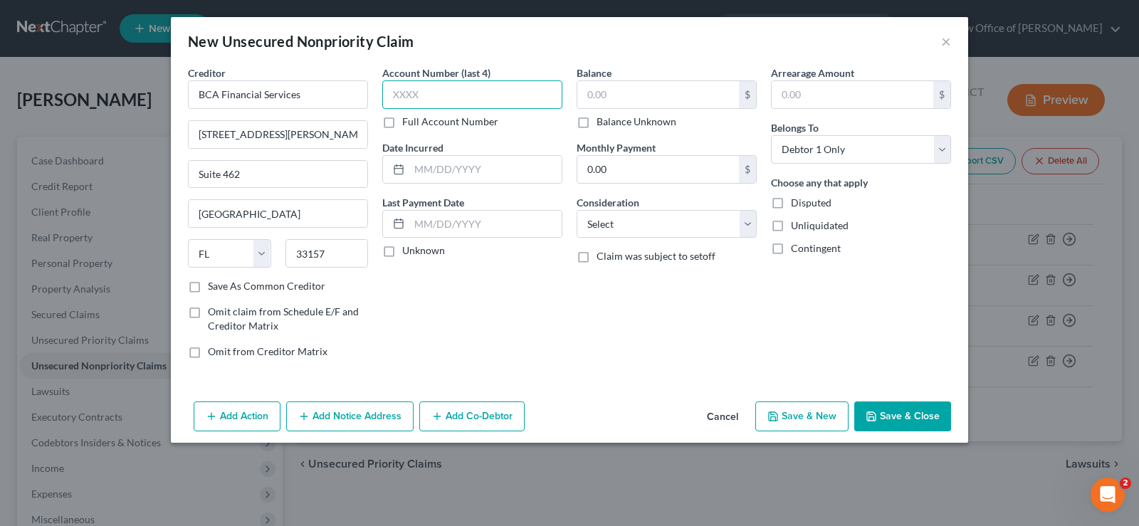
click at [413, 88] on input "text" at bounding box center [472, 94] width 180 height 28
type input "6714"
click at [599, 88] on input "text" at bounding box center [658, 94] width 162 height 27
type input "2,934.26"
click at [906, 413] on button "Save & Close" at bounding box center [902, 416] width 97 height 30
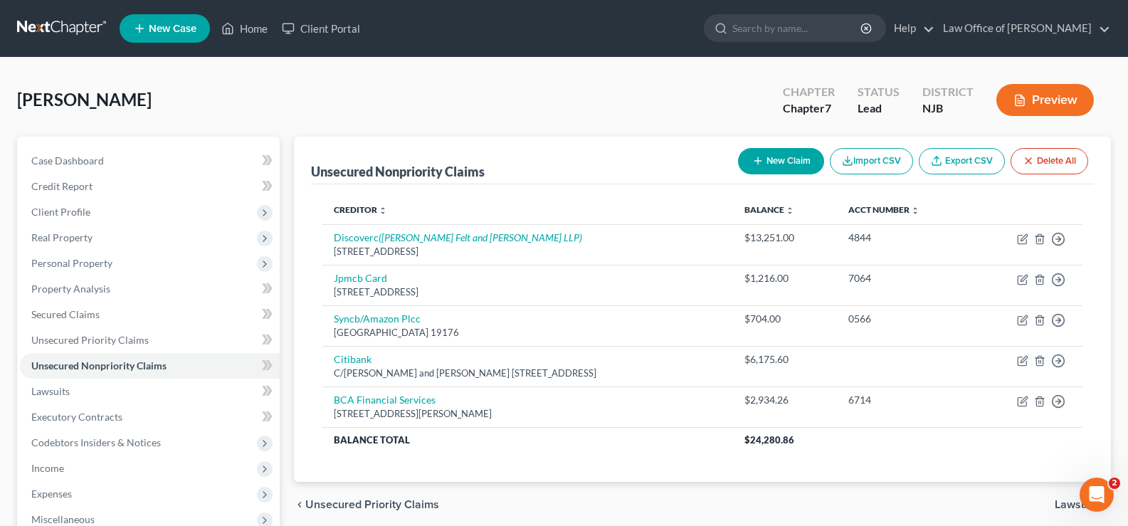
click at [772, 163] on button "New Claim" at bounding box center [781, 161] width 86 height 26
select select "0"
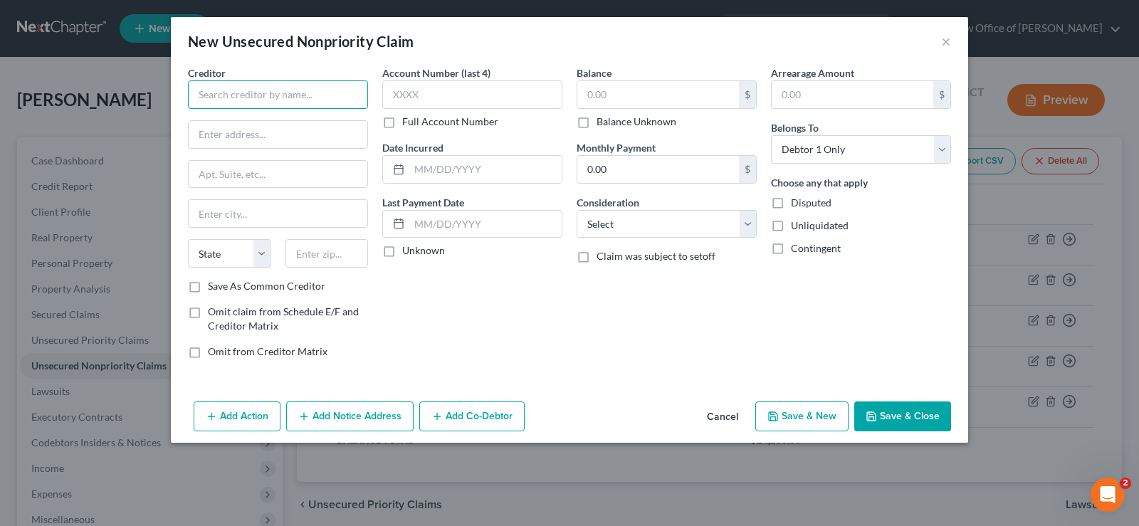
click at [255, 90] on input "text" at bounding box center [278, 94] width 180 height 28
click at [229, 135] on div "[STREET_ADDRESS]" at bounding box center [273, 133] width 148 height 12
type input "RWJBH"
type input "[STREET_ADDRESS]"
type input "Oceanport"
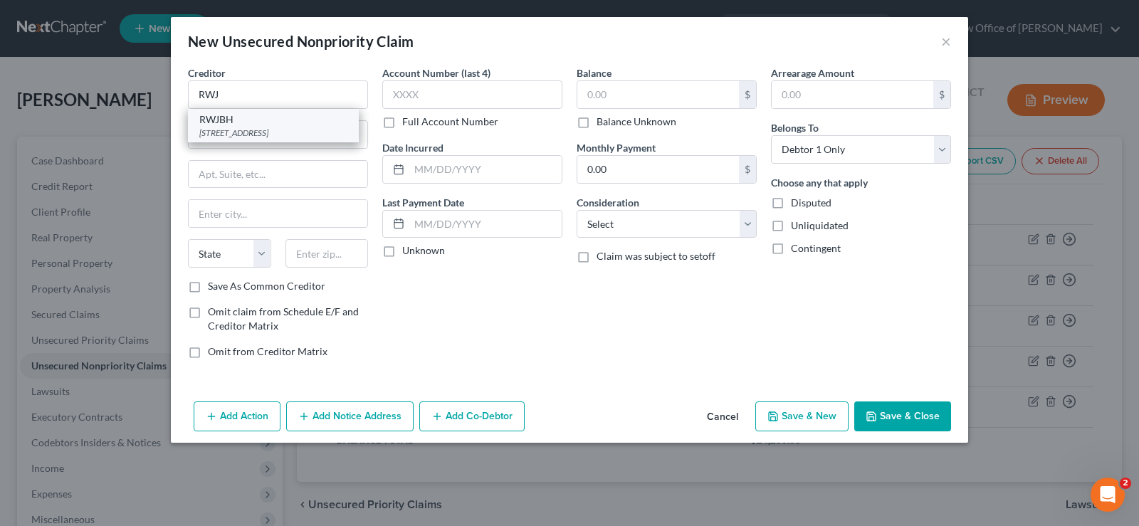
select select "33"
type input "07757"
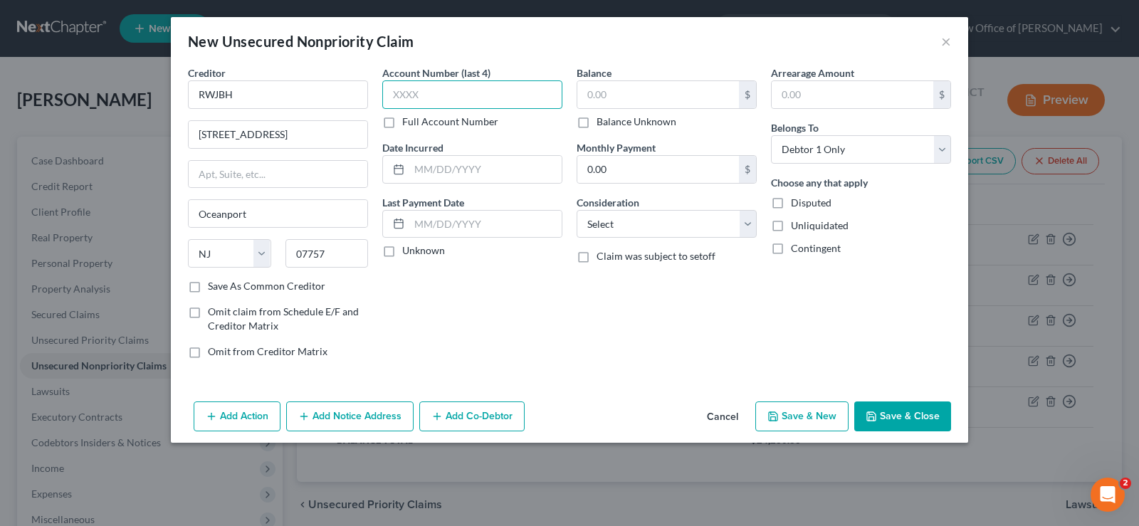
click at [404, 83] on input "text" at bounding box center [472, 94] width 180 height 28
type input "2001"
click at [593, 90] on input "text" at bounding box center [658, 94] width 162 height 27
type input "726.87"
click at [904, 406] on button "Save & Close" at bounding box center [902, 416] width 97 height 30
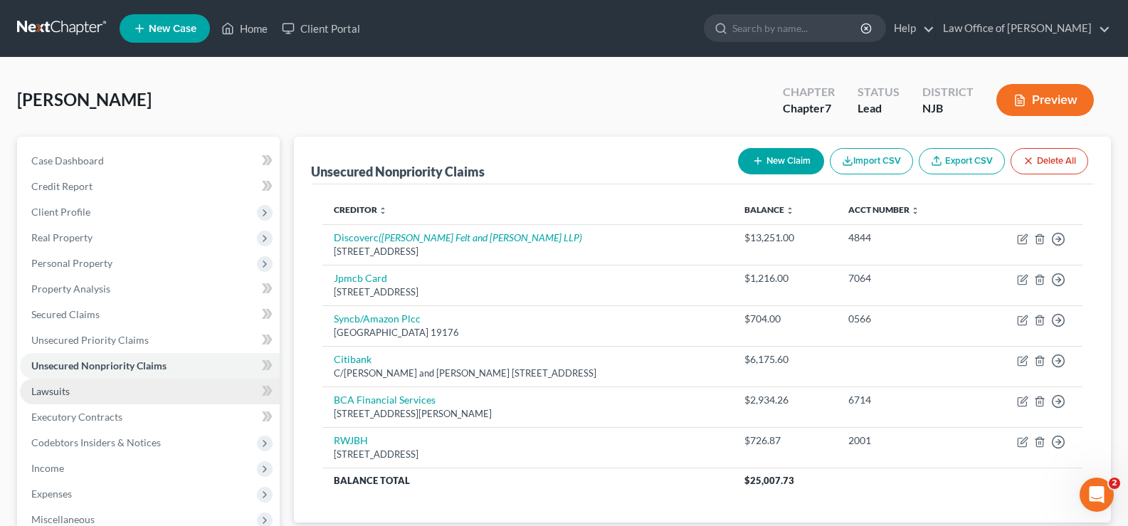
click at [48, 388] on span "Lawsuits" at bounding box center [50, 391] width 38 height 12
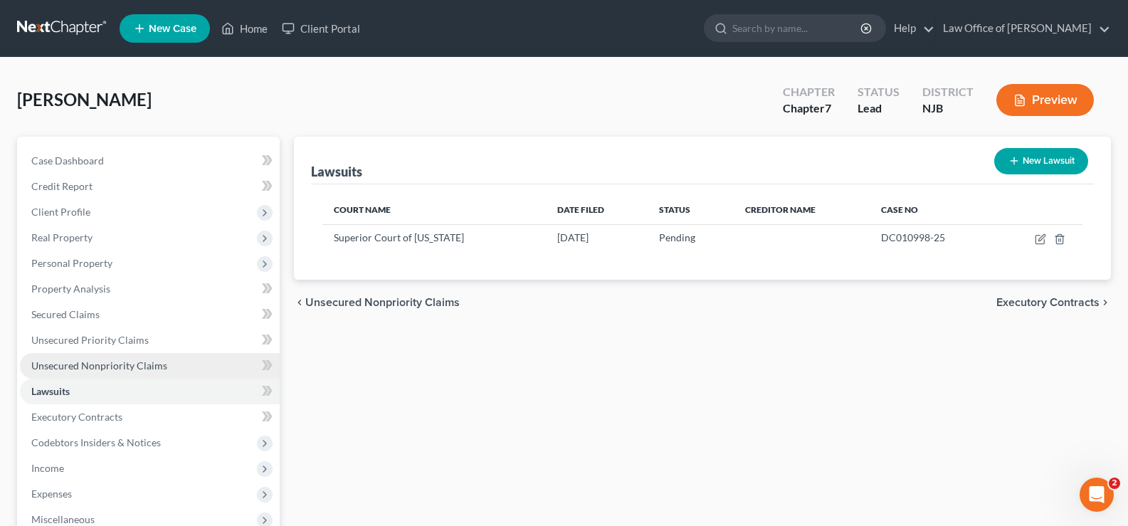
click at [65, 361] on span "Unsecured Nonpriority Claims" at bounding box center [99, 365] width 136 height 12
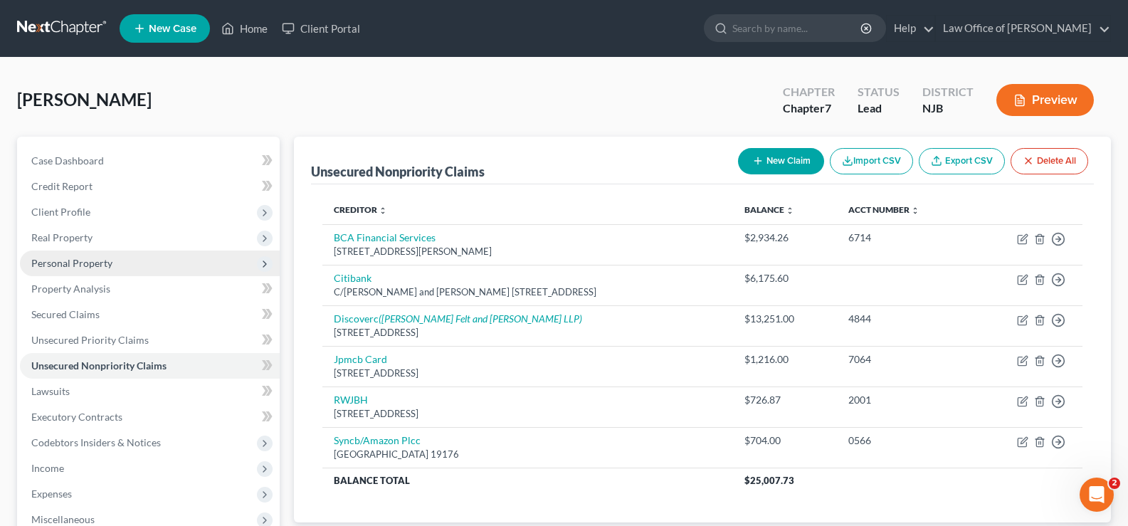
click at [75, 261] on span "Personal Property" at bounding box center [71, 263] width 81 height 12
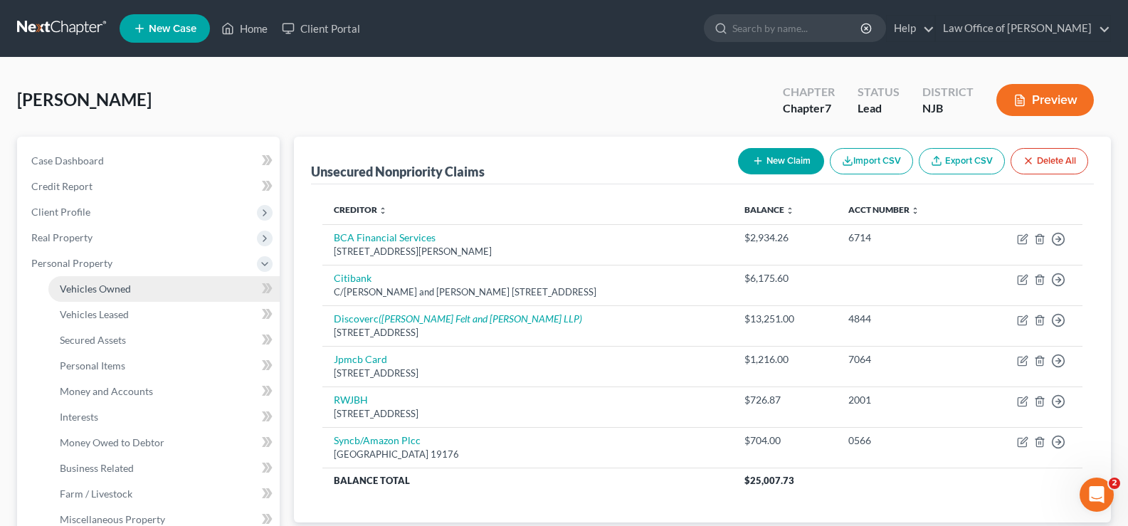
click at [126, 290] on span "Vehicles Owned" at bounding box center [95, 289] width 71 height 12
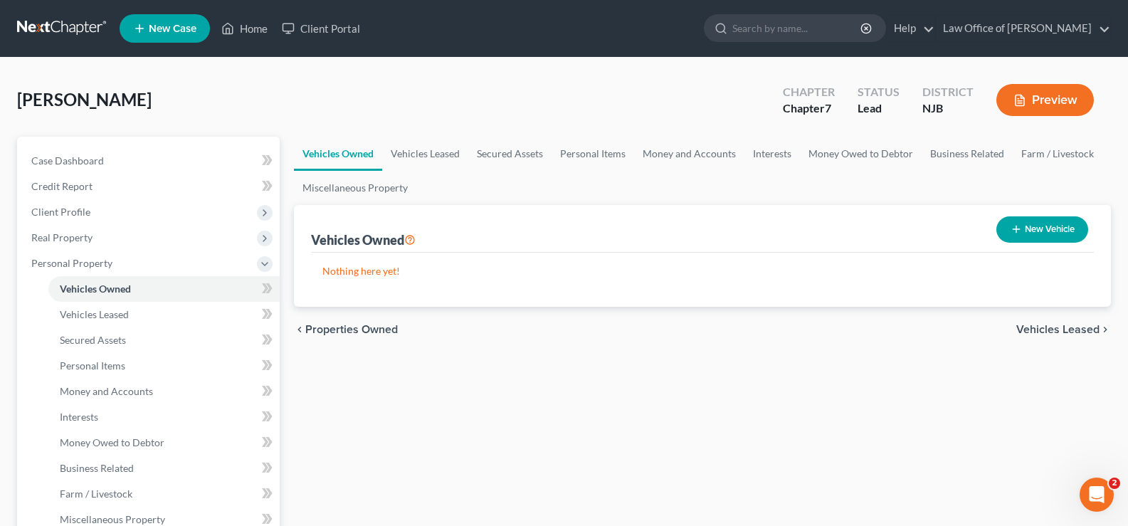
click at [1023, 230] on button "New Vehicle" at bounding box center [1043, 229] width 92 height 26
select select "0"
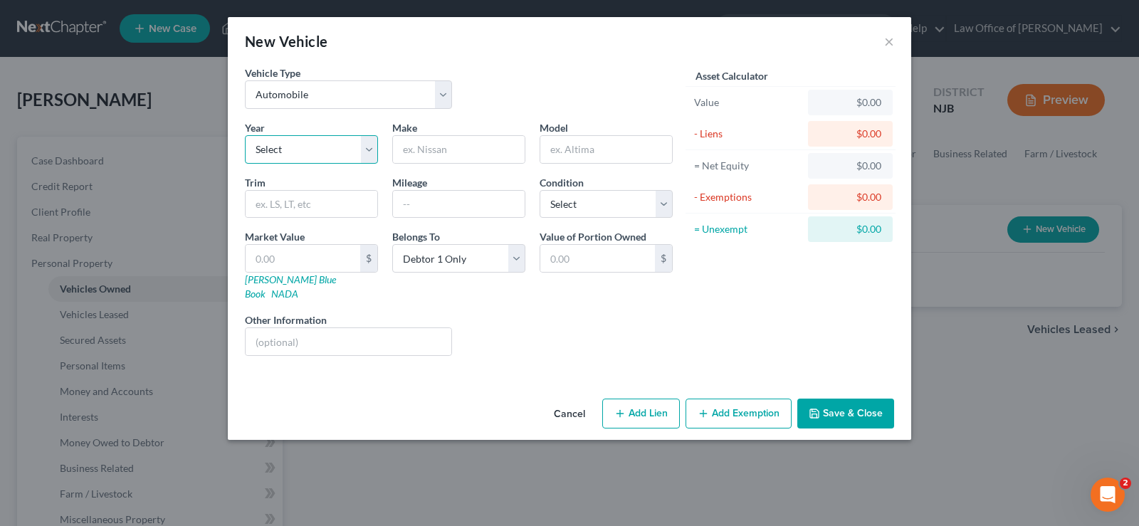
click at [288, 151] on select "Select 2026 2025 2024 2023 2022 2021 2020 2019 2018 2017 2016 2015 2014 2013 20…" at bounding box center [311, 149] width 133 height 28
select select "15"
click at [245, 135] on select "Select 2026 2025 2024 2023 2022 2021 2020 2019 2018 2017 2016 2015 2014 2013 20…" at bounding box center [311, 149] width 133 height 28
click at [431, 144] on input "text" at bounding box center [459, 149] width 132 height 27
type input "Volkswagen"
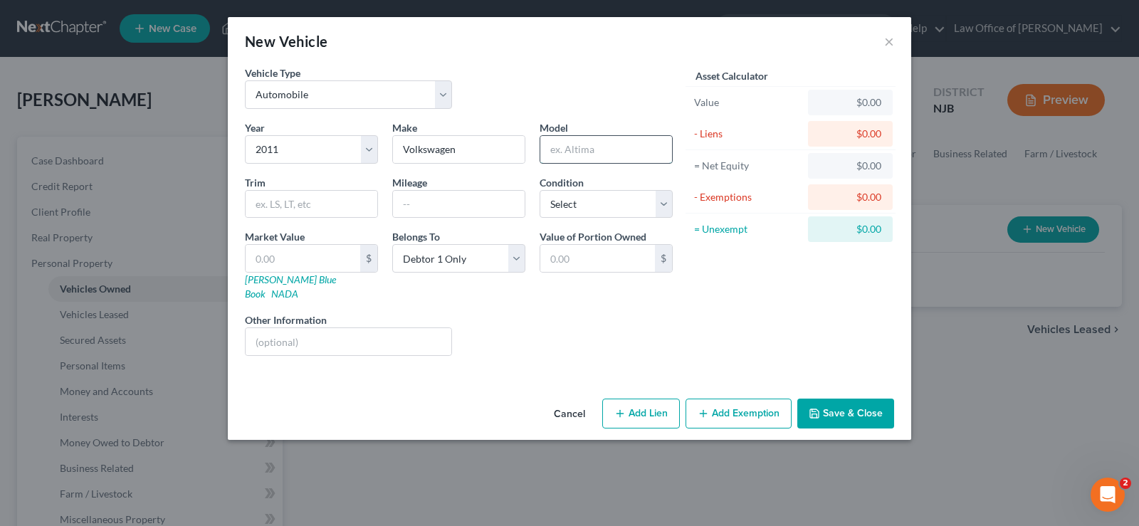
click at [579, 146] on input "text" at bounding box center [606, 149] width 132 height 27
type input "Eos"
click at [427, 207] on input "text" at bounding box center [459, 204] width 132 height 27
click at [442, 201] on input "145000" at bounding box center [459, 204] width 132 height 27
type input "145000"
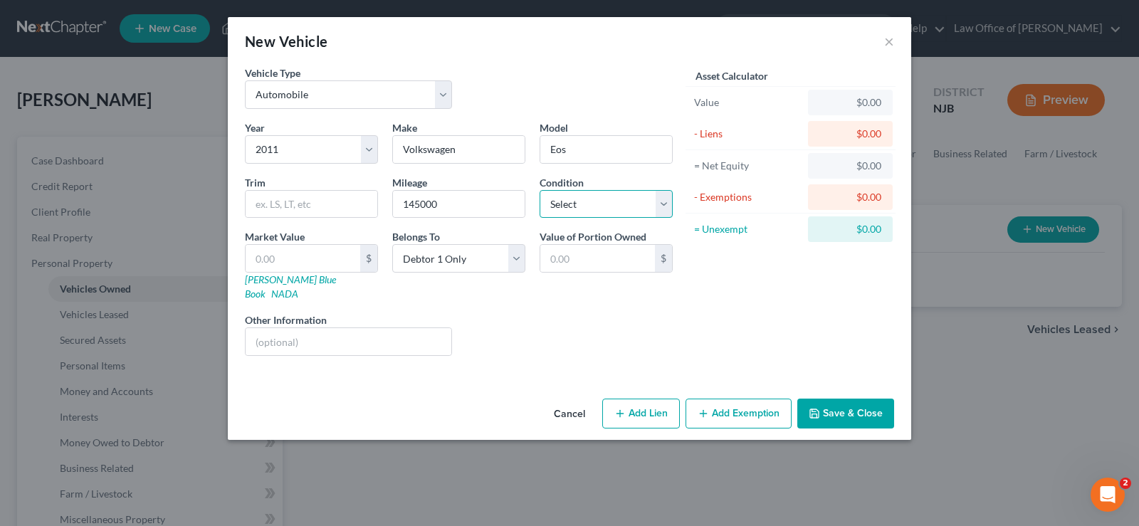
drag, startPoint x: 560, startPoint y: 206, endPoint x: 557, endPoint y: 217, distance: 10.9
click at [560, 206] on select "Select Excellent Very Good Good Fair Poor" at bounding box center [606, 204] width 133 height 28
select select "3"
click at [540, 190] on select "Select Excellent Very Good Good Fair Poor" at bounding box center [606, 204] width 133 height 28
click at [285, 280] on link "[PERSON_NAME] Blue Book" at bounding box center [290, 286] width 91 height 26
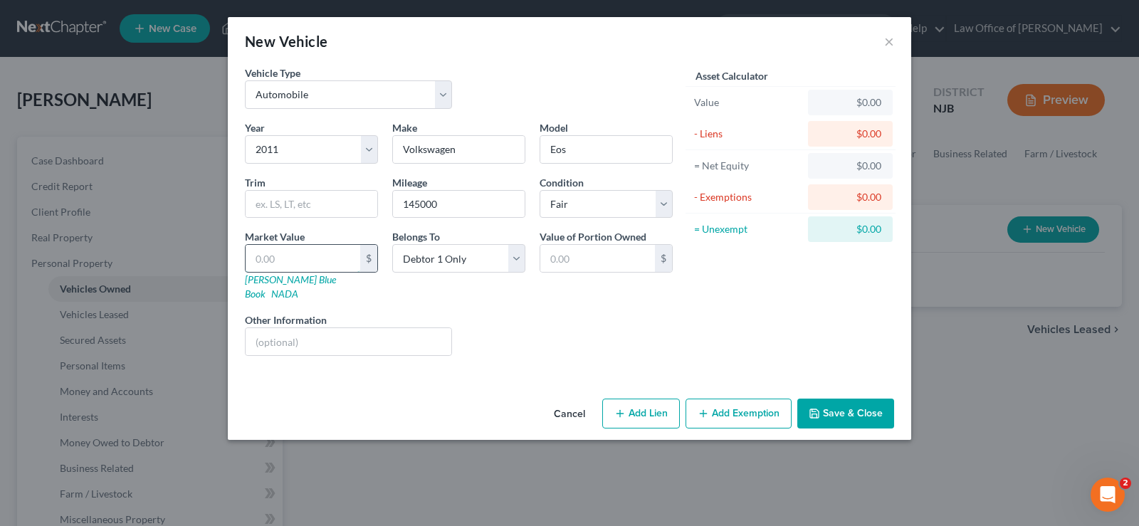
click at [290, 254] on input "text" at bounding box center [303, 258] width 115 height 27
type input "2"
type input "2.00"
type input "27"
type input "27.00"
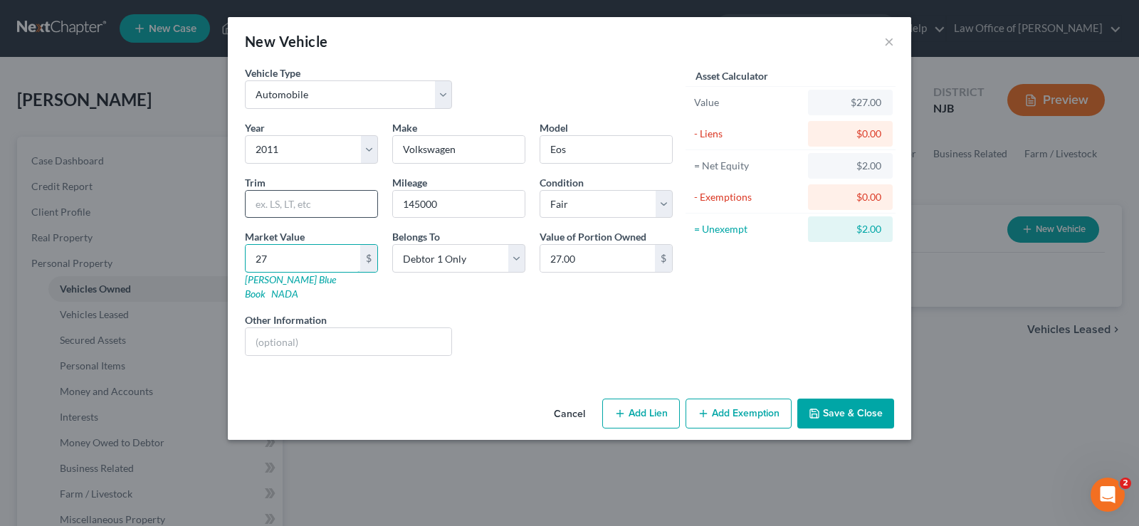
type input "270"
type input "270.00"
type input "2700"
type input "2,700.00"
type input "2,700"
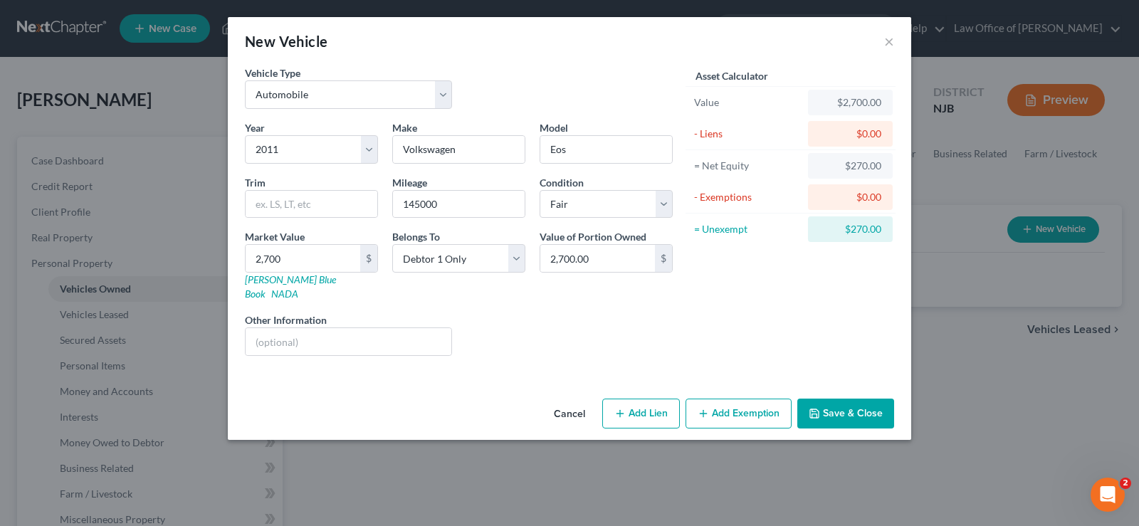
click at [761, 399] on button "Add Exemption" at bounding box center [739, 414] width 106 height 30
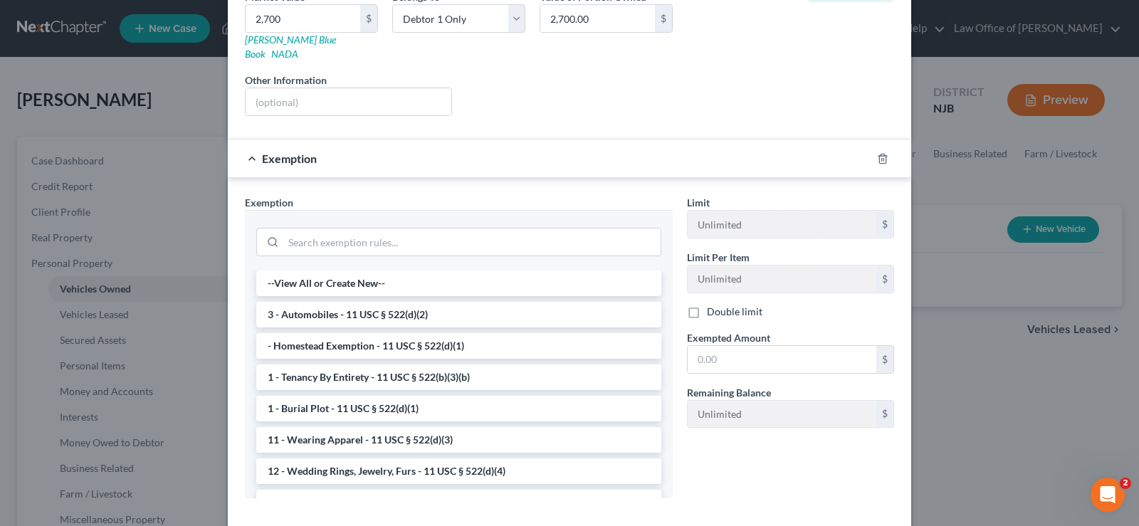
scroll to position [242, 0]
click at [378, 301] on li "3 - Automobiles - 11 USC § 522(d)(2)" at bounding box center [458, 313] width 405 height 26
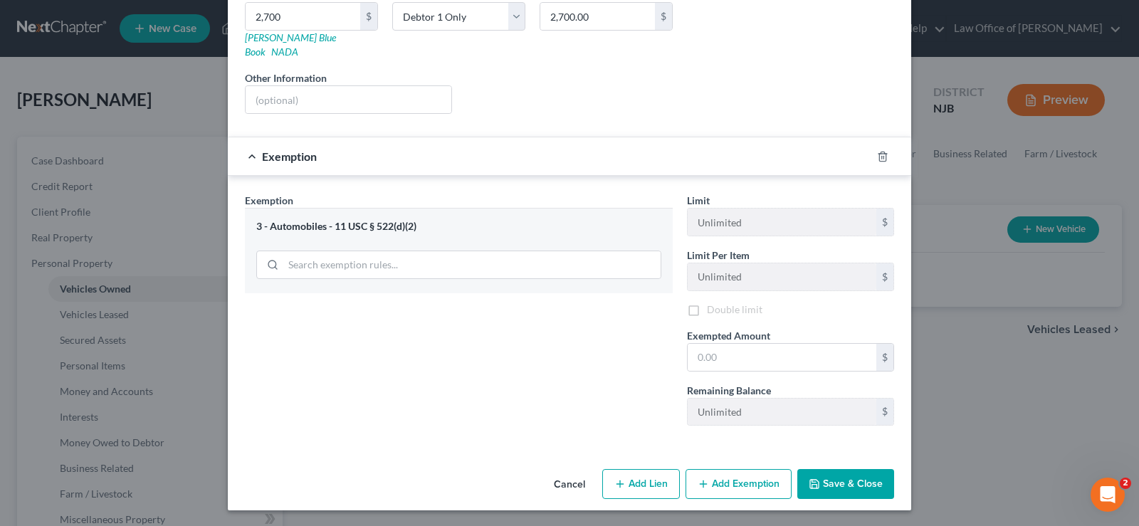
scroll to position [229, 0]
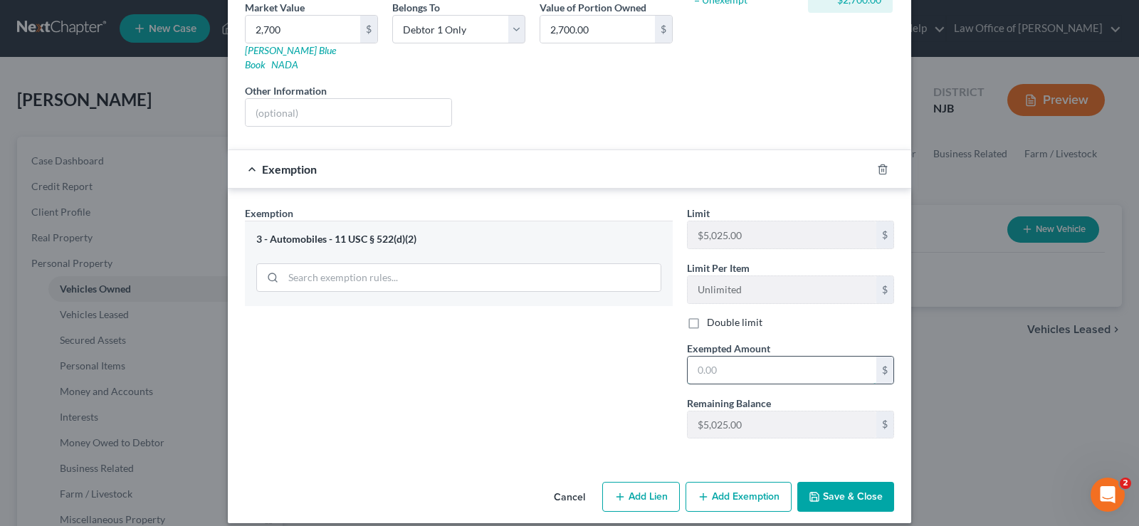
drag, startPoint x: 742, startPoint y: 357, endPoint x: 755, endPoint y: 344, distance: 18.6
click at [742, 357] on input "text" at bounding box center [782, 370] width 189 height 27
type input "2,700"
click at [825, 482] on button "Save & Close" at bounding box center [845, 497] width 97 height 30
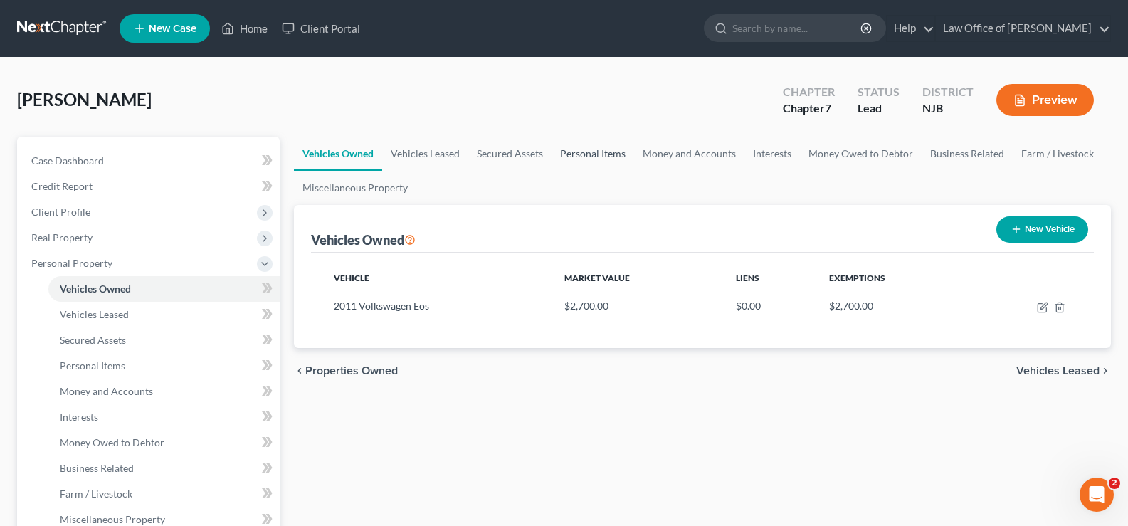
click at [589, 156] on link "Personal Items" at bounding box center [593, 154] width 83 height 34
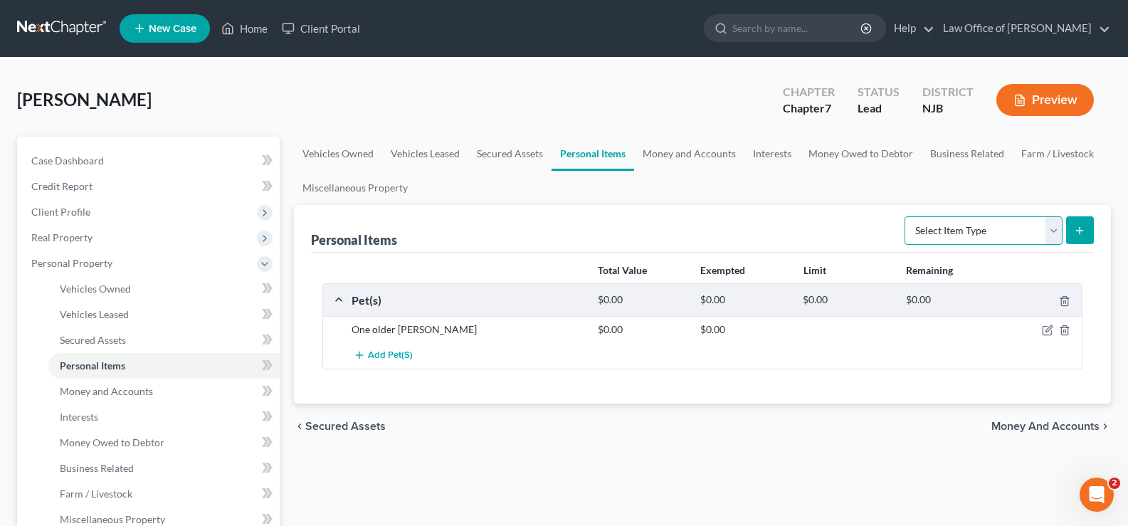
click at [992, 232] on select "Select Item Type Clothing Collectibles Of Value Electronics Firearms Household …" at bounding box center [984, 230] width 158 height 28
select select "clothing"
click at [906, 216] on select "Select Item Type Clothing Collectibles Of Value Electronics Firearms Household …" at bounding box center [984, 230] width 158 height 28
click at [1078, 228] on icon "submit" at bounding box center [1079, 230] width 11 height 11
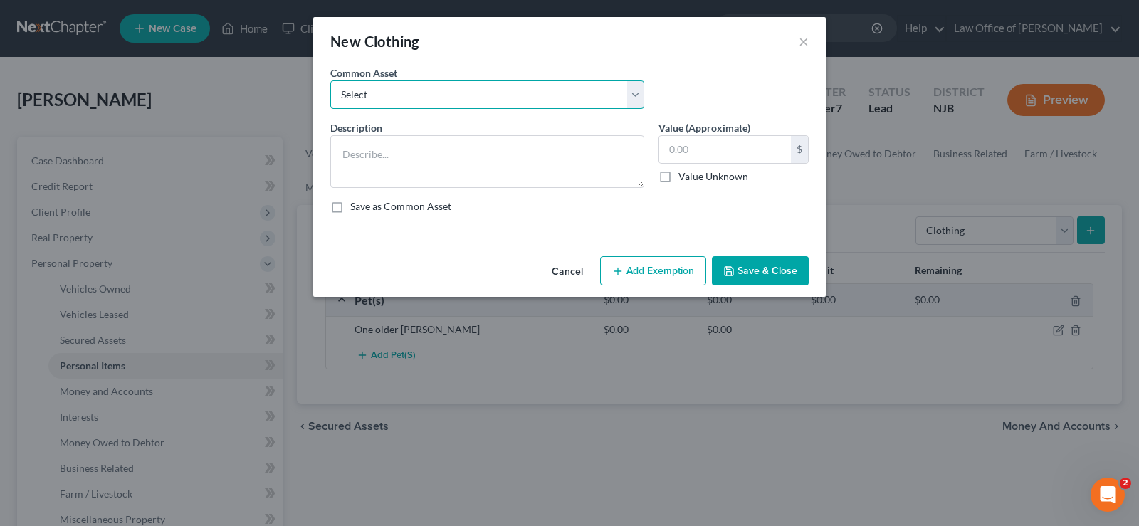
click at [498, 100] on select "Select Used women's clothing Used women's clothing Used men's clothing Used men…" at bounding box center [487, 94] width 314 height 28
select select "0"
click at [330, 80] on select "Select Used women's clothing Used women's clothing Used men's clothing Used men…" at bounding box center [487, 94] width 314 height 28
type textarea "Used women's clothing"
type input "250.00"
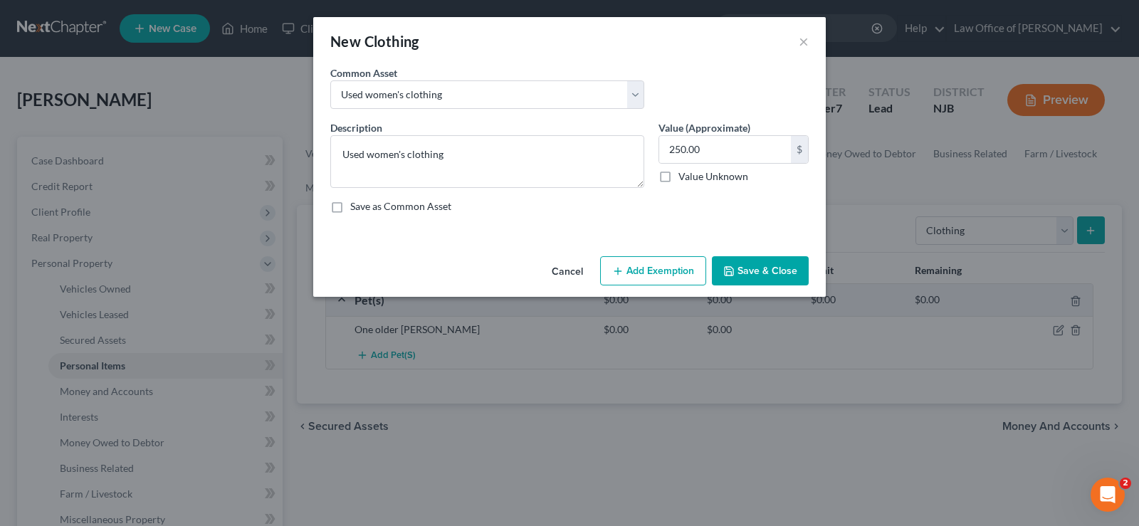
click at [635, 268] on button "Add Exemption" at bounding box center [653, 271] width 106 height 30
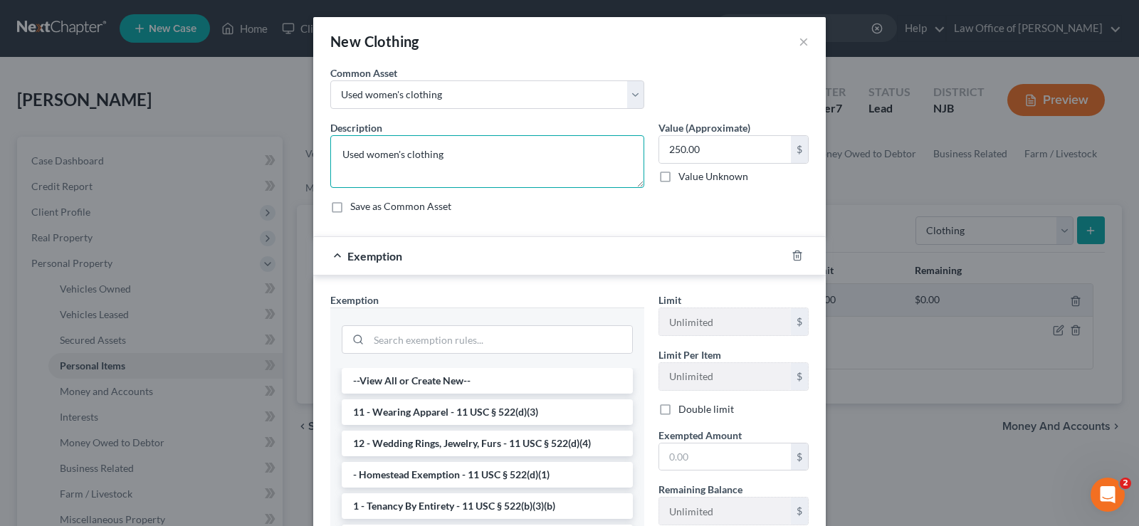
drag, startPoint x: 473, startPoint y: 159, endPoint x: 82, endPoint y: 144, distance: 391.8
click at [82, 144] on div "New Clothing × An exemption set must first be selected from the Filing Informat…" at bounding box center [569, 263] width 1139 height 526
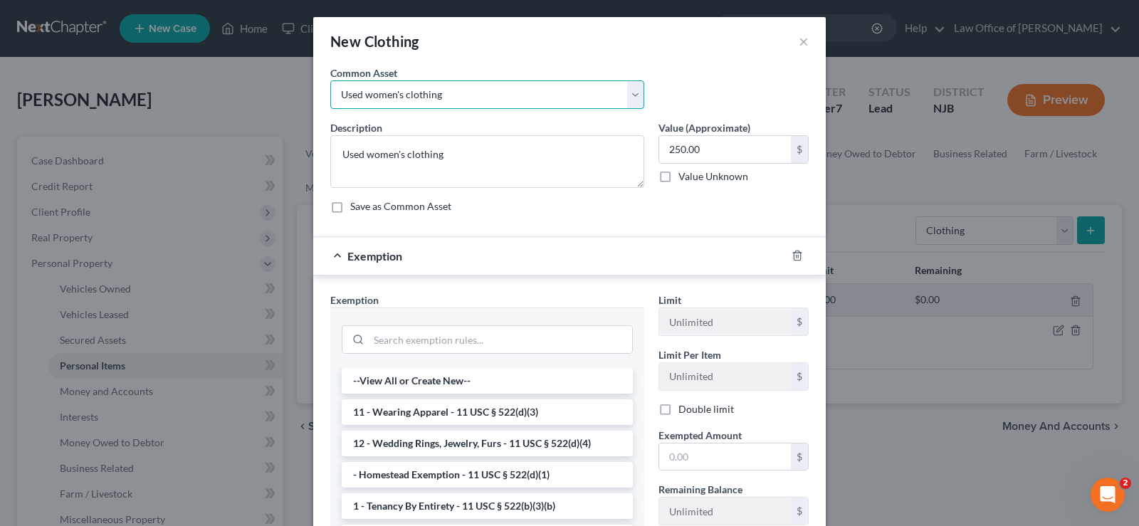
click at [622, 93] on select "Select Used women's clothing Used women's clothing Used men's clothing Used men…" at bounding box center [487, 94] width 314 height 28
select select "2"
click at [330, 80] on select "Select Used women's clothing Used women's clothing Used men's clothing Used men…" at bounding box center [487, 94] width 314 height 28
type textarea "Used men's clothing"
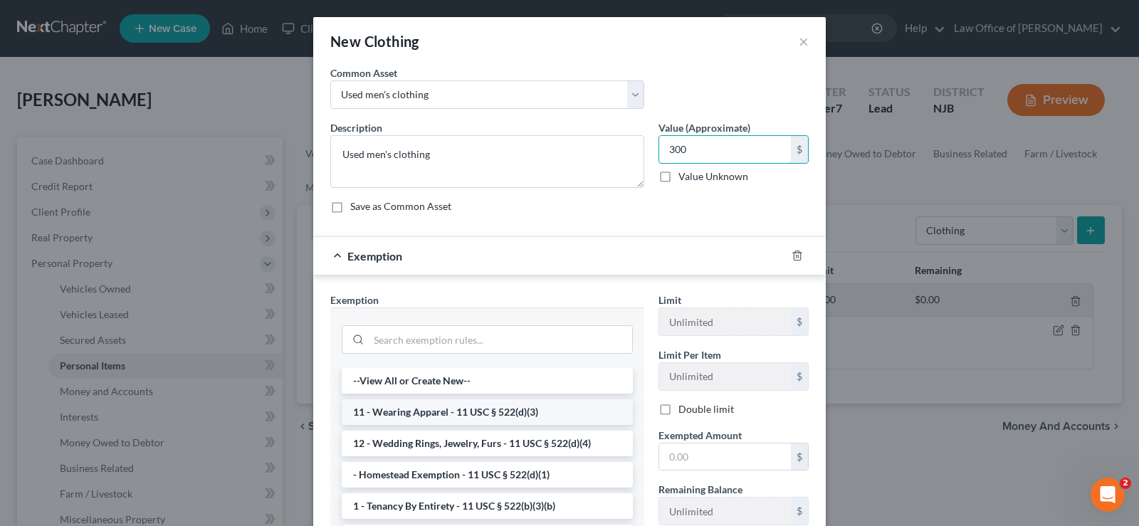
type input "300"
click at [489, 414] on li "11 - Wearing Apparel - 11 USC § 522(d)(3)" at bounding box center [487, 412] width 291 height 26
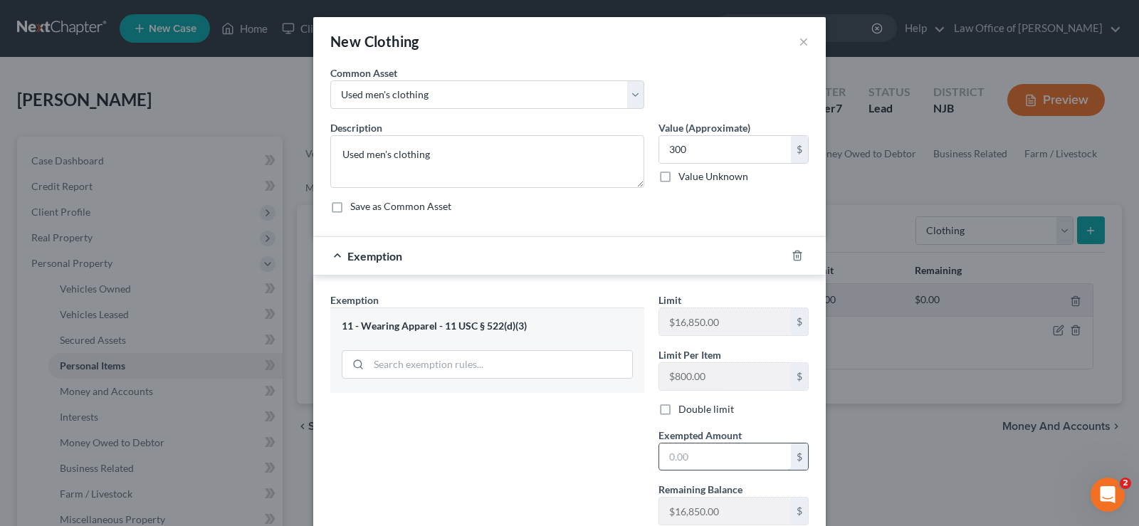
drag, startPoint x: 676, startPoint y: 462, endPoint x: 701, endPoint y: 443, distance: 31.5
click at [677, 462] on input "text" at bounding box center [725, 456] width 132 height 27
type input "300"
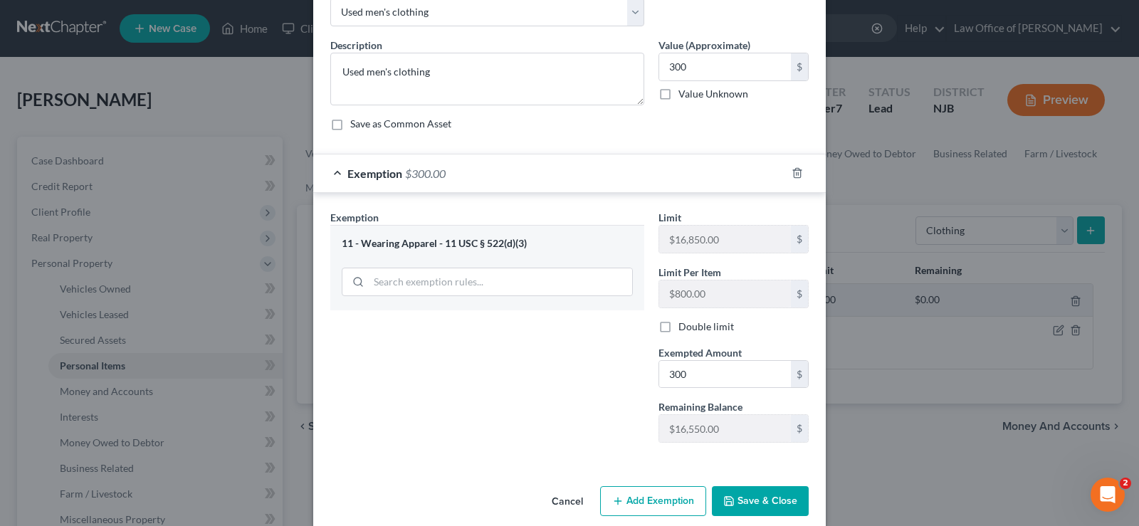
scroll to position [101, 0]
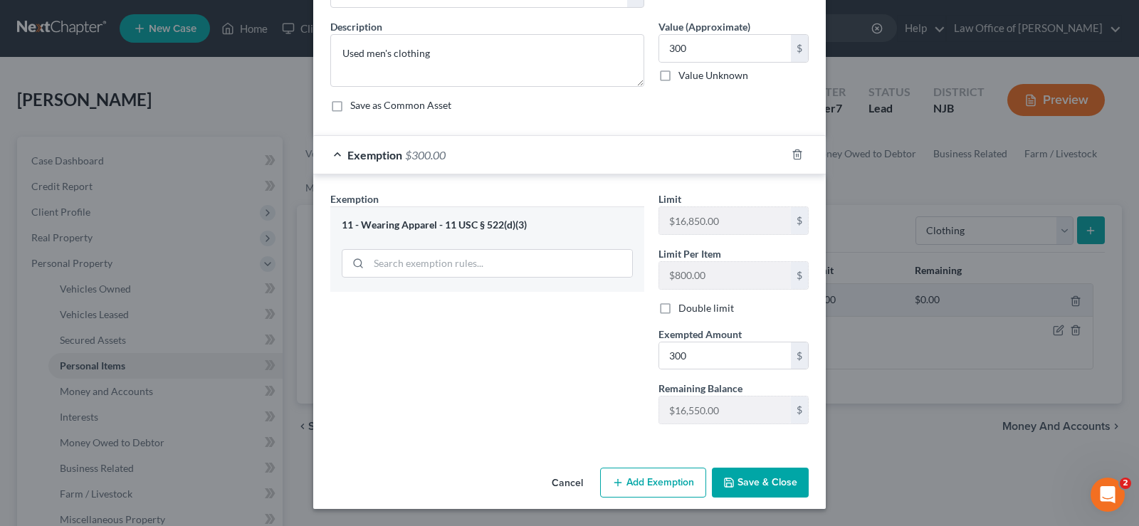
click at [743, 478] on button "Save & Close" at bounding box center [760, 483] width 97 height 30
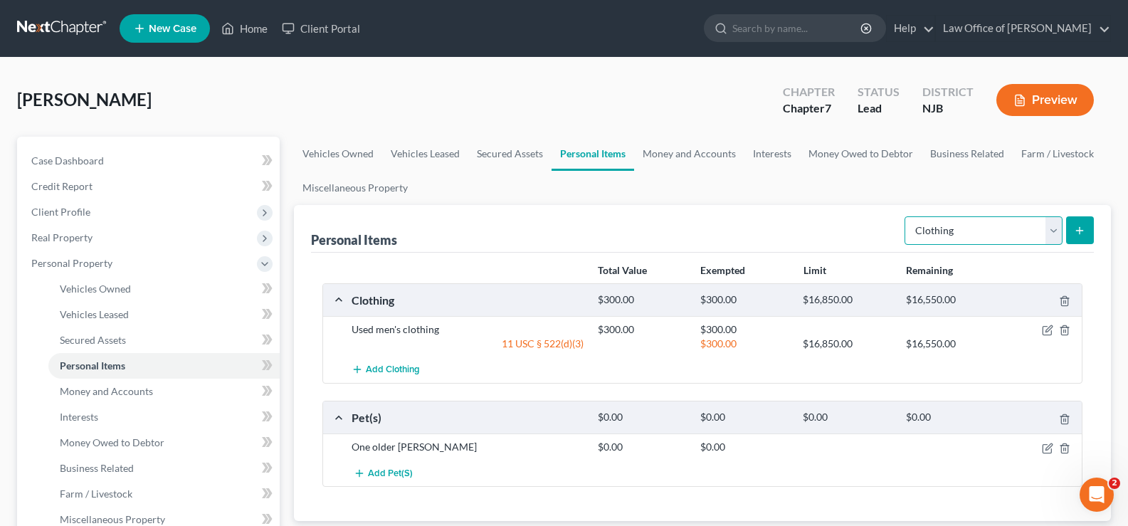
click at [958, 231] on select "Select Item Type Clothing Collectibles Of Value Electronics Firearms Household …" at bounding box center [984, 230] width 158 height 28
select select "electronics"
click at [906, 216] on select "Select Item Type Clothing Collectibles Of Value Electronics Firearms Household …" at bounding box center [984, 230] width 158 height 28
click at [1080, 224] on button "submit" at bounding box center [1080, 230] width 28 height 28
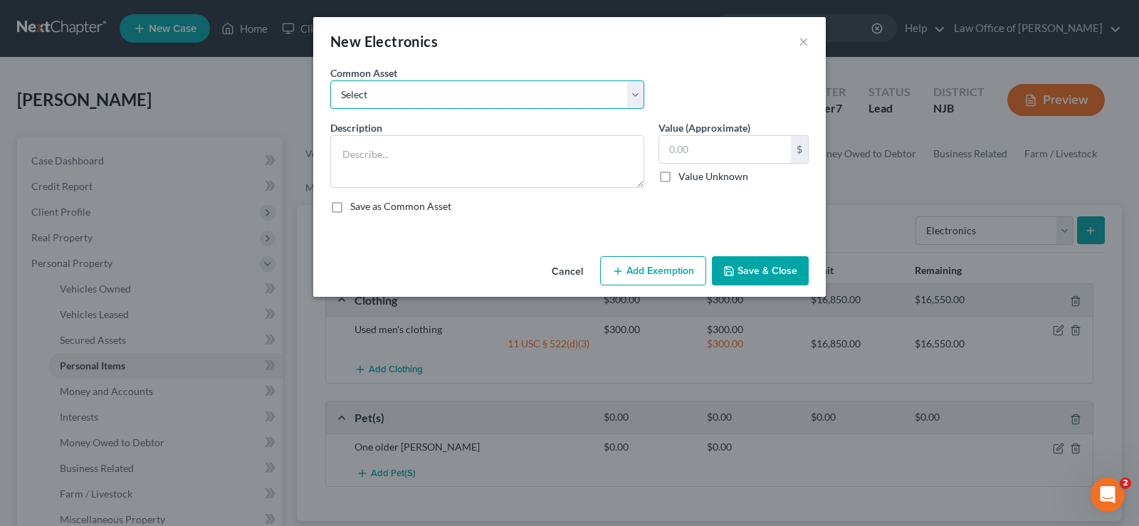
click at [383, 100] on select "Select Used cell phones and home computer" at bounding box center [487, 94] width 314 height 28
select select "0"
click at [330, 80] on select "Select Used cell phones and home computer" at bounding box center [487, 94] width 314 height 28
type textarea "Used cell phones and home computer"
type input "300.00"
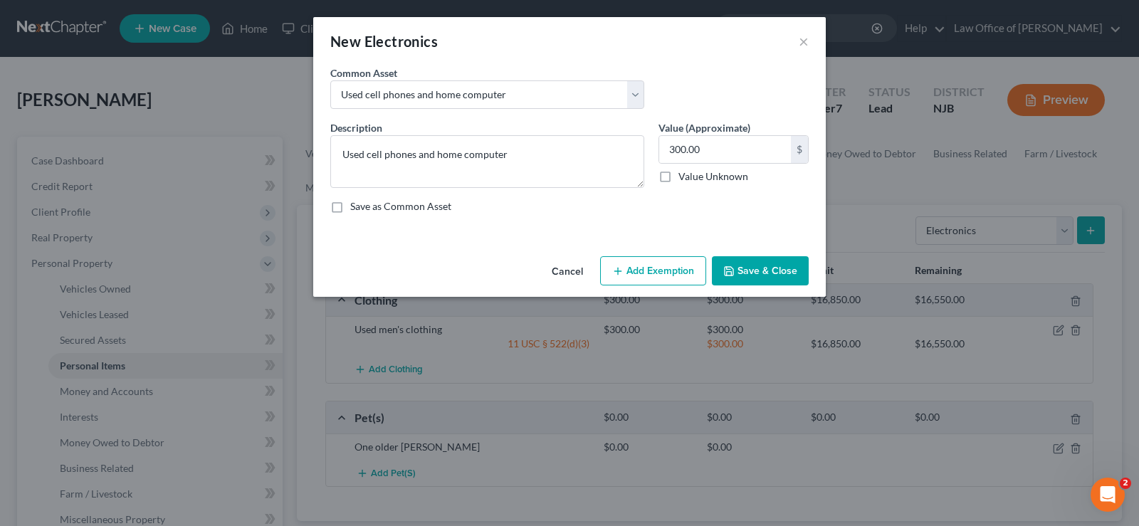
click at [644, 268] on button "Add Exemption" at bounding box center [653, 271] width 106 height 30
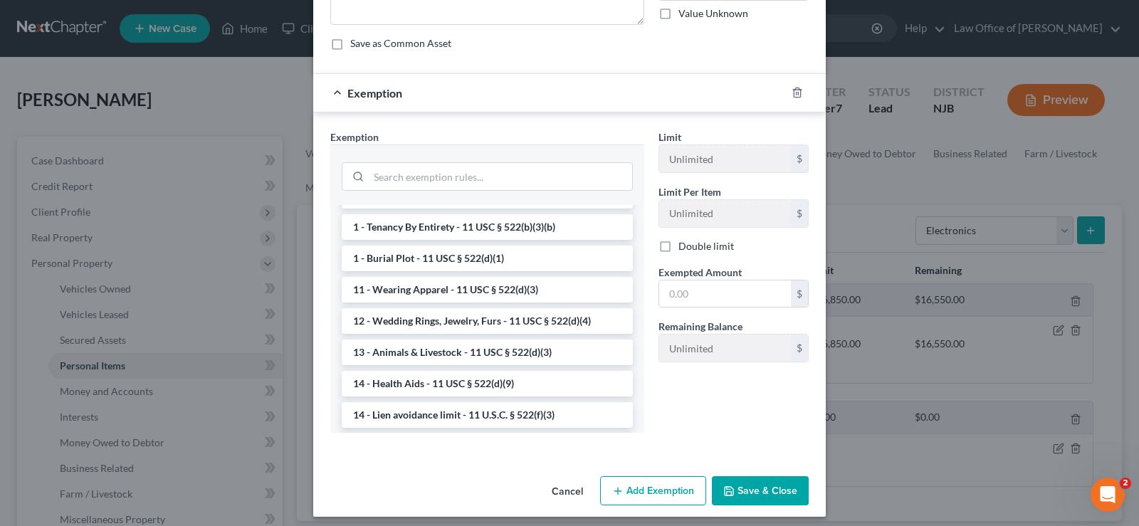
scroll to position [0, 0]
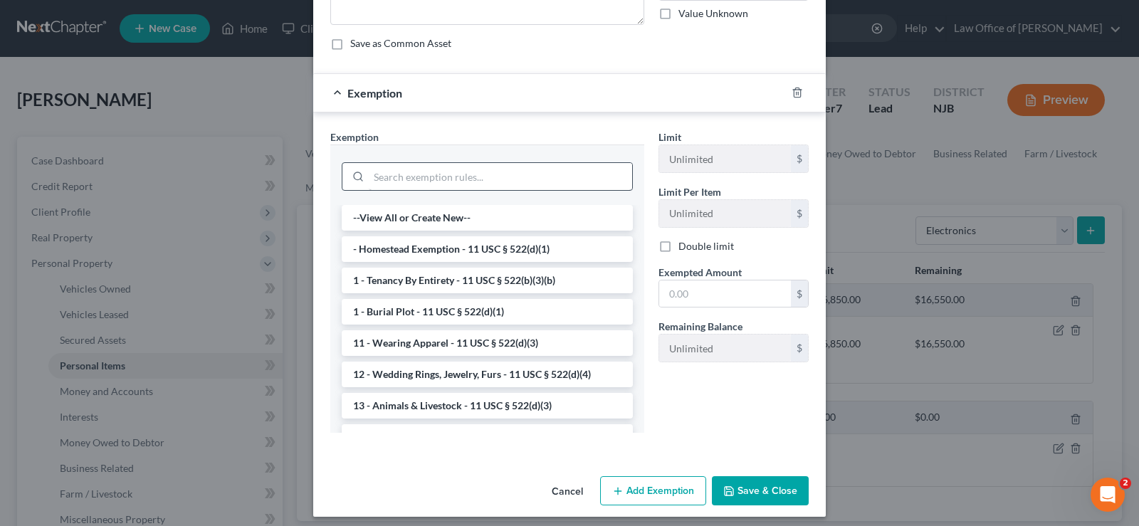
click at [441, 249] on li "- Homestead Exemption - 11 USC § 522(d)(1)" at bounding box center [487, 249] width 291 height 26
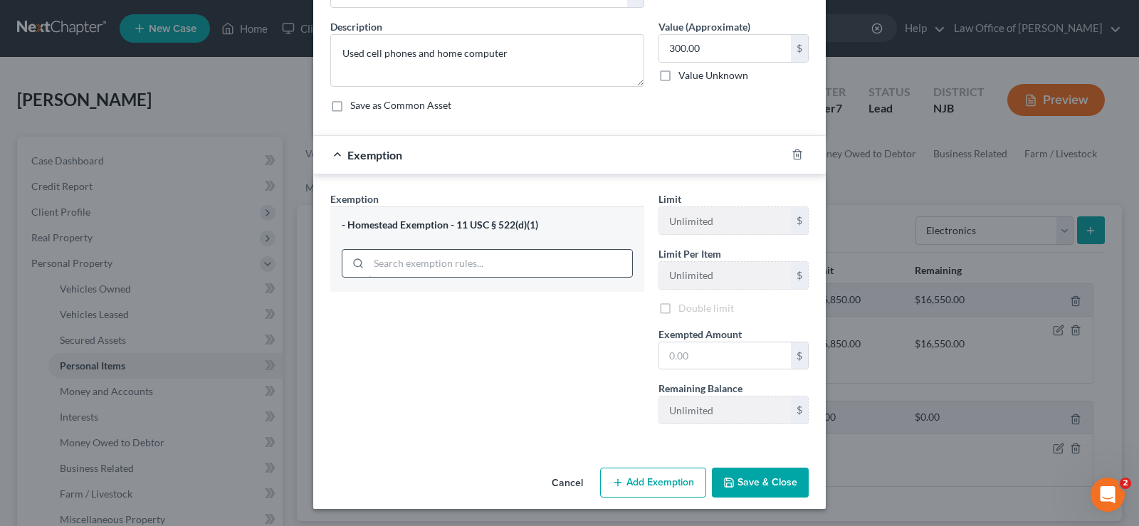
scroll to position [101, 0]
click at [563, 480] on button "Cancel" at bounding box center [567, 483] width 54 height 28
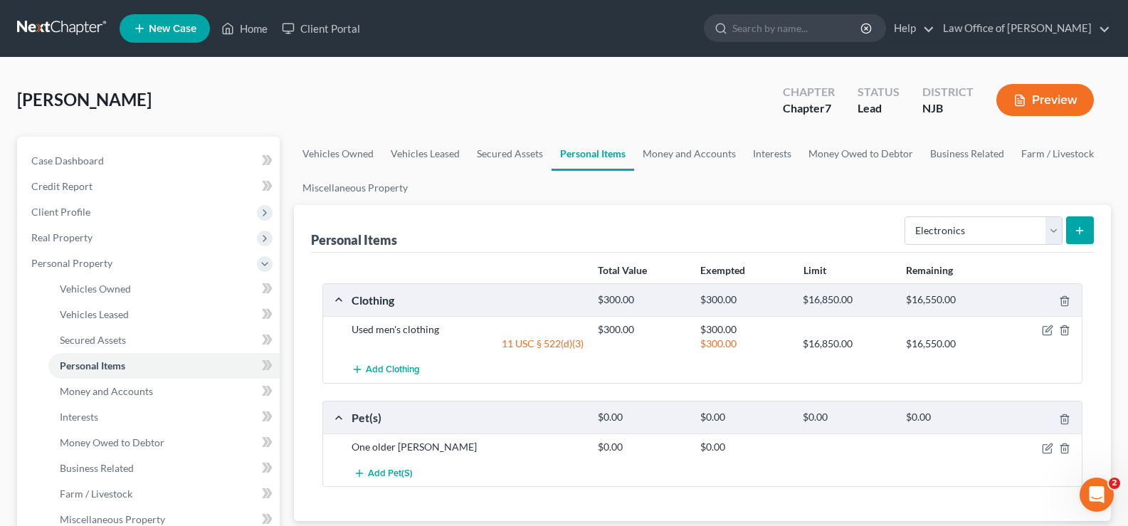
click at [1081, 225] on icon "submit" at bounding box center [1079, 230] width 11 height 11
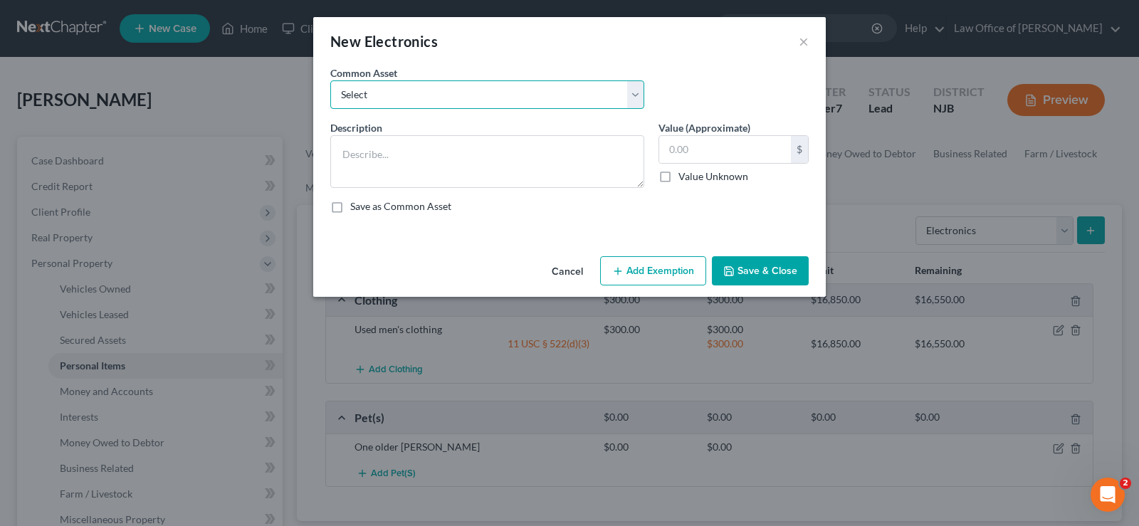
click at [366, 99] on select "Select Used cell phones and home computer" at bounding box center [487, 94] width 314 height 28
select select "0"
click at [330, 80] on select "Select Used cell phones and home computer" at bounding box center [487, 94] width 314 height 28
type textarea "Used cell phones and home computer"
type input "300.00"
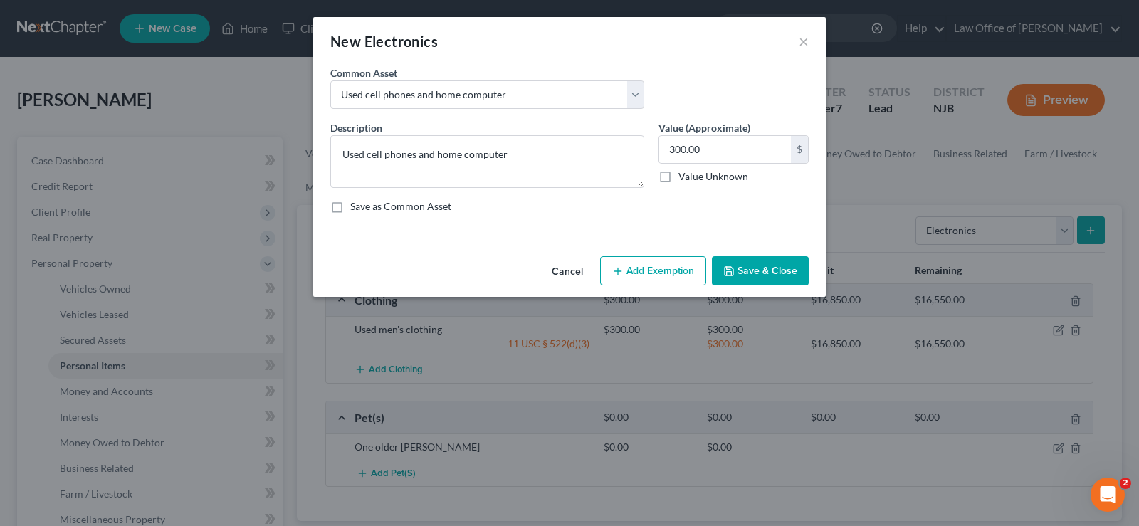
click at [623, 266] on icon "button" at bounding box center [617, 271] width 11 height 11
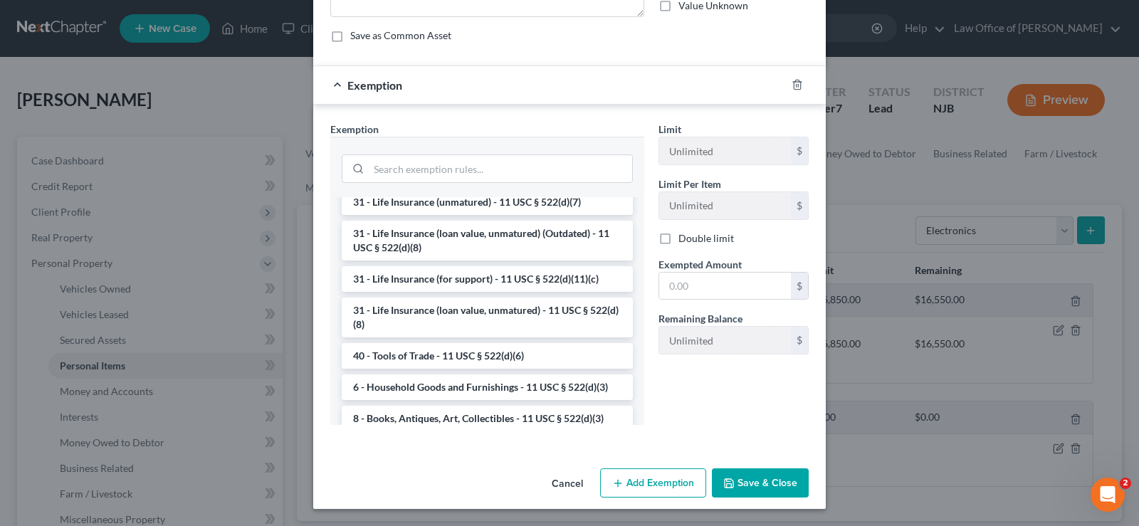
scroll to position [1120, 0]
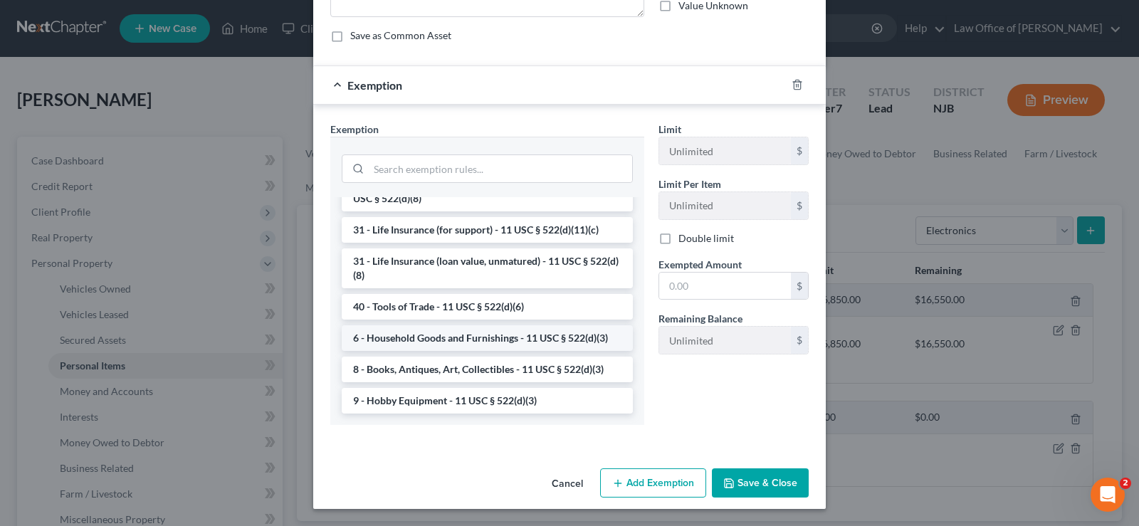
click at [510, 351] on li "6 - Household Goods and Furnishings - 11 USC § 522(d)(3)" at bounding box center [487, 338] width 291 height 26
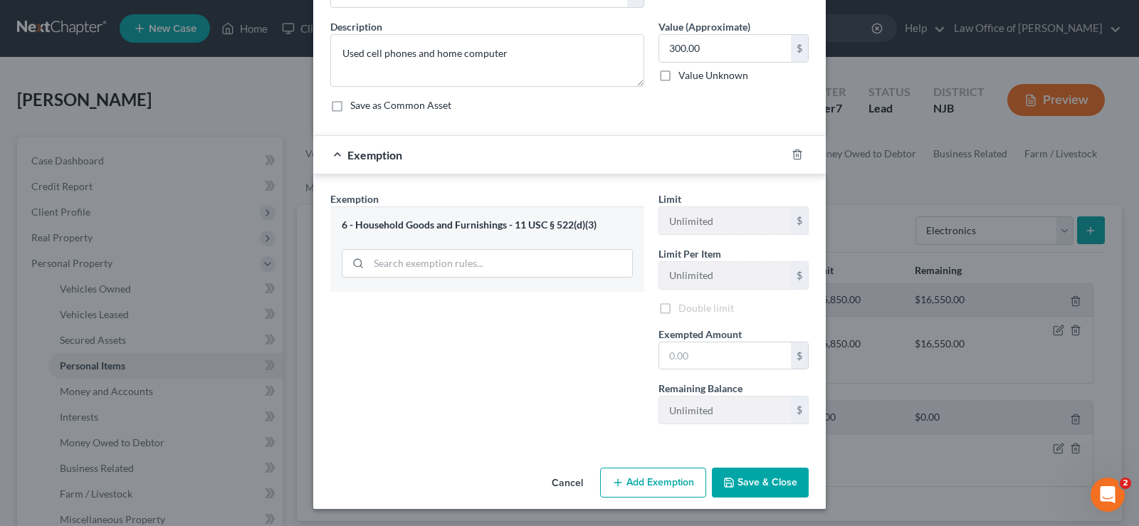
scroll to position [101, 0]
drag, startPoint x: 668, startPoint y: 344, endPoint x: 673, endPoint y: 337, distance: 8.6
click at [668, 344] on input "text" at bounding box center [725, 355] width 132 height 27
type input "300"
click at [776, 473] on button "Save & Close" at bounding box center [760, 483] width 97 height 30
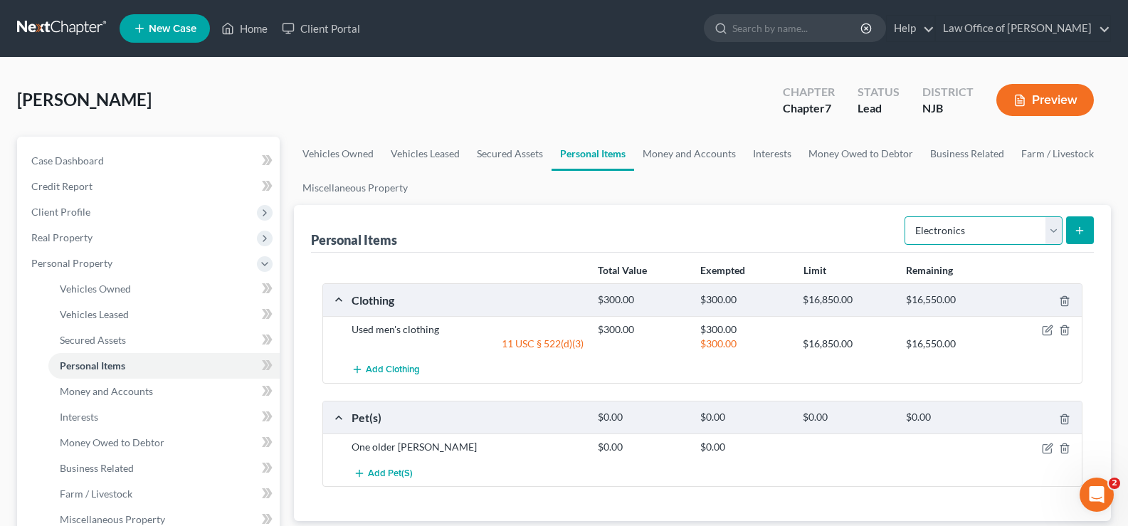
click at [951, 228] on select "Select Item Type Clothing Collectibles Of Value Electronics Firearms Household …" at bounding box center [984, 230] width 158 height 28
select select "household_goods"
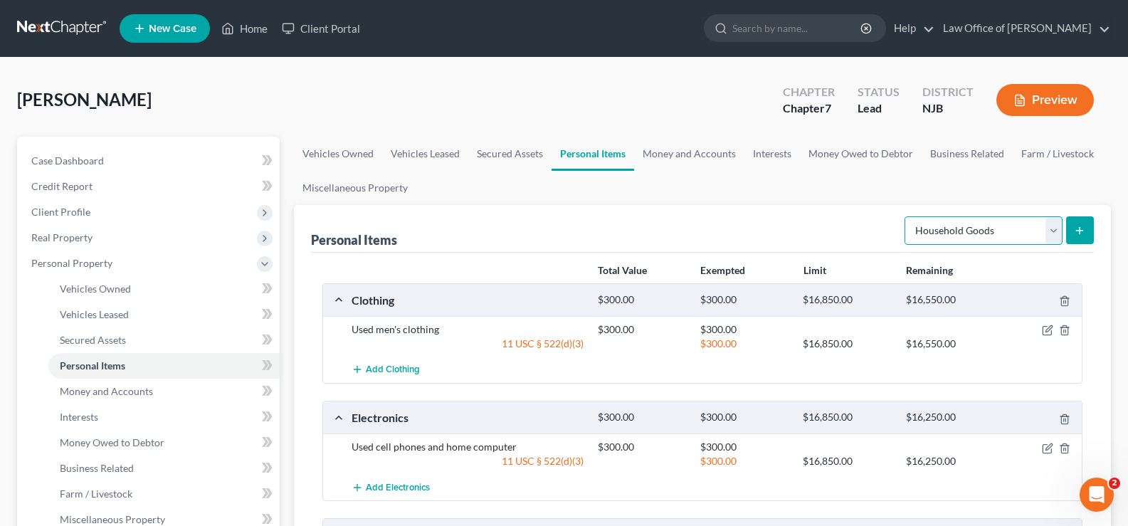
click at [906, 216] on select "Select Item Type Clothing Collectibles Of Value Electronics Firearms Household …" at bounding box center [984, 230] width 158 height 28
click at [1079, 226] on icon "submit" at bounding box center [1079, 230] width 11 height 11
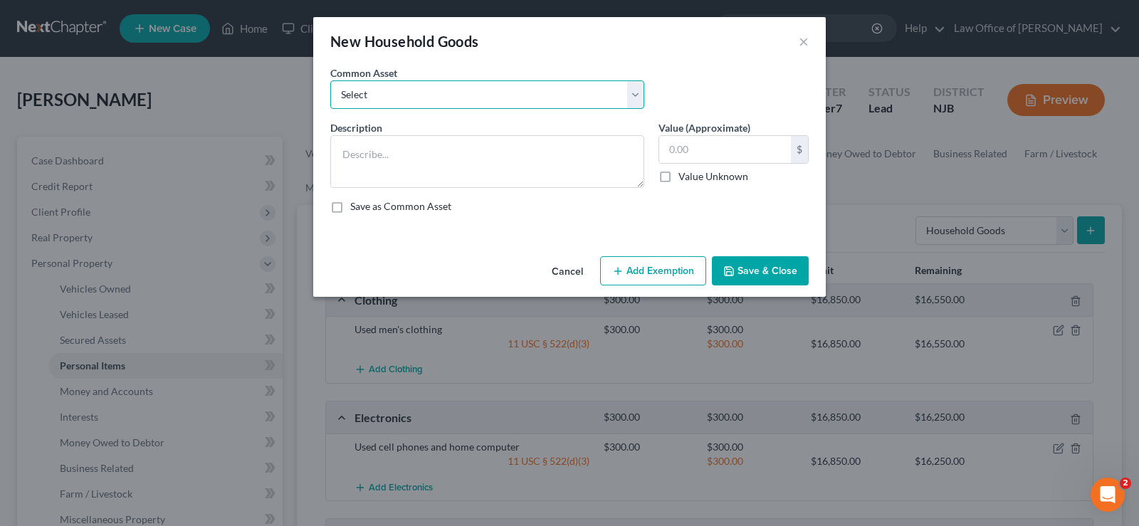
click at [357, 92] on select "Select Used household goods and furnishings" at bounding box center [487, 94] width 314 height 28
select select "0"
click at [330, 80] on select "Select Used household goods and furnishings" at bounding box center [487, 94] width 314 height 28
type textarea "Used household goods and furnishings"
type input "2,500.00"
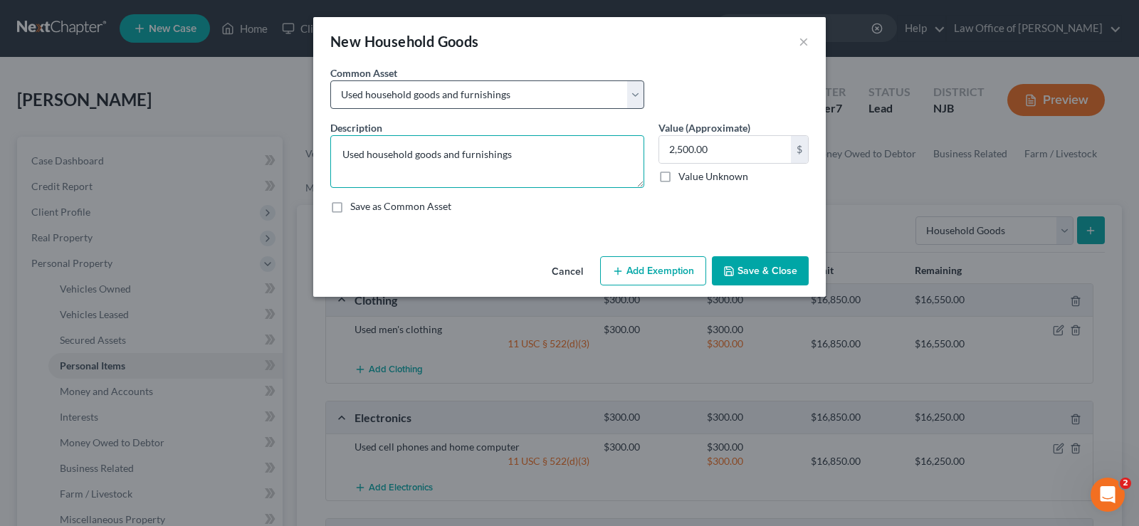
drag, startPoint x: 537, startPoint y: 158, endPoint x: 569, endPoint y: 108, distance: 58.9
click at [537, 157] on textarea "Used household goods and furnishings" at bounding box center [487, 161] width 314 height 53
type textarea "Used household goods and furnishings, very modest"
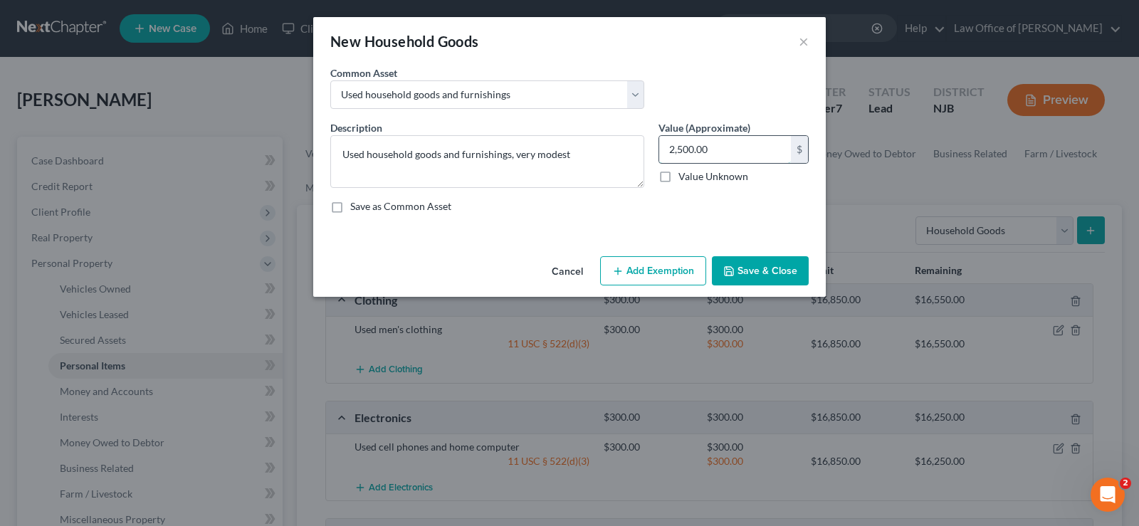
click at [722, 146] on input "2,500.00" at bounding box center [725, 149] width 132 height 27
type input "1,000"
click at [634, 261] on button "Add Exemption" at bounding box center [653, 271] width 106 height 30
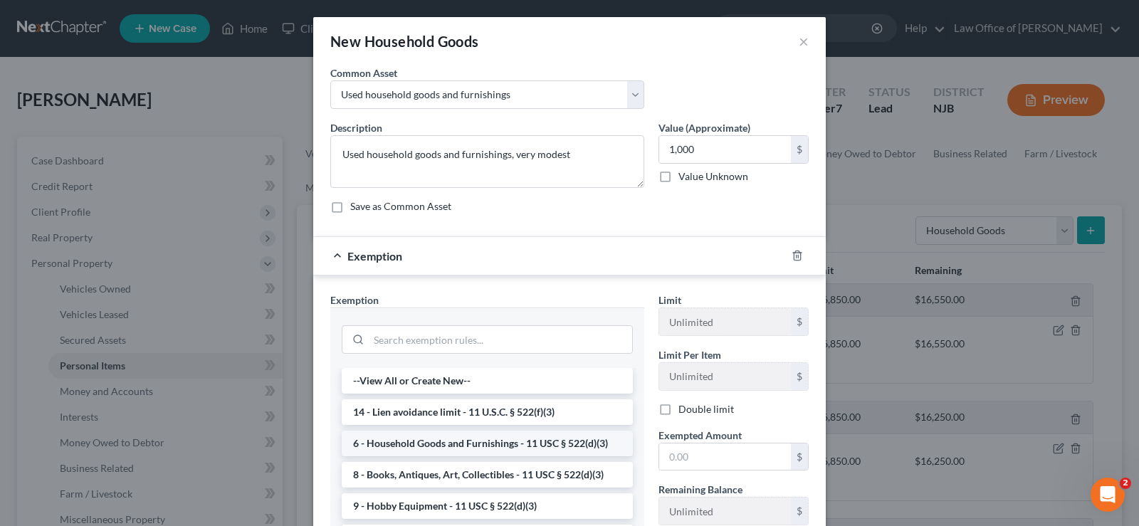
click at [544, 441] on li "6 - Household Goods and Furnishings - 11 USC § 522(d)(3)" at bounding box center [487, 444] width 291 height 26
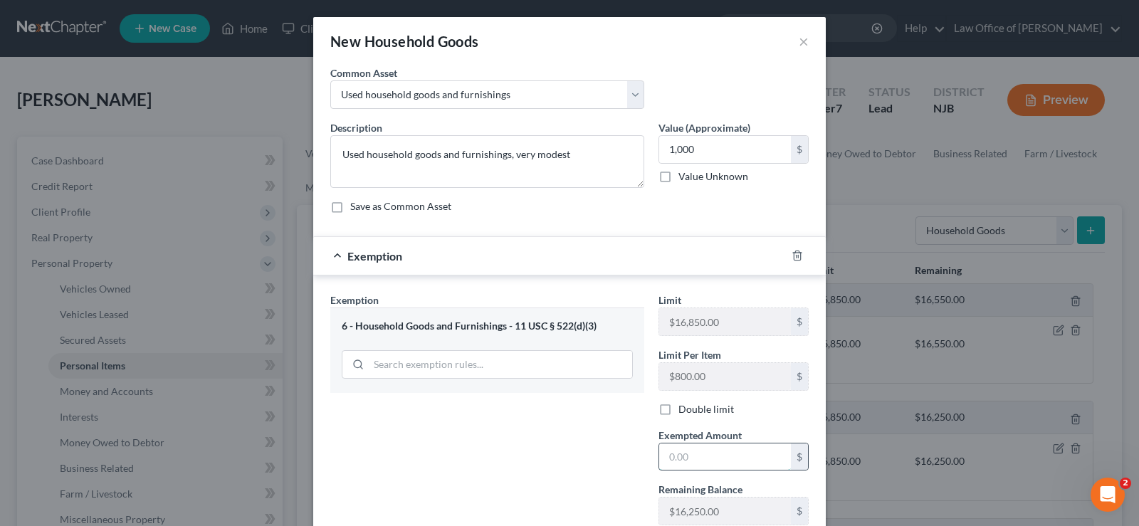
click at [687, 462] on input "text" at bounding box center [725, 456] width 132 height 27
type input "1,000"
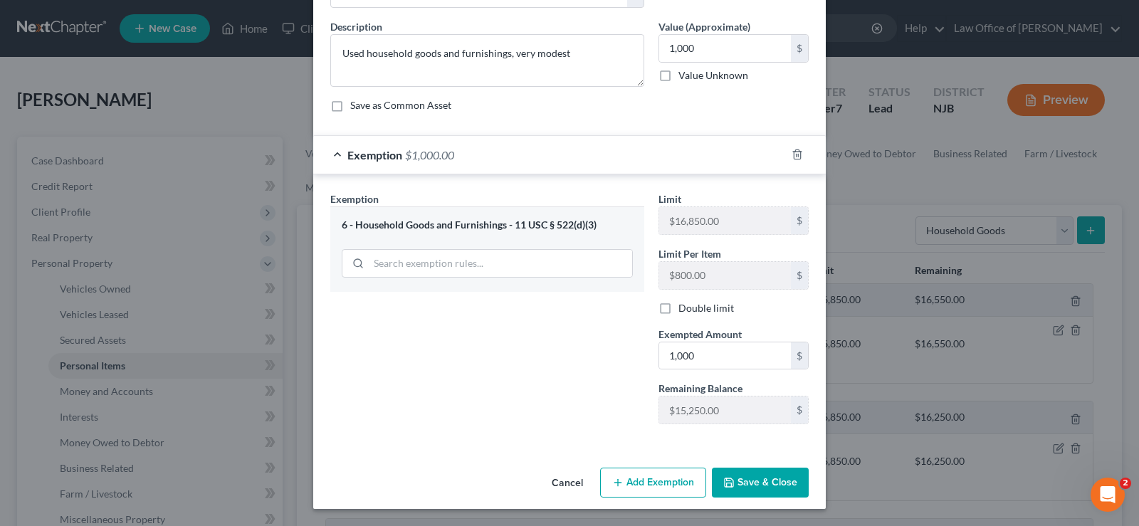
click at [741, 476] on button "Save & Close" at bounding box center [760, 483] width 97 height 30
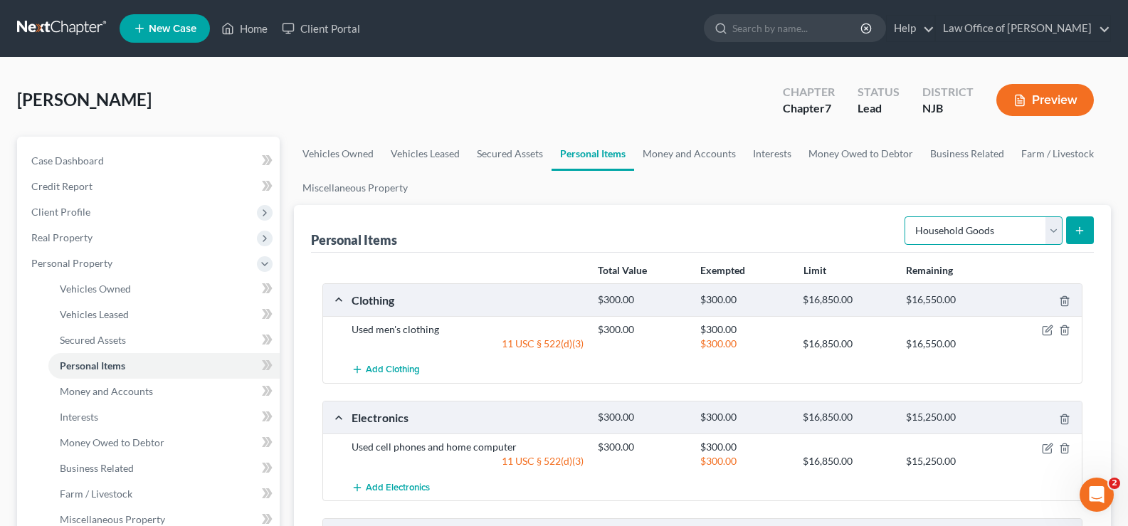
click at [945, 233] on select "Select Item Type Clothing Collectibles Of Value Electronics Firearms Household …" at bounding box center [984, 230] width 158 height 28
select select "jewelry"
click at [906, 216] on select "Select Item Type Clothing Collectibles Of Value Electronics Firearms Household …" at bounding box center [984, 230] width 158 height 28
click at [1072, 241] on button "submit" at bounding box center [1080, 230] width 28 height 28
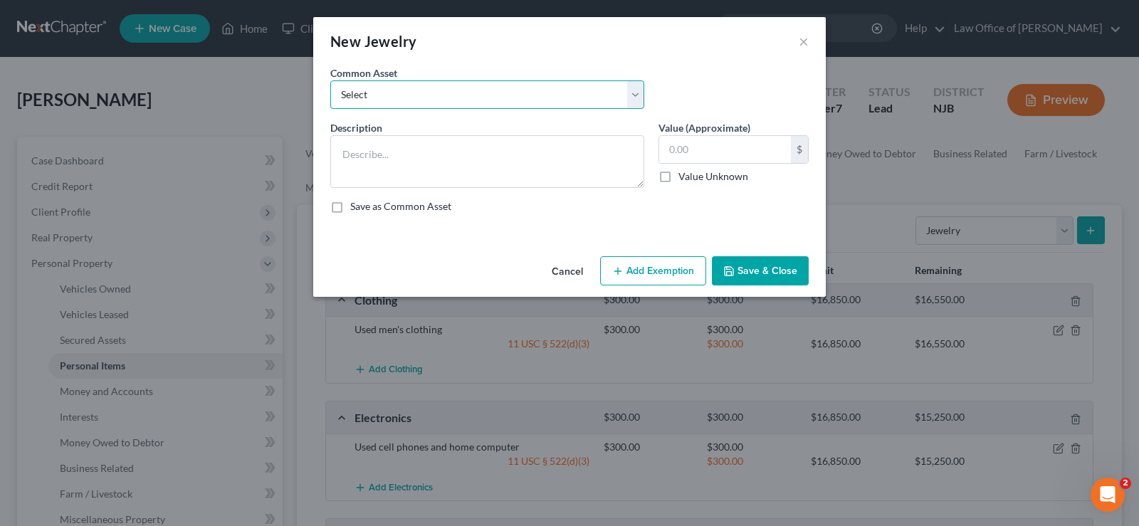
click at [448, 98] on select "Select Used men's and women's jewelry including engagement ring, wedding bands …" at bounding box center [487, 94] width 314 height 28
select select "4"
click at [330, 80] on select "Select Used men's and women's jewelry including engagement ring, wedding bands …" at bounding box center [487, 94] width 314 height 28
type textarea "Used men's jewelry including wedding band, wrist watch"
type input "1,000.00"
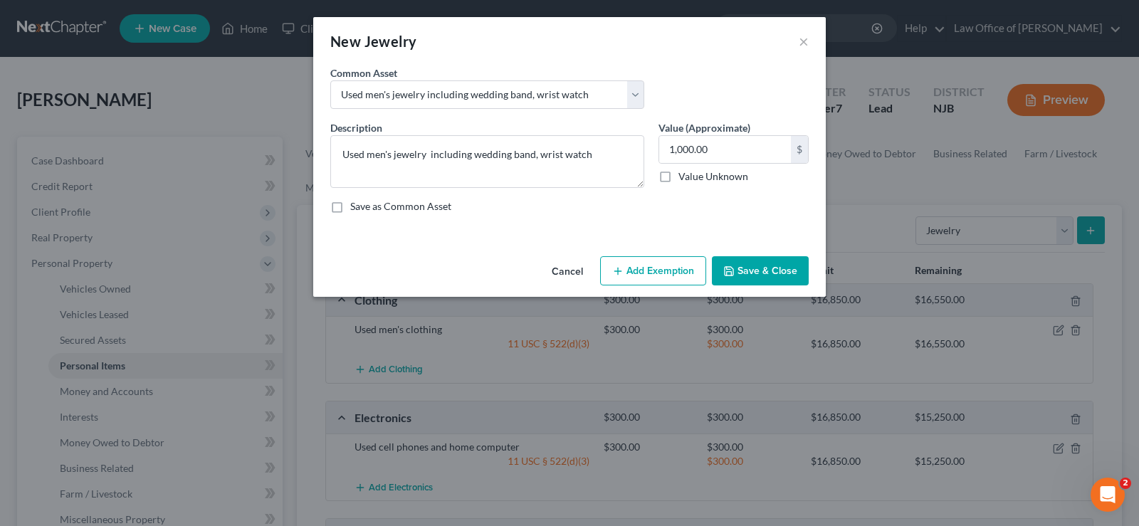
click at [668, 266] on button "Add Exemption" at bounding box center [653, 271] width 106 height 30
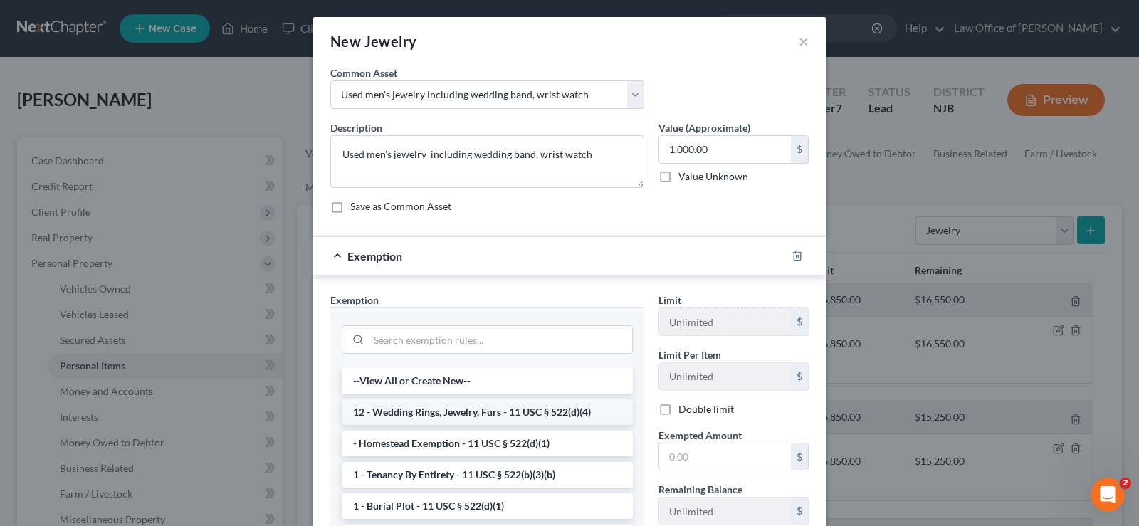
click at [537, 415] on li "12 - Wedding Rings, Jewelry, Furs - 11 USC § 522(d)(4)" at bounding box center [487, 412] width 291 height 26
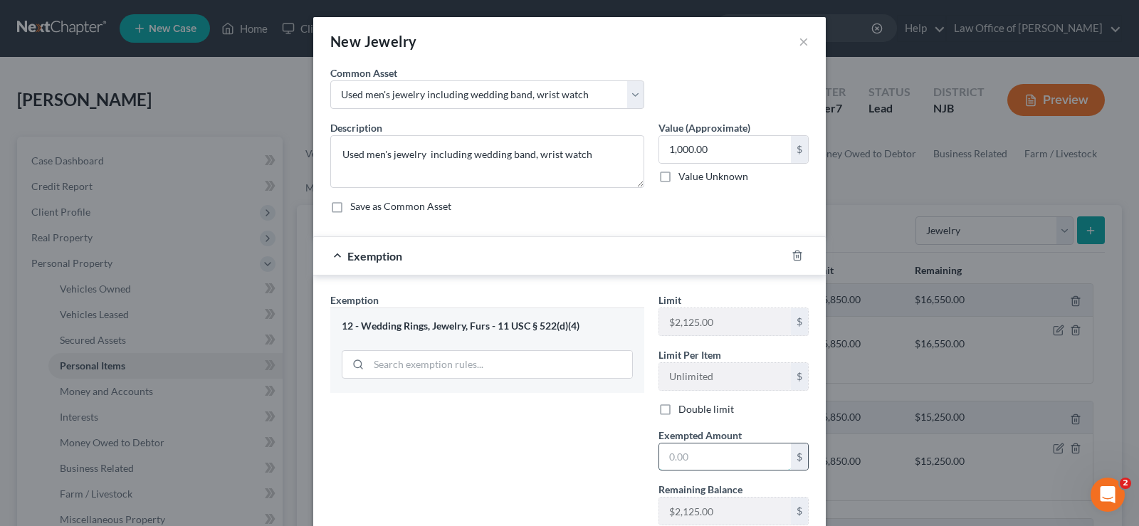
drag, startPoint x: 681, startPoint y: 456, endPoint x: 686, endPoint y: 447, distance: 10.3
click at [681, 455] on input "text" at bounding box center [725, 456] width 132 height 27
type input "1,000"
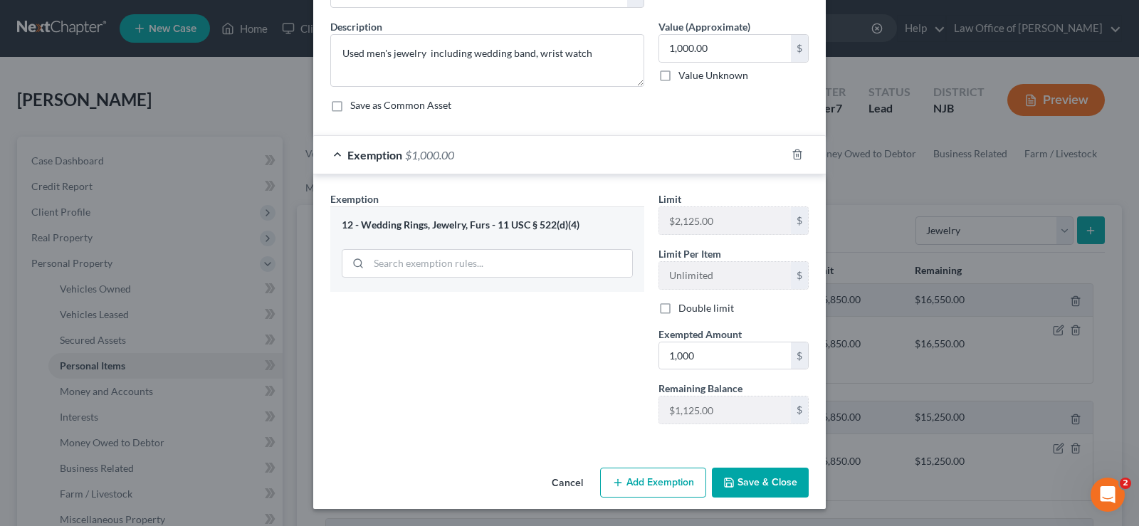
click at [739, 483] on button "Save & Close" at bounding box center [760, 483] width 97 height 30
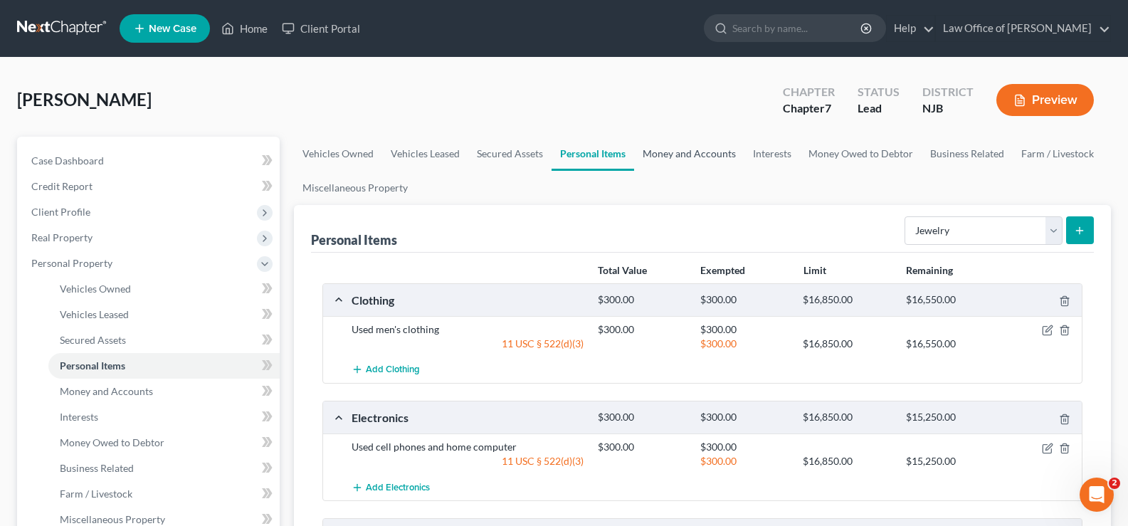
click at [693, 156] on link "Money and Accounts" at bounding box center [689, 154] width 110 height 34
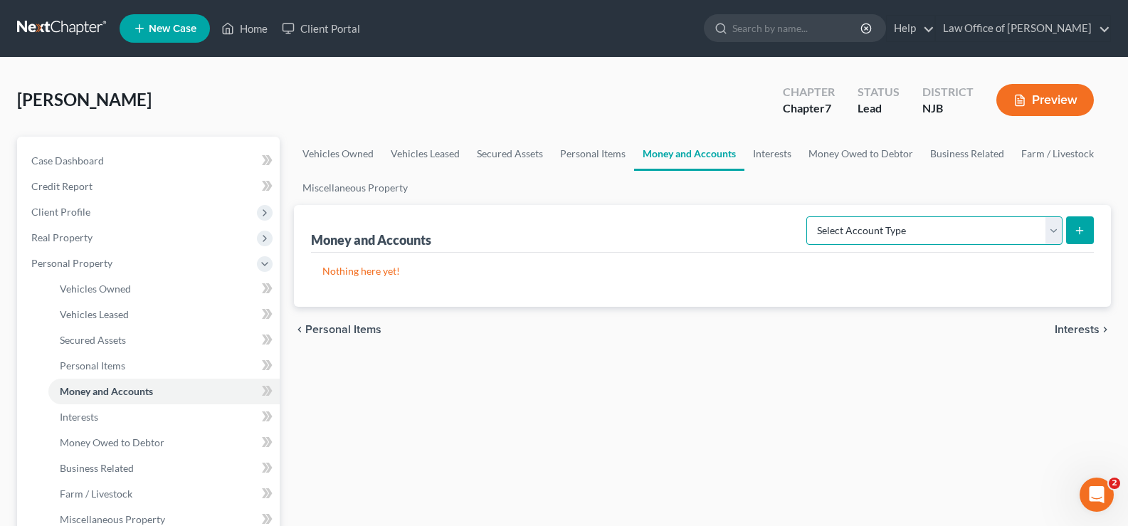
click at [893, 234] on select "Select Account Type Brokerage Cash on Hand Certificates of Deposit Checking Acc…" at bounding box center [935, 230] width 256 height 28
select select "cash_on_hand"
click at [809, 216] on select "Select Account Type Brokerage Cash on Hand Certificates of Deposit Checking Acc…" at bounding box center [935, 230] width 256 height 28
click at [1082, 226] on icon "submit" at bounding box center [1079, 230] width 11 height 11
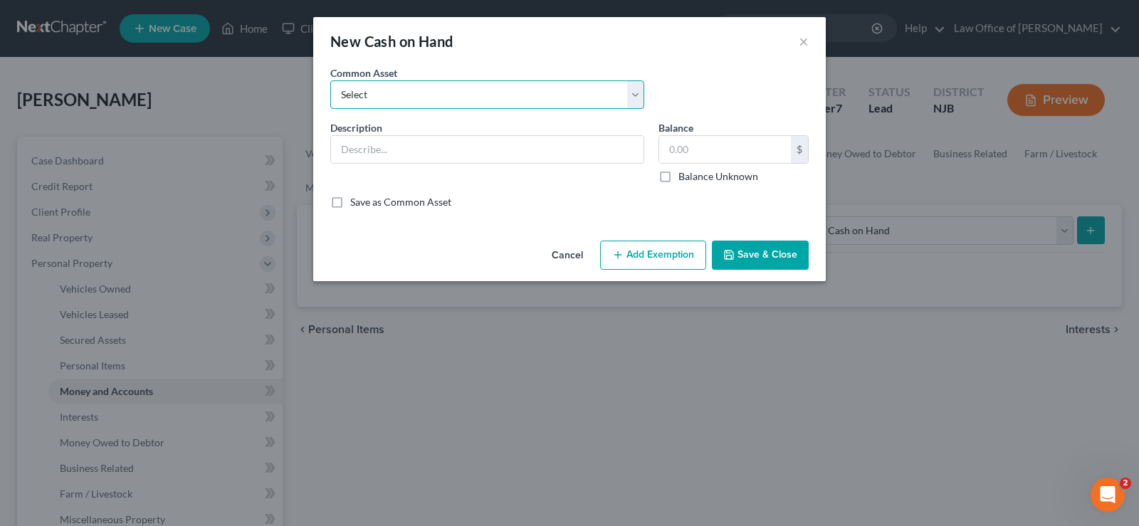
click at [481, 90] on select "Select Cash Cash" at bounding box center [487, 94] width 314 height 28
select select "0"
click at [330, 80] on select "Select Cash Cash" at bounding box center [487, 94] width 314 height 28
type input "Cash"
type input "20.00"
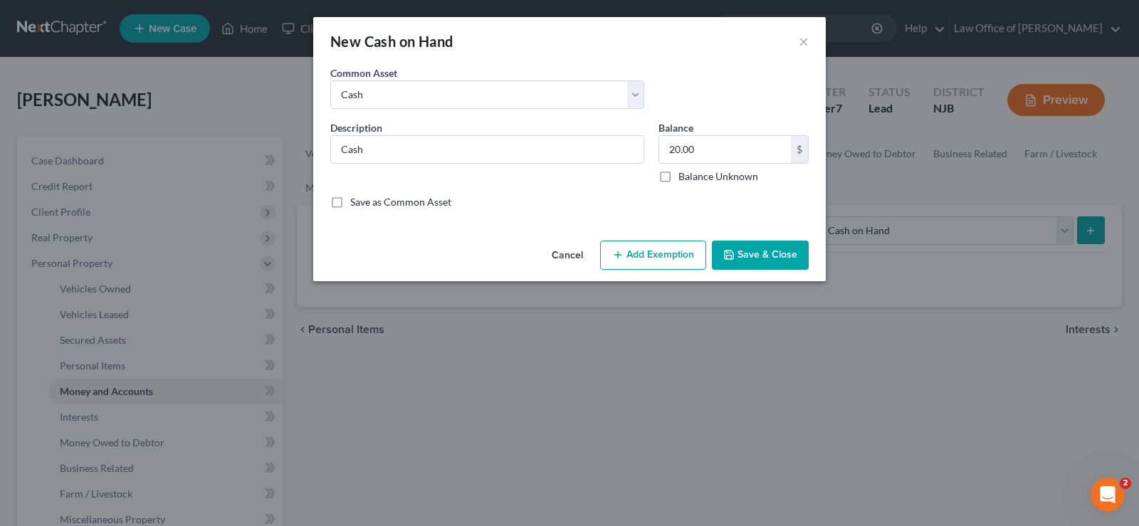
click at [637, 252] on button "Add Exemption" at bounding box center [653, 256] width 106 height 30
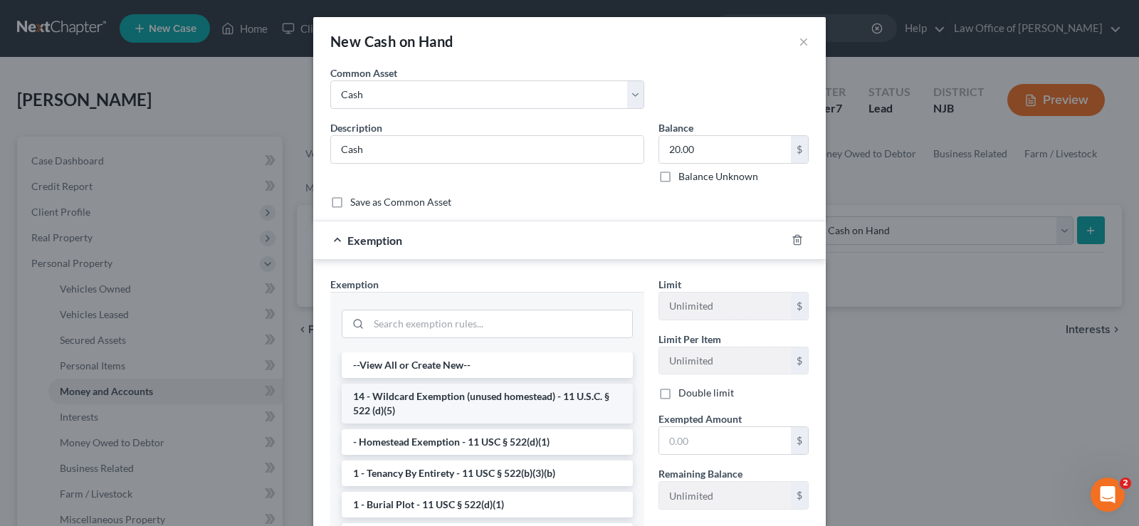
click at [503, 394] on li "14 - Wildcard Exemption (unused homestead) - 11 U.S.C. § 522 (d)(5)" at bounding box center [487, 404] width 291 height 40
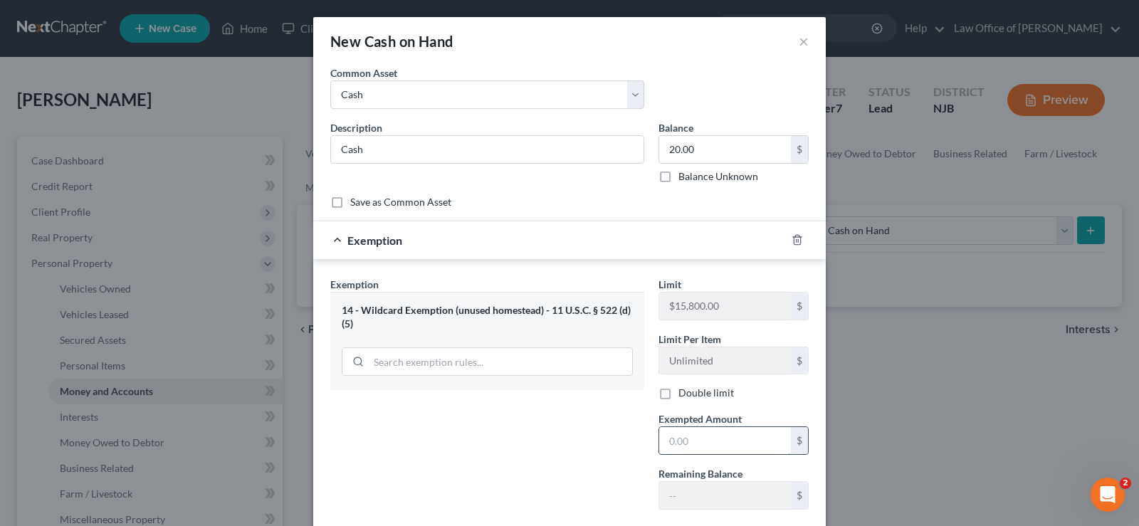
click at [676, 447] on input "text" at bounding box center [725, 440] width 132 height 27
type input "20.00"
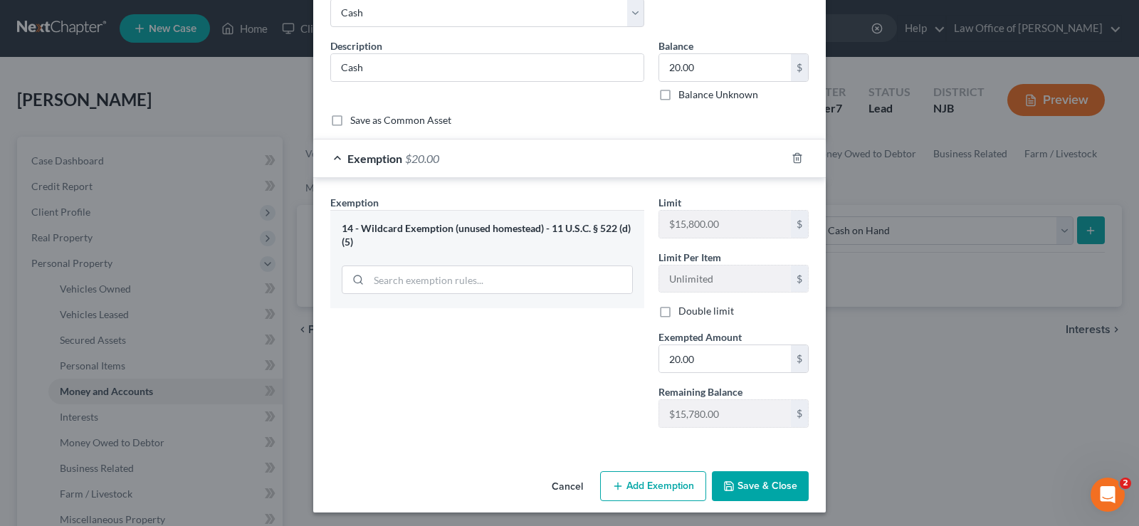
scroll to position [85, 0]
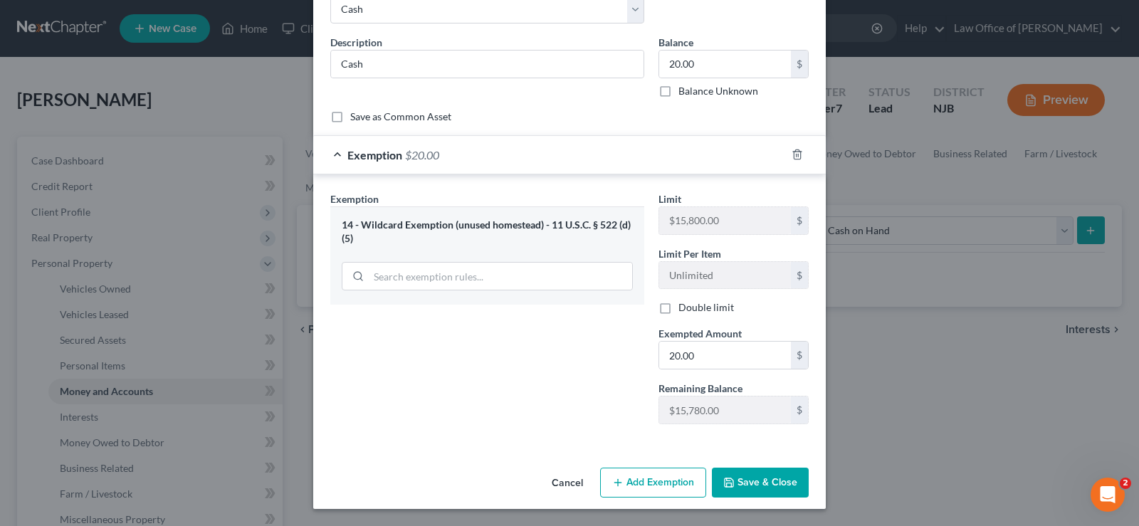
click at [757, 478] on button "Save & Close" at bounding box center [760, 483] width 97 height 30
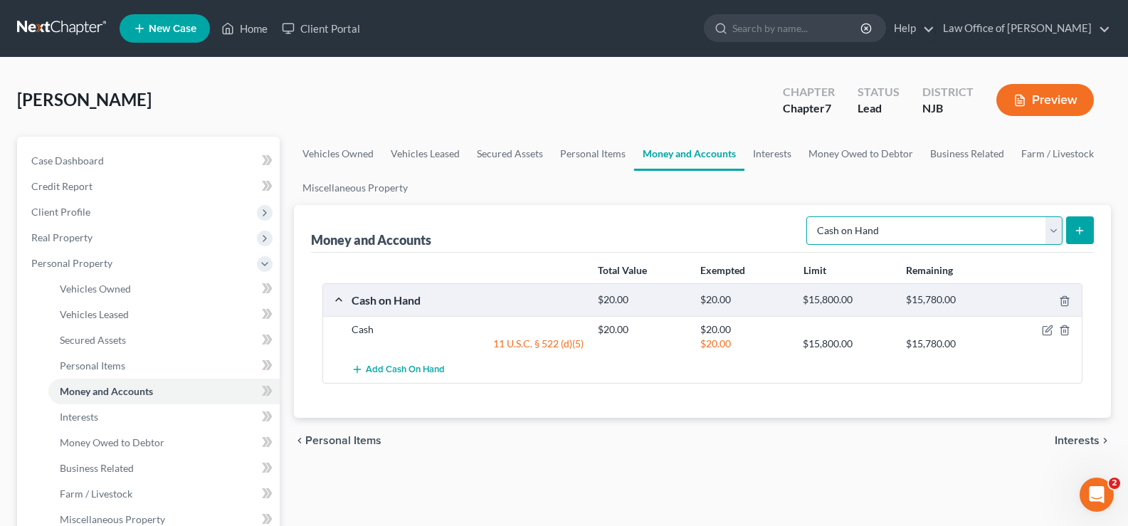
drag, startPoint x: 910, startPoint y: 226, endPoint x: 871, endPoint y: 243, distance: 42.7
click at [910, 225] on select "Select Account Type Brokerage Cash on Hand Certificates of Deposit Checking Acc…" at bounding box center [935, 230] width 256 height 28
select select "checking"
click at [809, 216] on select "Select Account Type Brokerage Cash on Hand Certificates of Deposit Checking Acc…" at bounding box center [935, 230] width 256 height 28
click at [1086, 225] on icon "submit" at bounding box center [1079, 230] width 11 height 11
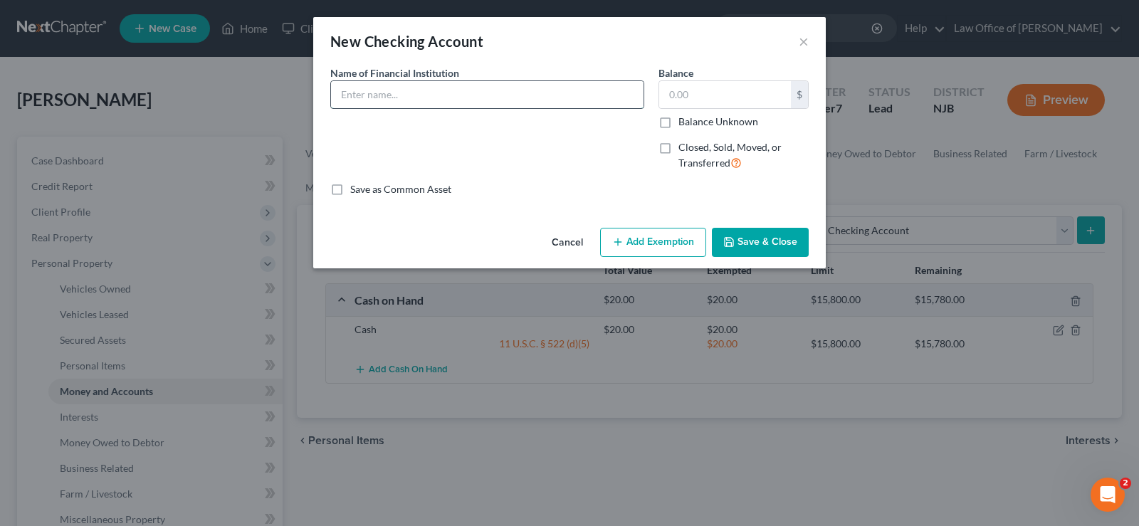
click at [401, 103] on input "text" at bounding box center [487, 94] width 313 height 27
type input "Chase ending 0308"
type input "500.00"
click at [646, 228] on button "Add Exemption" at bounding box center [653, 243] width 106 height 30
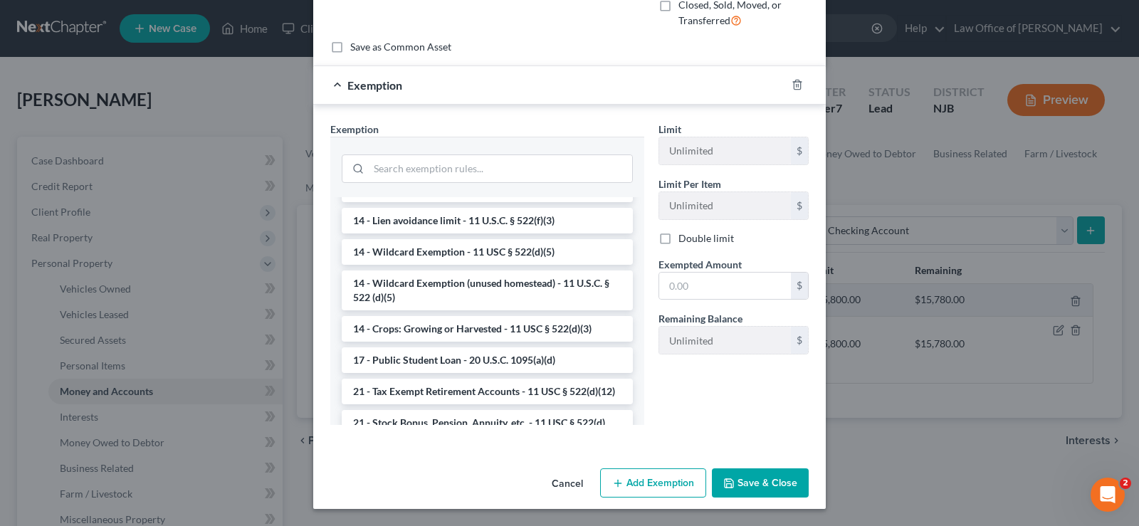
scroll to position [312, 0]
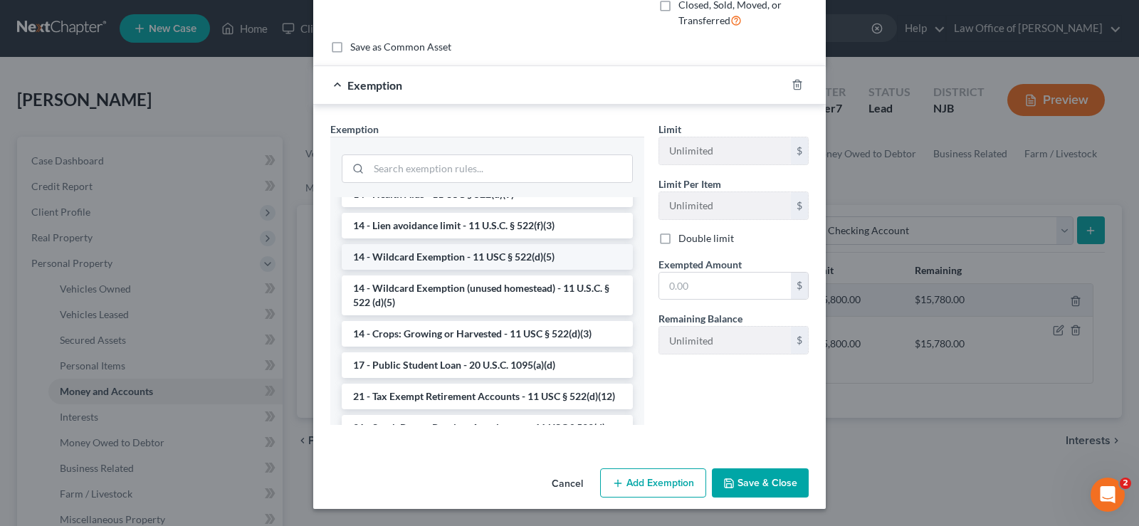
click at [520, 262] on li "14 - Wildcard Exemption - 11 USC § 522(d)(5)" at bounding box center [487, 257] width 291 height 26
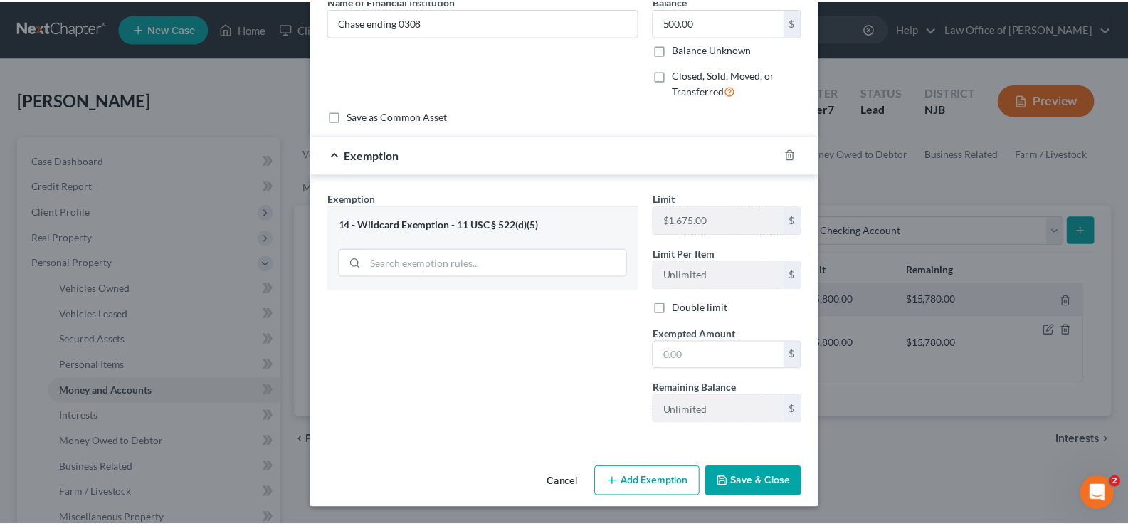
scroll to position [73, 0]
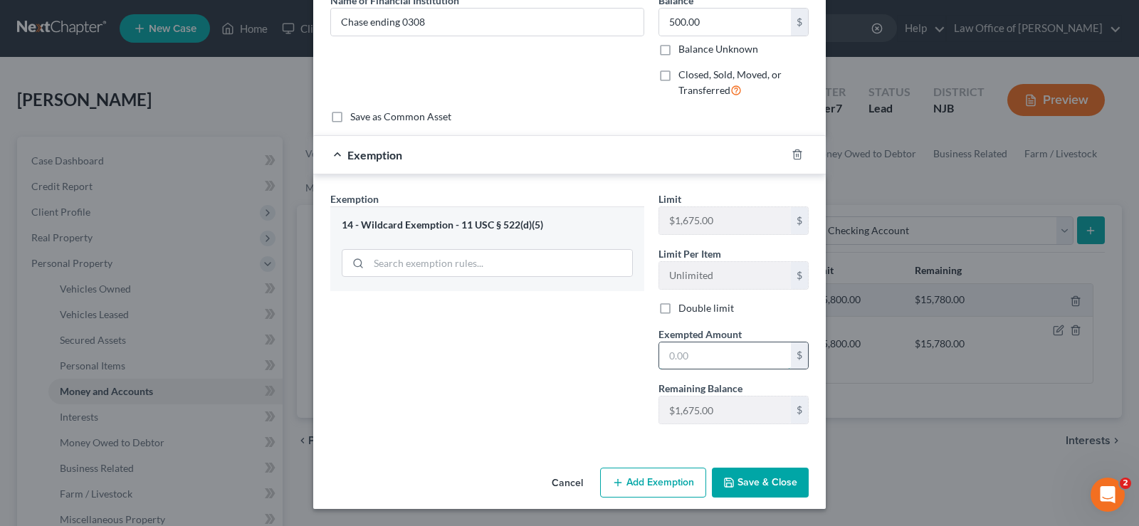
drag, startPoint x: 690, startPoint y: 358, endPoint x: 701, endPoint y: 347, distance: 15.6
click at [690, 358] on input "text" at bounding box center [725, 355] width 132 height 27
type input "500.00"
click at [737, 480] on button "Save & Close" at bounding box center [760, 483] width 97 height 30
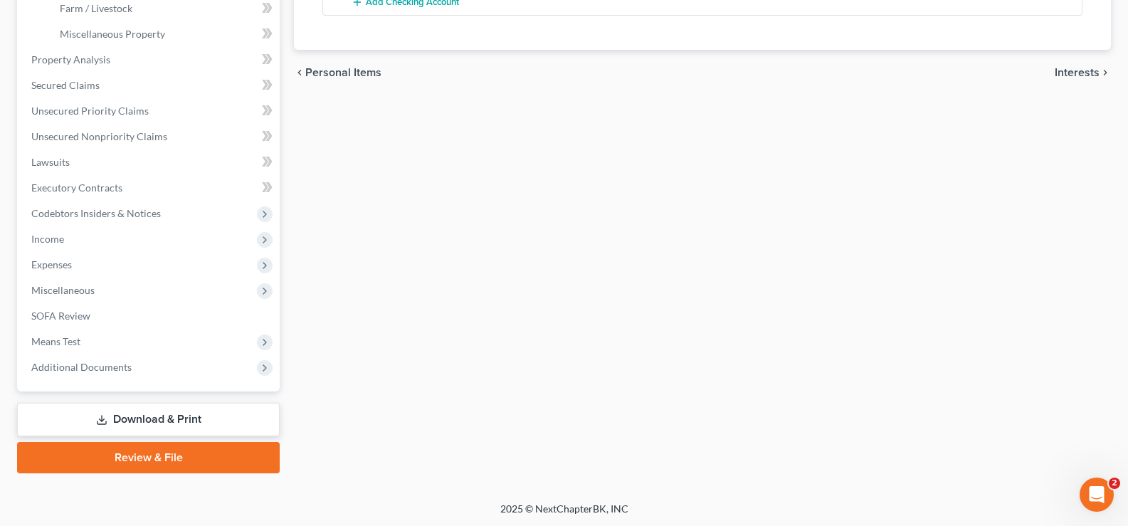
scroll to position [457, 0]
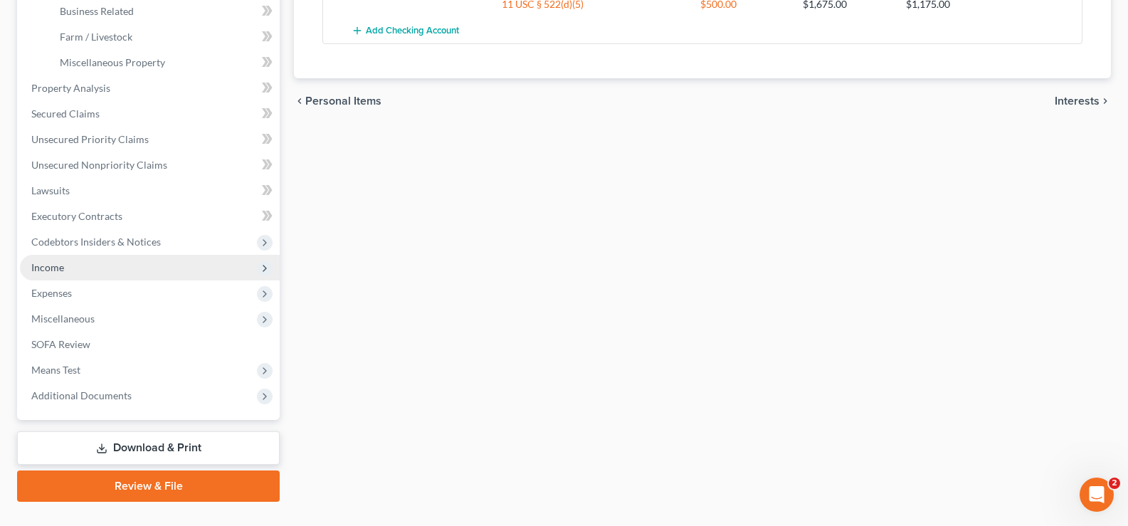
click at [61, 265] on span "Income" at bounding box center [47, 267] width 33 height 12
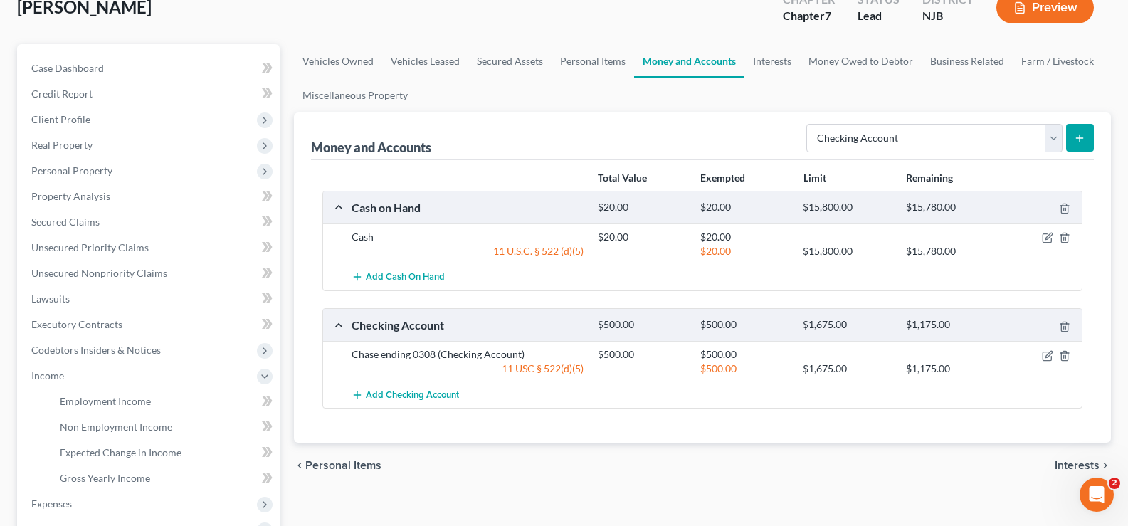
scroll to position [90, 0]
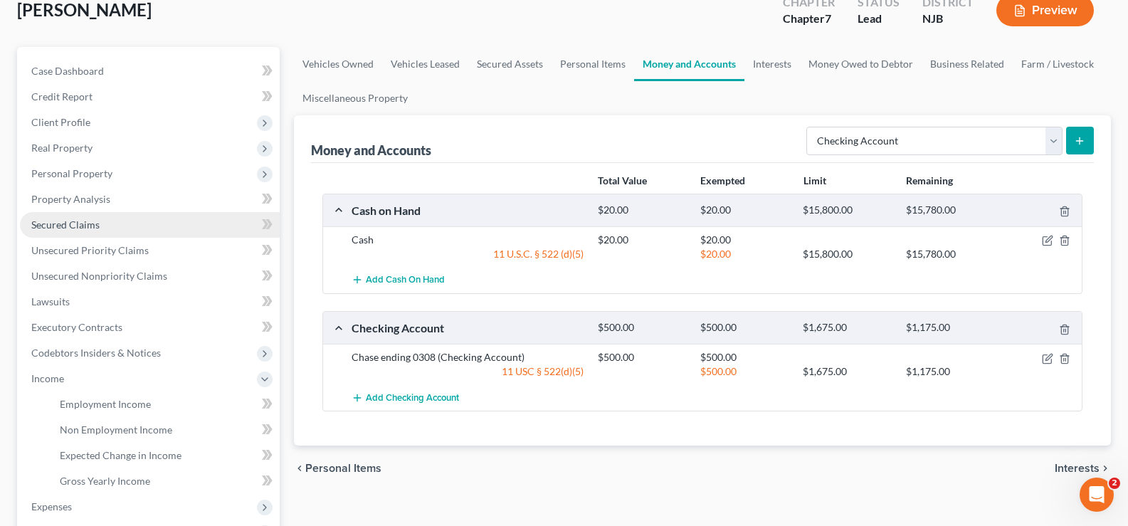
click at [68, 219] on span "Secured Claims" at bounding box center [65, 225] width 68 height 12
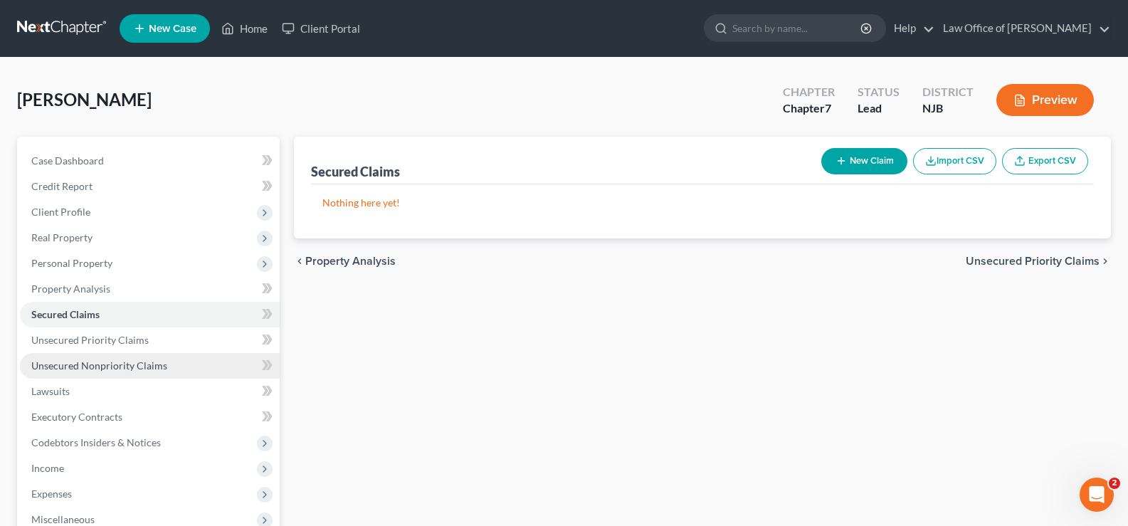
click at [74, 364] on span "Unsecured Nonpriority Claims" at bounding box center [99, 365] width 136 height 12
